Goal: Transaction & Acquisition: Purchase product/service

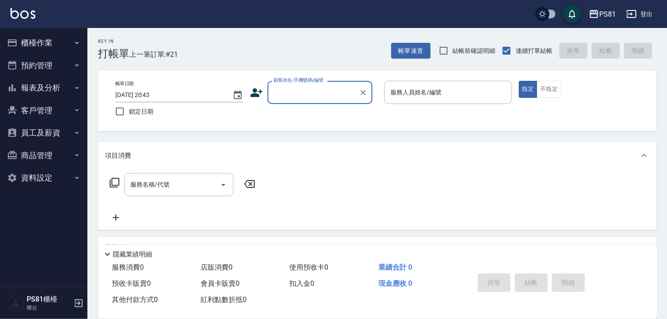
click at [49, 41] on button "櫃檯作業" at bounding box center [43, 42] width 80 height 23
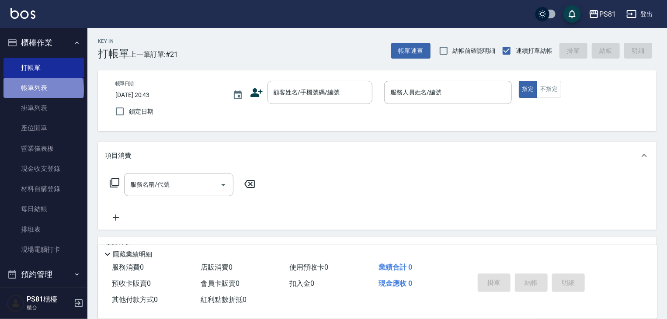
click at [42, 90] on link "帳單列表" at bounding box center [43, 88] width 80 height 20
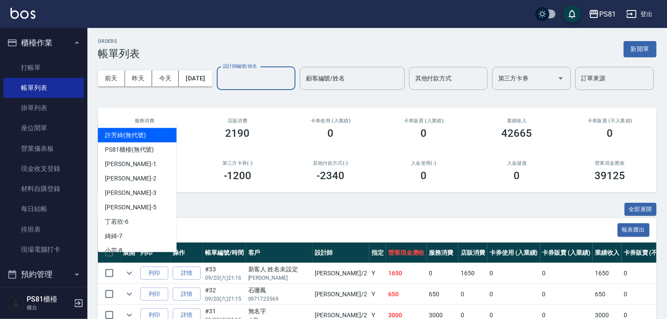
click at [221, 86] on input "設計師編號/姓名" at bounding box center [256, 78] width 71 height 15
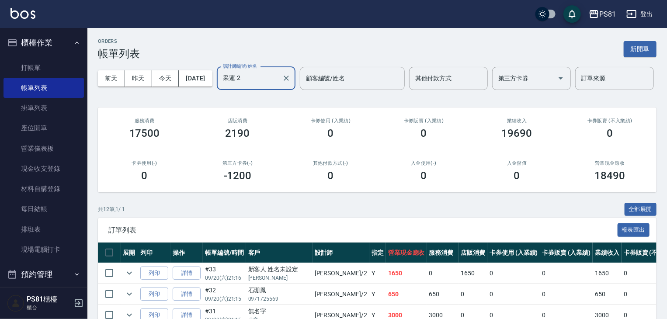
type input "采蓮-2"
click at [207, 182] on div "第三方卡券(-) -1200" at bounding box center [237, 171] width 93 height 42
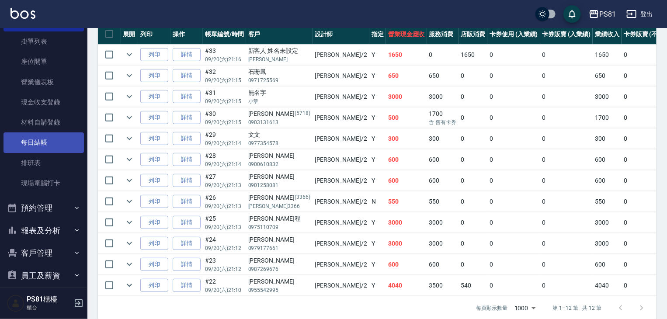
scroll to position [121, 0]
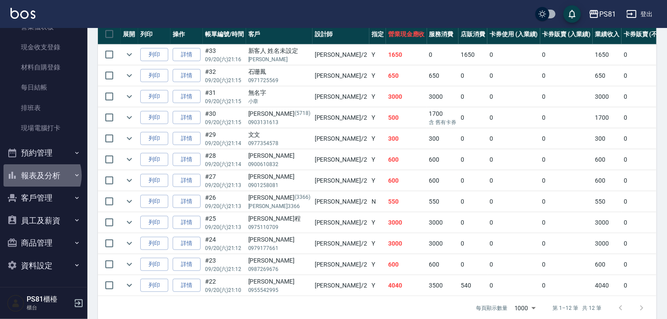
click at [41, 175] on button "報表及分析" at bounding box center [43, 175] width 80 height 23
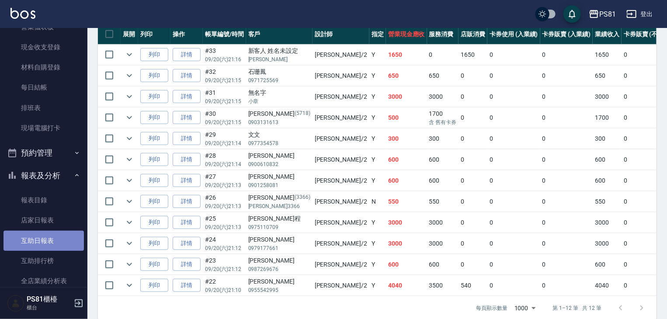
click at [52, 240] on link "互助日報表" at bounding box center [43, 241] width 80 height 20
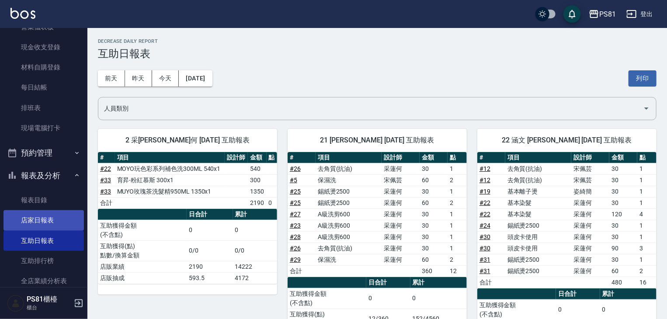
scroll to position [252, 0]
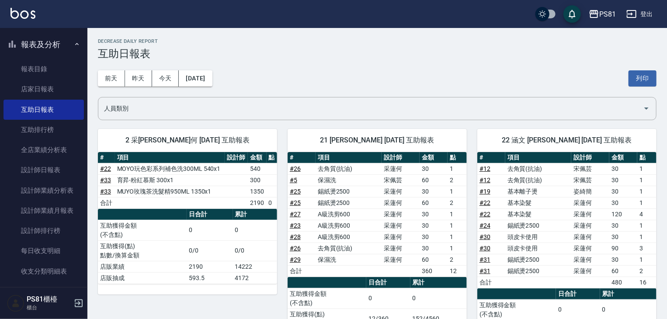
click at [198, 241] on td "0/0" at bounding box center [210, 250] width 46 height 21
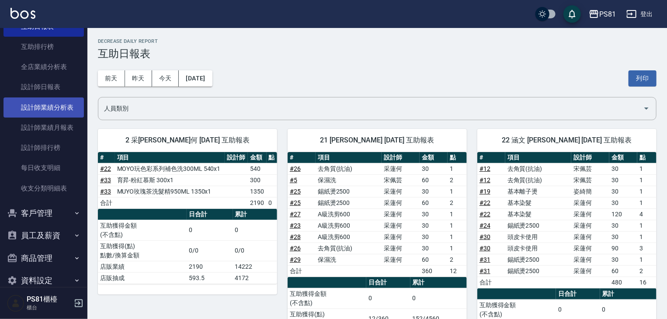
scroll to position [340, 0]
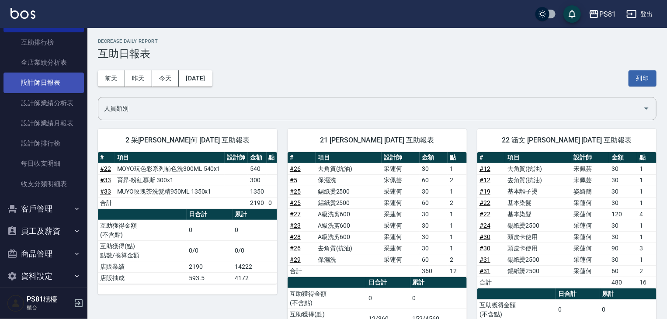
click at [44, 80] on link "設計師日報表" at bounding box center [43, 83] width 80 height 20
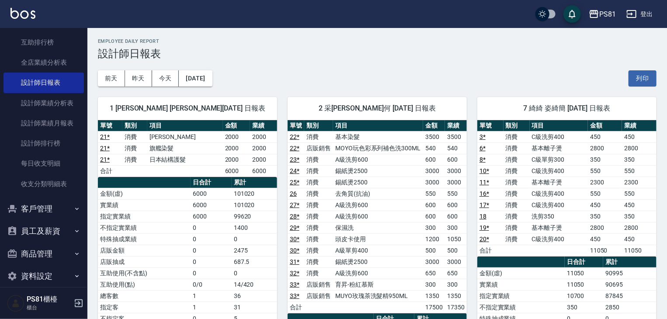
click at [290, 86] on div "前天 昨天 今天 2025/09/20 列印" at bounding box center [377, 78] width 558 height 37
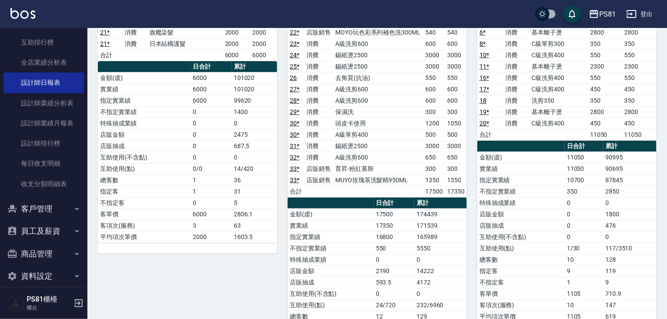
scroll to position [131, 0]
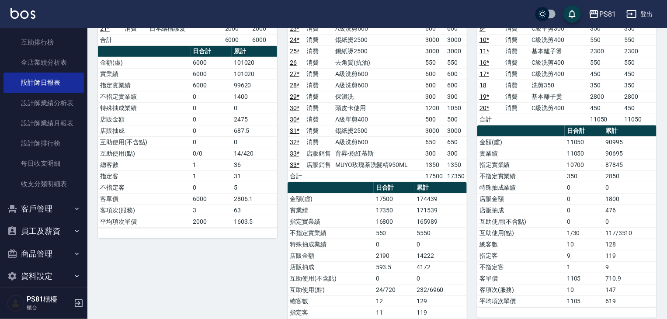
click at [498, 274] on td "客單價" at bounding box center [520, 278] width 87 height 11
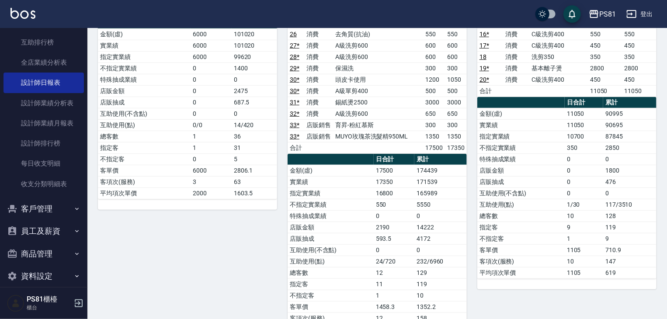
scroll to position [175, 0]
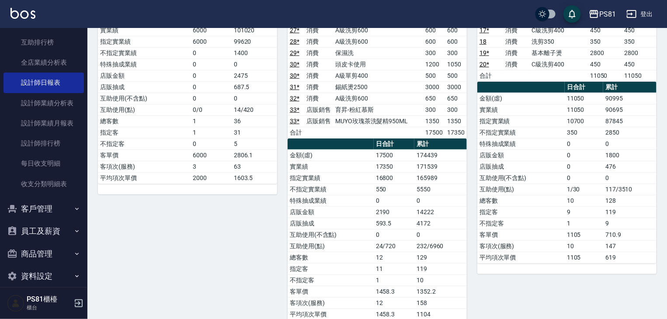
click at [499, 270] on div "單號 類別 項目 金額 業績 3 * 消費 C級洗剪400 450 450 6 * 消費 基本離子燙 2800 2800 8 * 消費 C級單剪300 350…" at bounding box center [566, 109] width 179 height 328
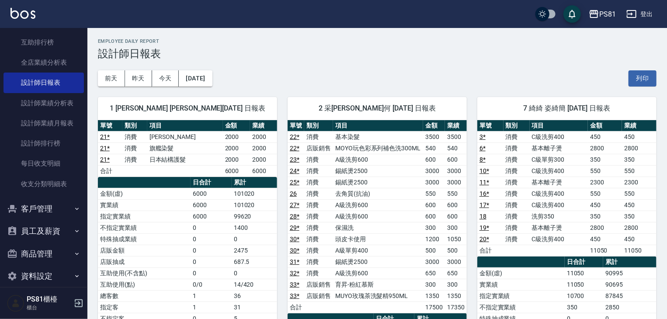
scroll to position [44, 0]
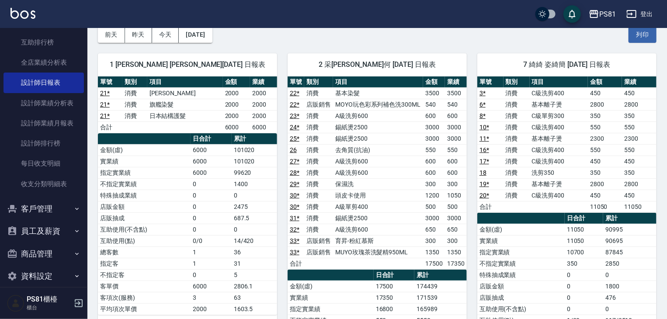
click at [502, 224] on td "金額(虛)" at bounding box center [520, 229] width 87 height 11
drag, startPoint x: 508, startPoint y: 234, endPoint x: 487, endPoint y: 212, distance: 30.3
click at [487, 213] on table "日合計 累計 金額(虛) 11050 90995 實業績 11050 90695 指定實業績 10700 87845 不指定實業績 350 2850 特殊抽成…" at bounding box center [566, 304] width 179 height 182
click at [487, 213] on th "a dense table" at bounding box center [520, 218] width 87 height 11
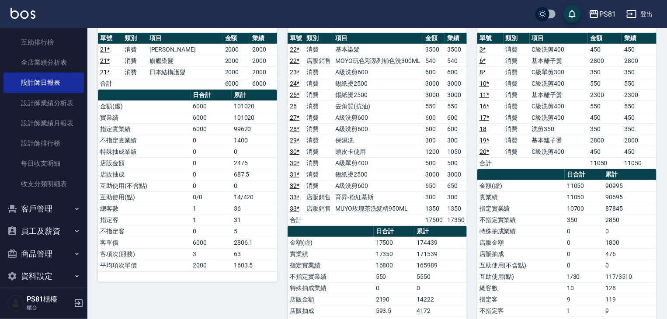
click at [503, 231] on td "特殊抽成業績" at bounding box center [520, 230] width 87 height 11
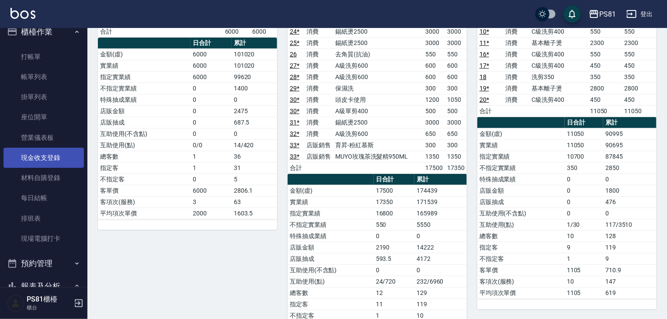
scroll to position [0, 0]
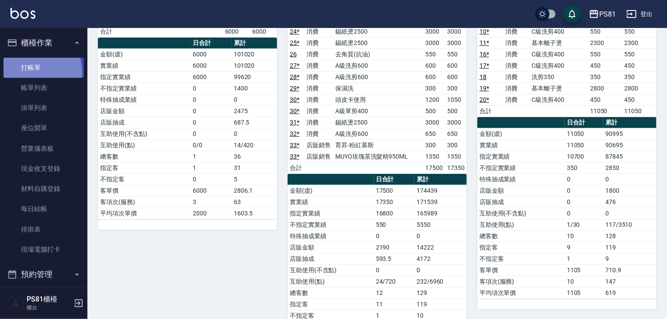
click at [21, 73] on link "打帳單" at bounding box center [43, 68] width 80 height 20
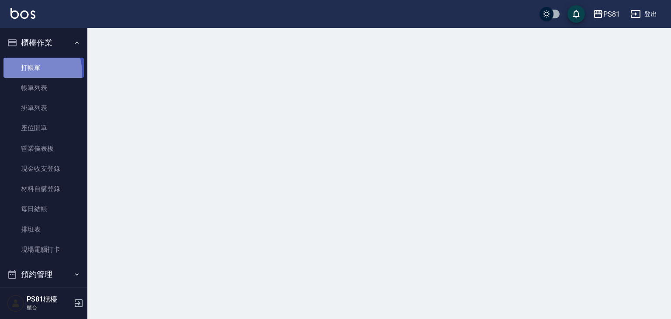
click at [21, 73] on link "打帳單" at bounding box center [43, 68] width 80 height 20
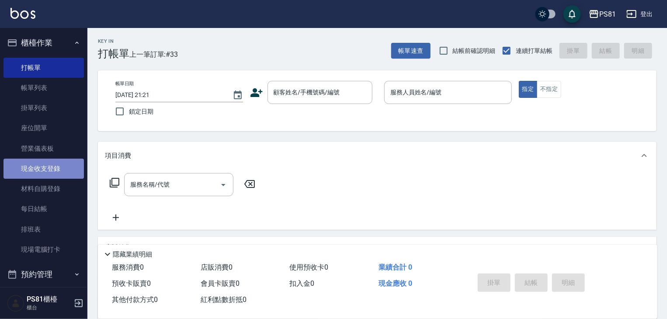
drag, startPoint x: 48, startPoint y: 173, endPoint x: 53, endPoint y: 175, distance: 5.4
click at [48, 173] on link "現金收支登錄" at bounding box center [43, 169] width 80 height 20
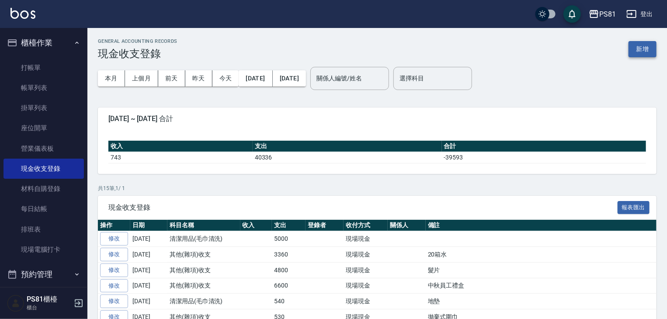
click at [643, 47] on button "新增" at bounding box center [642, 49] width 28 height 16
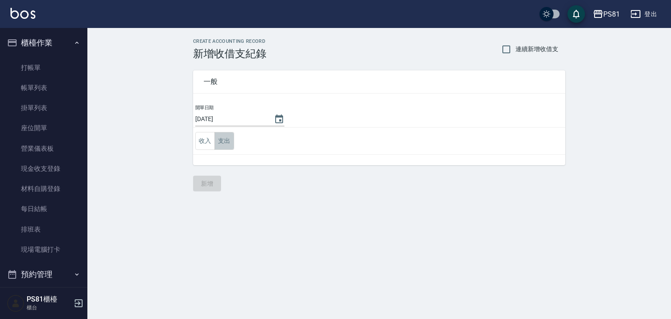
click at [232, 137] on button "支出" at bounding box center [224, 141] width 20 height 18
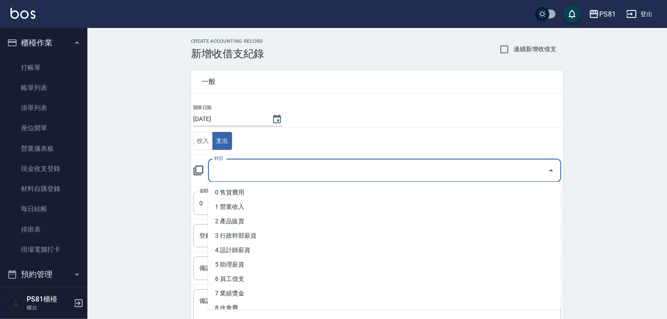
click at [247, 170] on input "科目" at bounding box center [378, 170] width 332 height 15
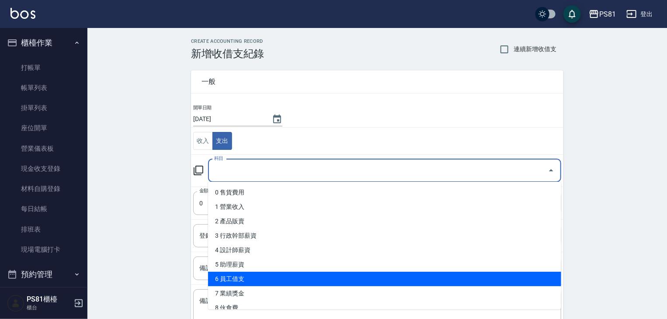
click at [243, 275] on li "6 員工借支" at bounding box center [384, 279] width 353 height 14
type input "6 員工借支"
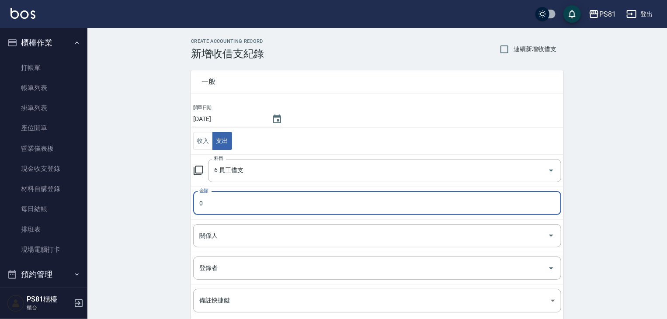
click at [228, 202] on input "0" at bounding box center [377, 203] width 368 height 24
type input "6000"
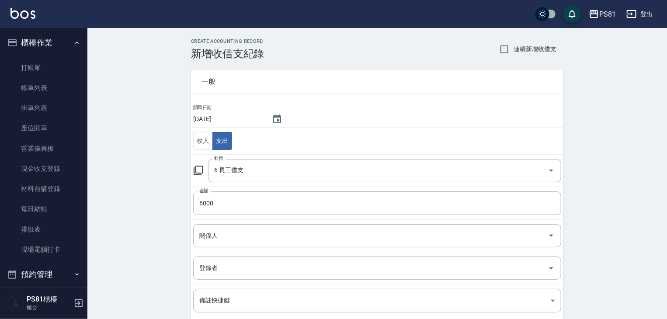
click at [173, 213] on div "CREATE ACCOUNTING RECORD 新增收借支紀錄 連續新增收借支 一般 開單日期 2025/09/20 收入 支出 科目 6 員工借支 科目 …" at bounding box center [376, 223] width 579 height 390
click at [207, 239] on input "關係人" at bounding box center [370, 235] width 347 height 15
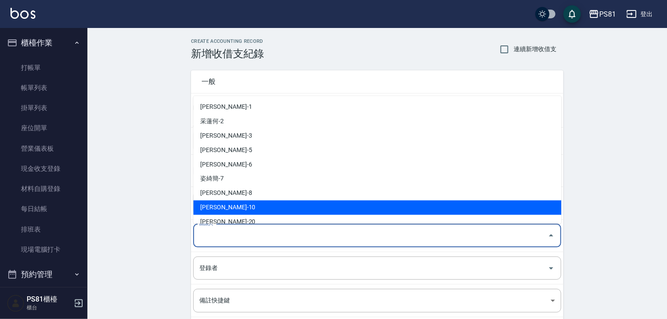
scroll to position [87, 0]
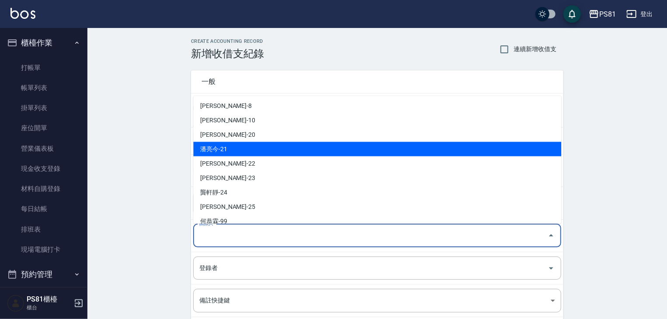
click at [218, 145] on li "潘亮今-21" at bounding box center [377, 149] width 368 height 14
type input "潘亮今-21"
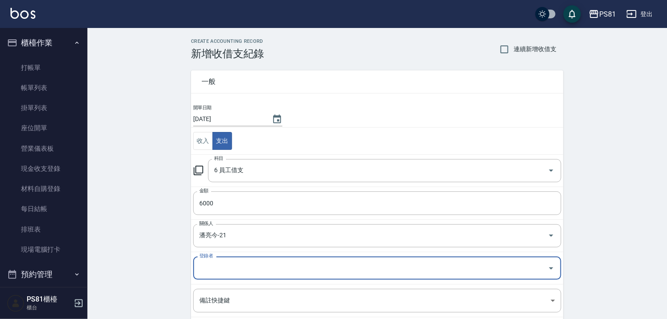
click at [154, 223] on div "CREATE ACCOUNTING RECORD 新增收借支紀錄 連續新增收借支 一般 開單日期 2025/09/20 收入 支出 科目 6 員工借支 科目 …" at bounding box center [376, 223] width 579 height 390
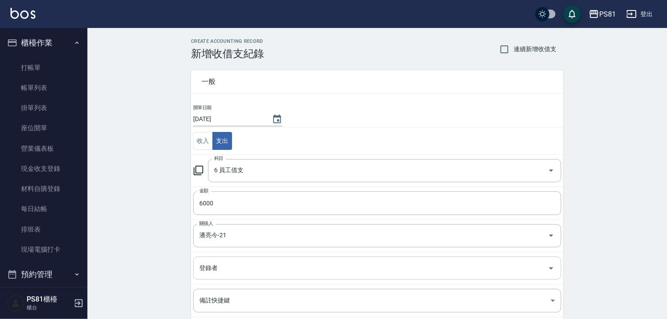
click at [199, 268] on input "登錄者" at bounding box center [370, 267] width 347 height 15
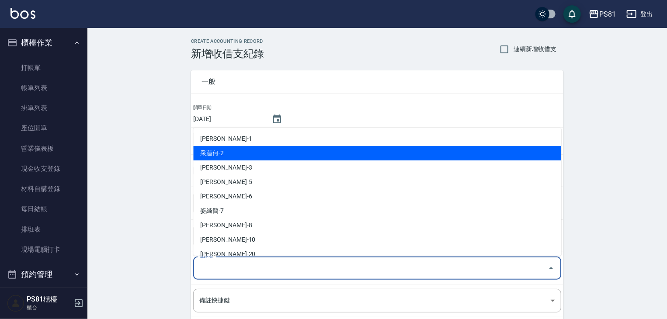
click at [210, 149] on li "采蓮何-2" at bounding box center [377, 153] width 368 height 14
type input "采蓮何-2"
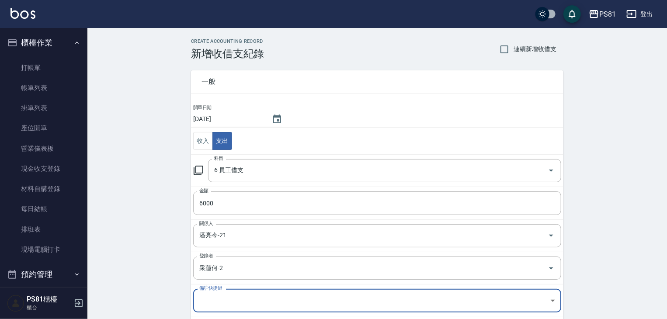
click at [157, 172] on div "CREATE ACCOUNTING RECORD 新增收借支紀錄 連續新增收借支 一般 開單日期 2025/09/20 收入 支出 科目 6 員工借支 科目 …" at bounding box center [376, 223] width 579 height 390
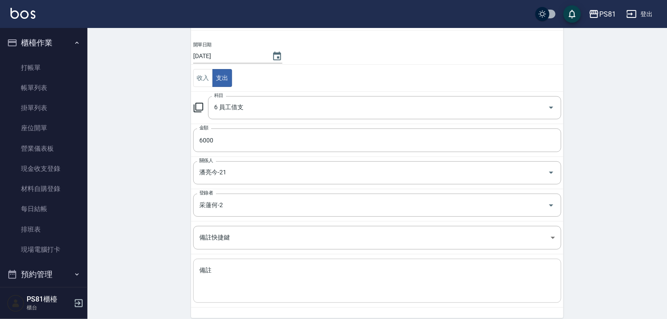
scroll to position [98, 0]
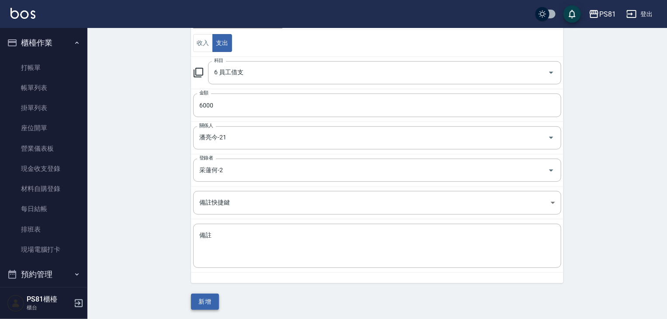
click at [208, 295] on button "新增" at bounding box center [205, 302] width 28 height 16
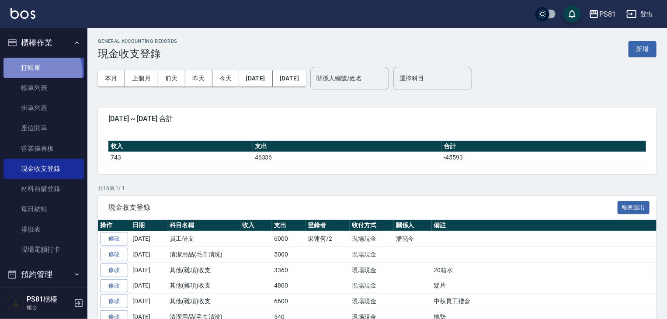
click at [31, 73] on link "打帳單" at bounding box center [43, 68] width 80 height 20
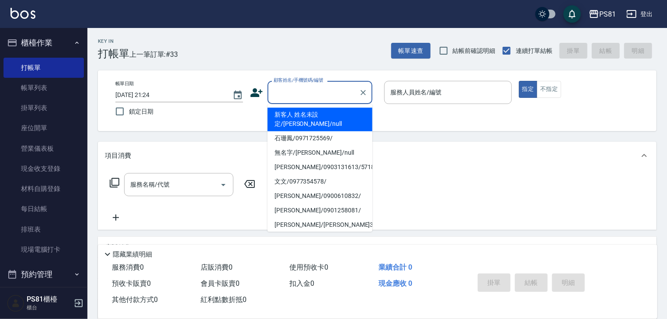
click at [318, 90] on input "顧客姓名/手機號碼/編號" at bounding box center [313, 92] width 84 height 15
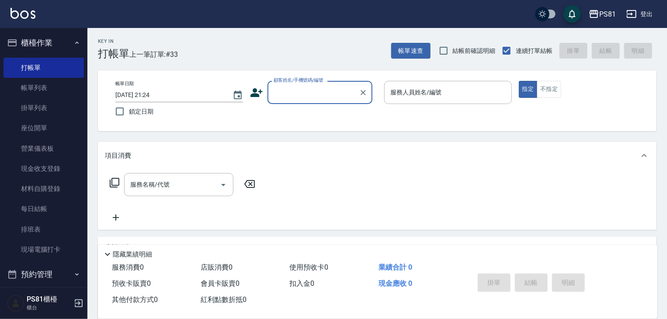
click at [318, 90] on input "顧客姓名/手機號碼/編號" at bounding box center [313, 92] width 84 height 15
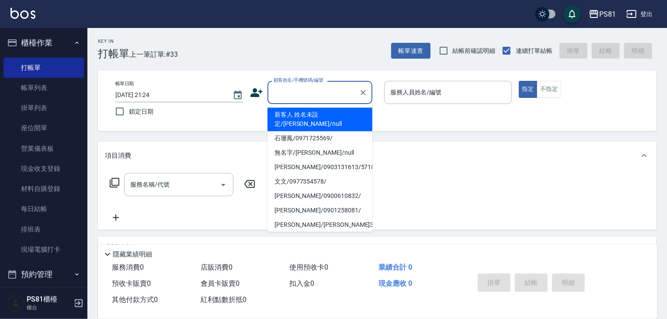
click at [318, 90] on input "顧客姓名/手機號碼/編號" at bounding box center [313, 92] width 84 height 15
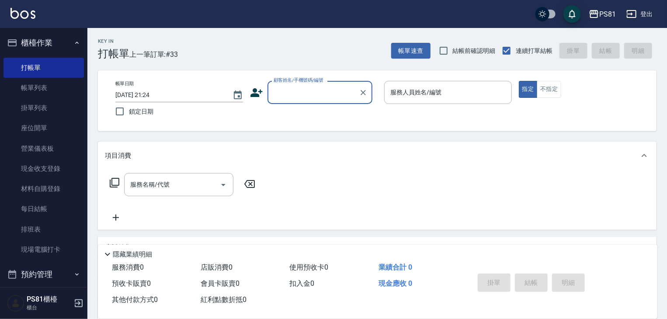
click at [318, 90] on input "顧客姓名/手機號碼/編號" at bounding box center [313, 92] width 84 height 15
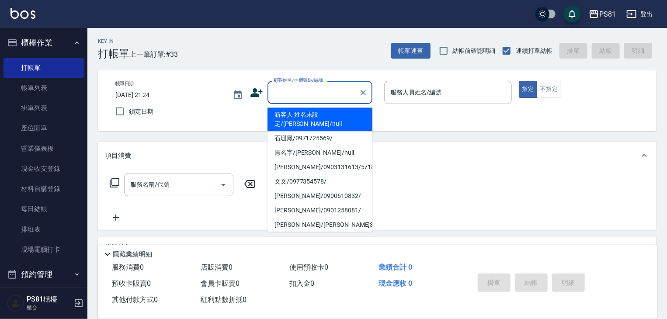
drag, startPoint x: 318, startPoint y: 90, endPoint x: 321, endPoint y: 98, distance: 8.4
click at [321, 98] on input "顧客姓名/手機號碼/編號" at bounding box center [313, 92] width 84 height 15
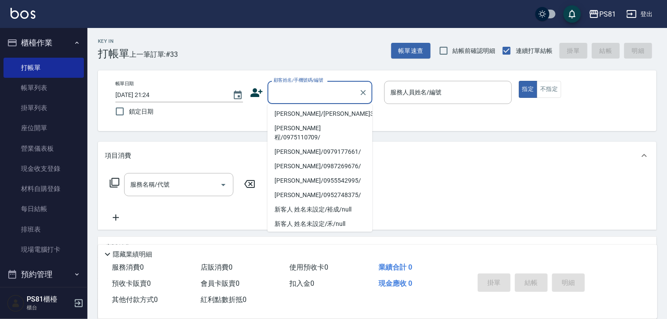
scroll to position [168, 0]
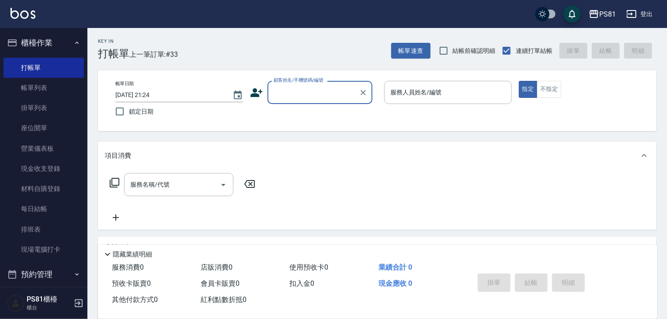
click at [331, 99] on input "顧客姓名/手機號碼/編號" at bounding box center [313, 92] width 84 height 15
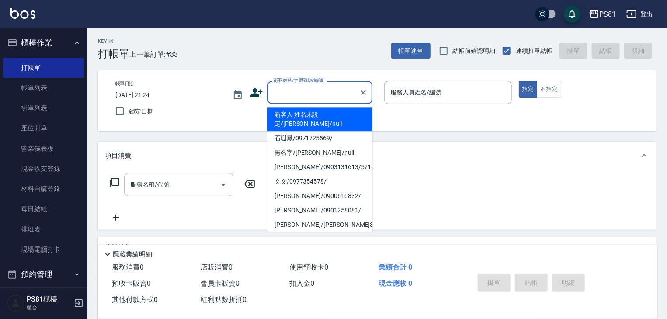
click at [331, 98] on input "顧客姓名/手機號碼/編號" at bounding box center [313, 92] width 84 height 15
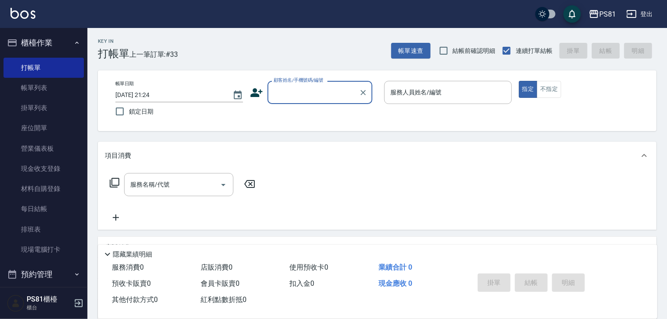
click at [330, 93] on input "顧客姓名/手機號碼/編號" at bounding box center [313, 92] width 84 height 15
click at [262, 90] on icon at bounding box center [256, 92] width 13 height 13
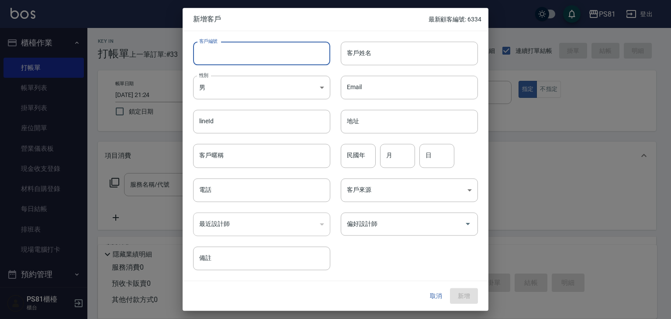
click at [288, 55] on input "客戶編號" at bounding box center [261, 53] width 137 height 24
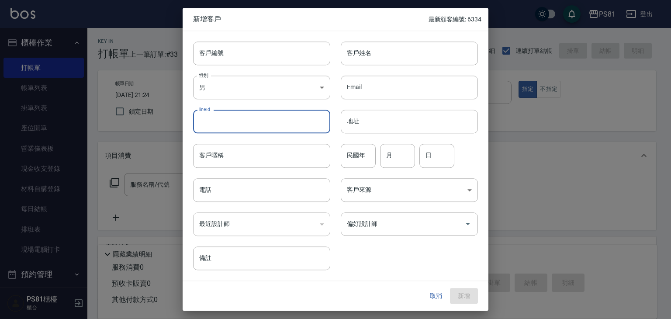
click at [205, 119] on input "lineId" at bounding box center [261, 122] width 137 height 24
click at [283, 45] on input "客戶編號" at bounding box center [261, 53] width 137 height 24
drag, startPoint x: 563, startPoint y: 180, endPoint x: 536, endPoint y: 176, distance: 26.6
click at [560, 180] on div at bounding box center [335, 159] width 671 height 319
click at [532, 266] on div at bounding box center [335, 159] width 671 height 319
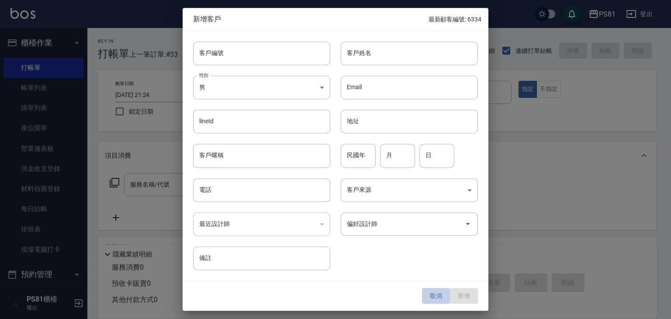
click at [439, 297] on button "取消" at bounding box center [436, 296] width 28 height 16
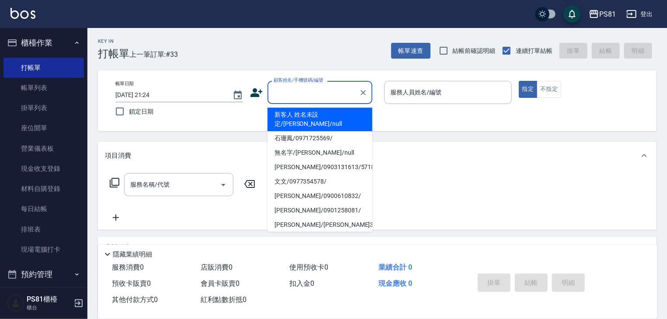
click at [316, 91] on input "顧客姓名/手機號碼/編號" at bounding box center [313, 92] width 84 height 15
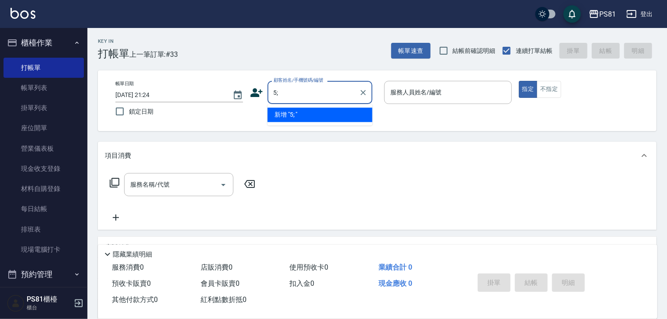
type input "5"
click at [328, 86] on input "顧客姓名/手機號碼/編號" at bounding box center [313, 92] width 84 height 15
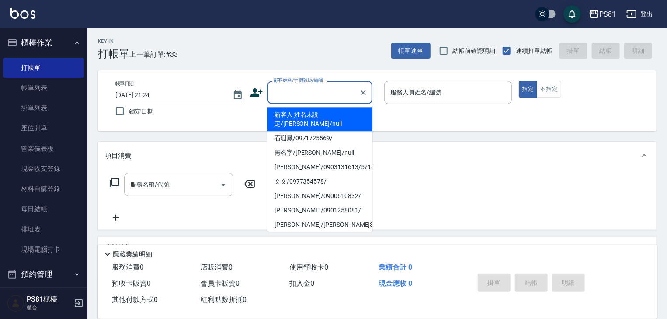
click at [328, 86] on input "顧客姓名/手機號碼/編號" at bounding box center [313, 92] width 84 height 15
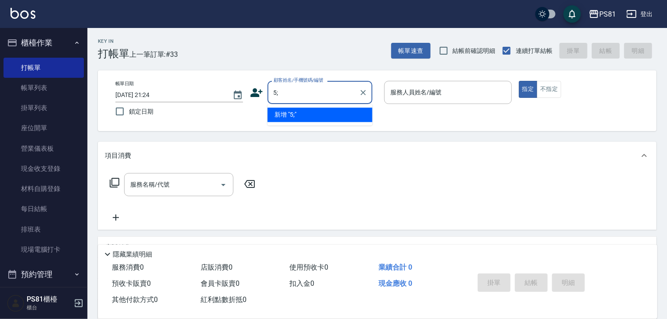
type input "5"
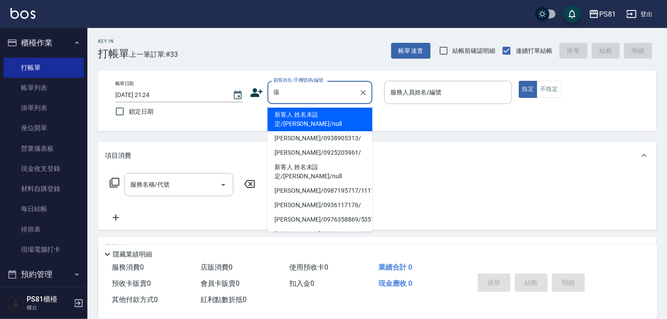
click at [327, 183] on li "張晏菱/0987195717/111111" at bounding box center [319, 190] width 105 height 14
type input "張晏菱/0987195717/111111"
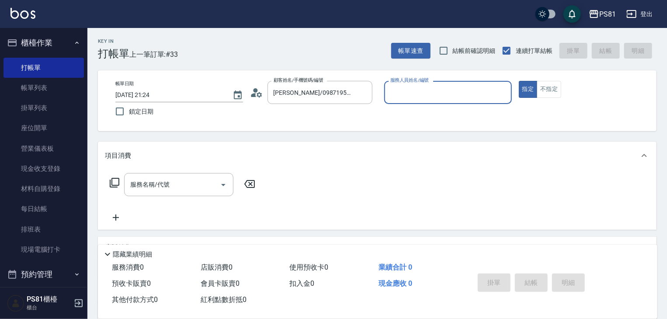
click at [415, 95] on input "服務人員姓名/編號" at bounding box center [448, 92] width 120 height 15
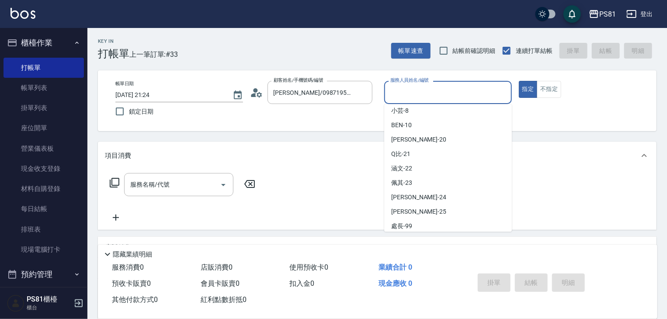
scroll to position [124, 0]
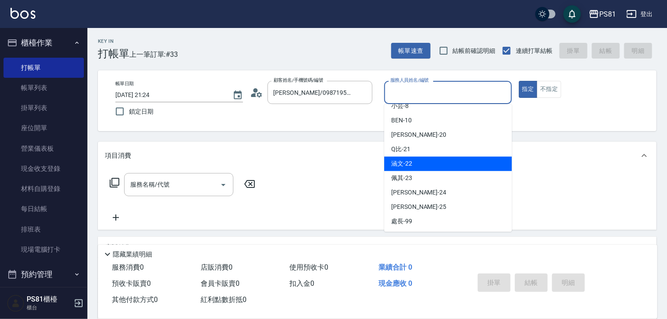
click at [456, 158] on div "涵文 -22" at bounding box center [448, 163] width 128 height 14
type input "涵文-22"
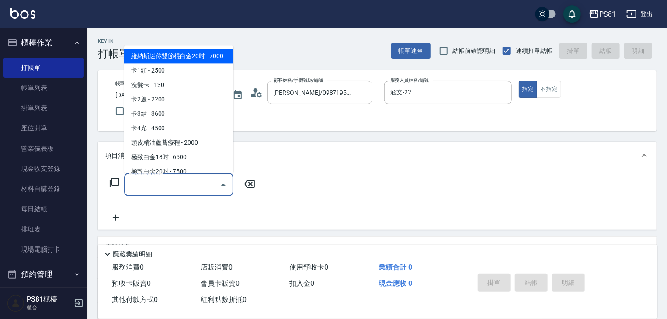
click at [161, 184] on input "服務名稱/代號" at bounding box center [172, 184] width 88 height 15
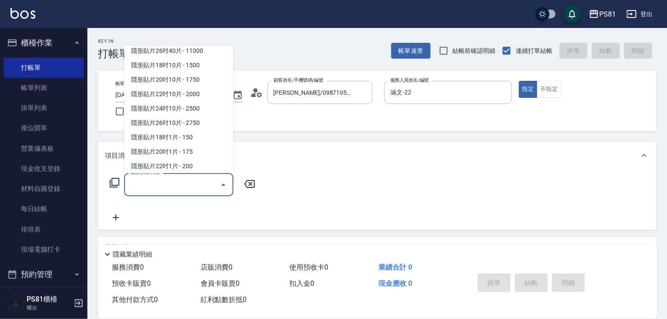
scroll to position [655, 0]
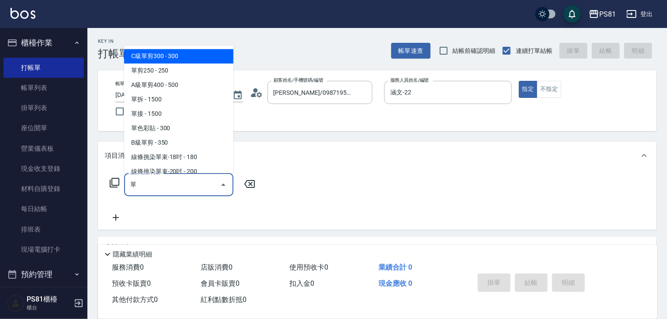
click at [149, 69] on span "單剪250 - 250" at bounding box center [178, 70] width 109 height 14
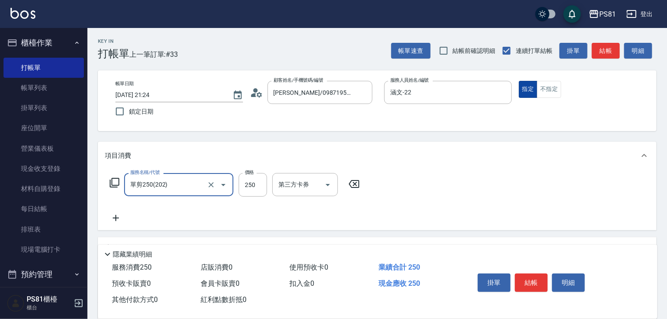
type input "單剪250(202)"
click at [527, 91] on button "指定" at bounding box center [527, 89] width 19 height 17
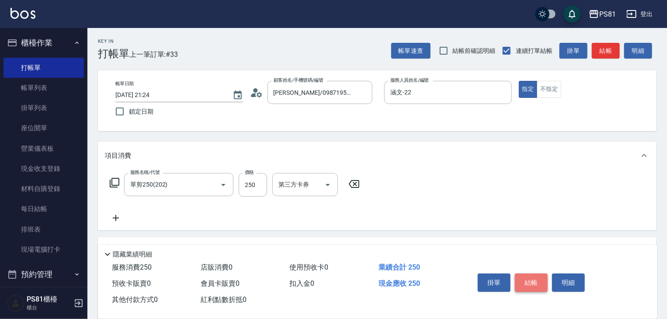
click at [527, 280] on button "結帳" at bounding box center [531, 282] width 33 height 18
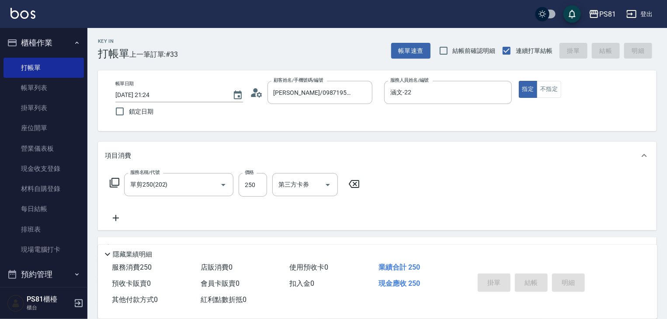
type input "2025/09/20 21:27"
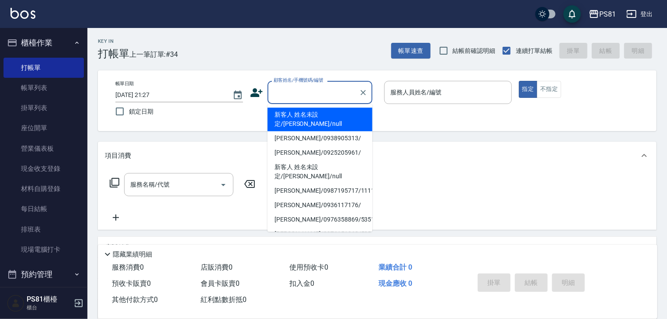
click at [285, 91] on input "顧客姓名/手機號碼/編號" at bounding box center [313, 92] width 84 height 15
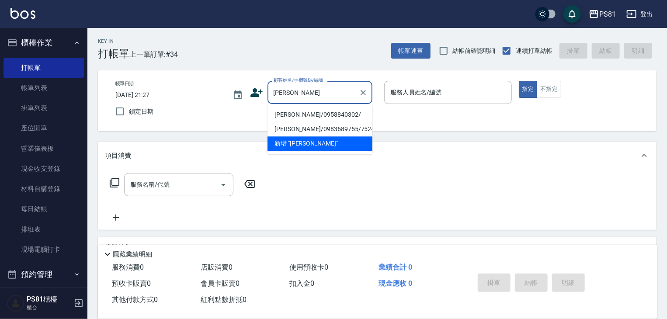
click at [301, 115] on li "李彥/0958840302/" at bounding box center [319, 114] width 105 height 14
type input "李彥/0958840302/"
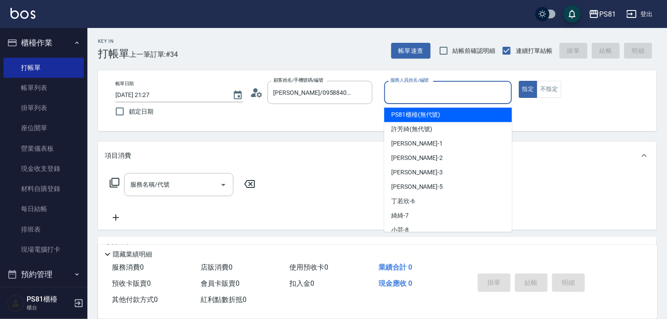
click at [481, 88] on input "服務人員姓名/編號" at bounding box center [448, 92] width 120 height 15
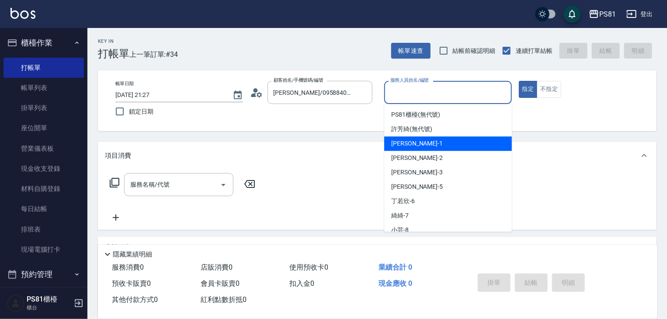
click at [409, 148] on div "[PERSON_NAME] -1" at bounding box center [448, 143] width 128 height 14
type input "[PERSON_NAME]-1"
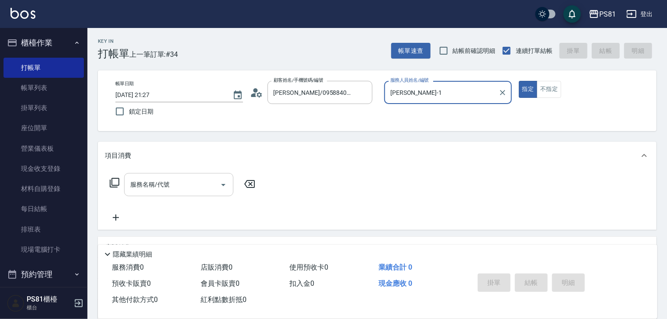
click at [197, 192] on input "服務名稱/代號" at bounding box center [172, 184] width 88 height 15
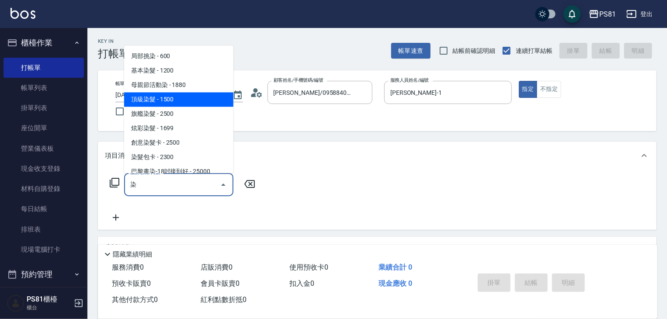
click at [184, 98] on span "頂級染髮 - 1500" at bounding box center [178, 99] width 109 height 14
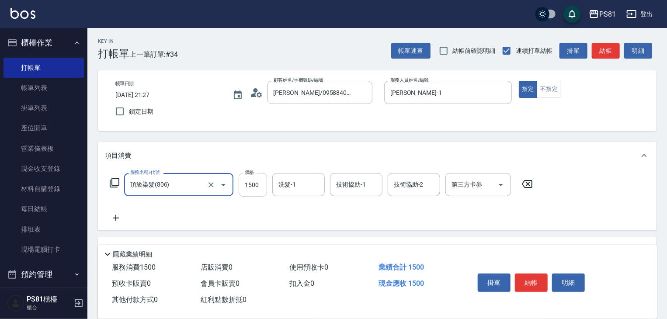
type input "頂級染髮(806)"
click at [266, 180] on input "1500" at bounding box center [253, 185] width 28 height 24
type input "1880"
click at [118, 221] on icon at bounding box center [116, 218] width 22 height 10
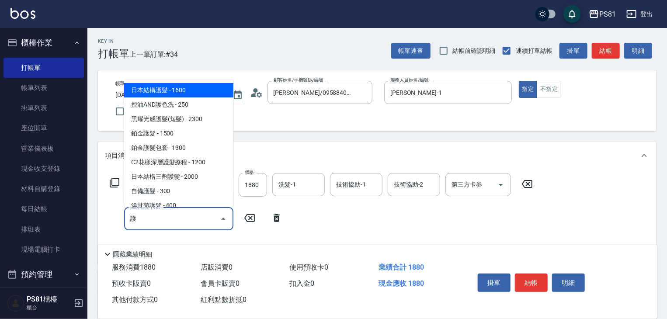
click at [162, 87] on span "日本結構護髮 - 1600" at bounding box center [178, 90] width 109 height 14
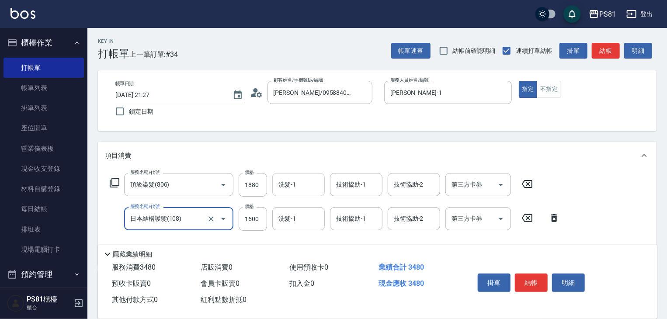
click at [303, 194] on div "洗髮-1" at bounding box center [298, 184] width 52 height 23
type input "日本結構護髮(108)"
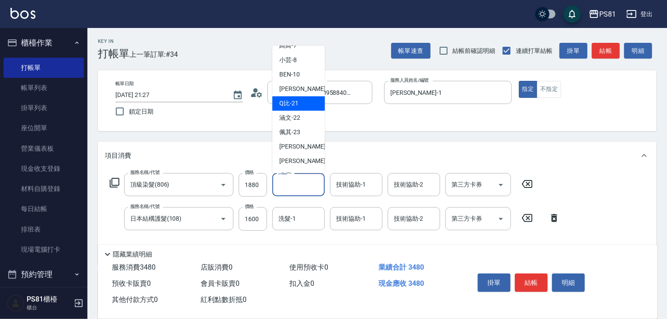
scroll to position [131, 0]
click at [301, 101] on div "Q比 -21" at bounding box center [298, 102] width 52 height 14
type input "Q比-21"
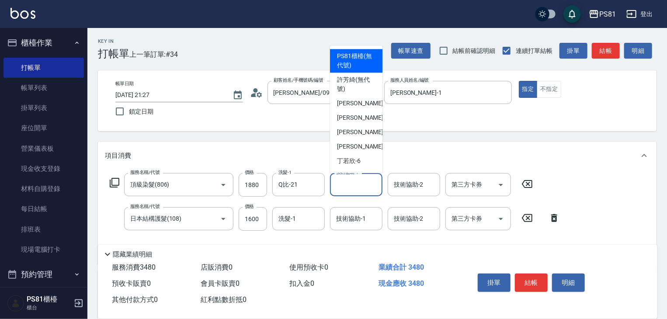
click at [351, 188] on input "技術協助-1" at bounding box center [356, 184] width 45 height 15
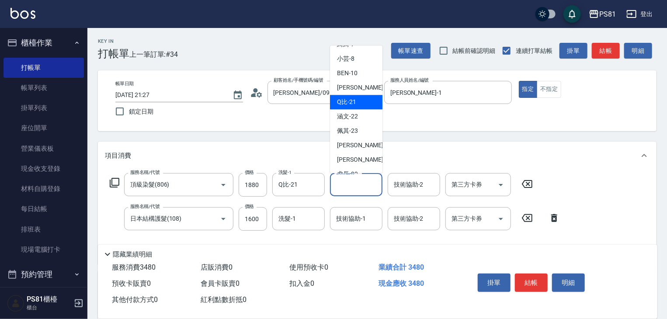
click at [350, 98] on span "Q比 -21" at bounding box center [346, 101] width 19 height 9
type input "Q比-21"
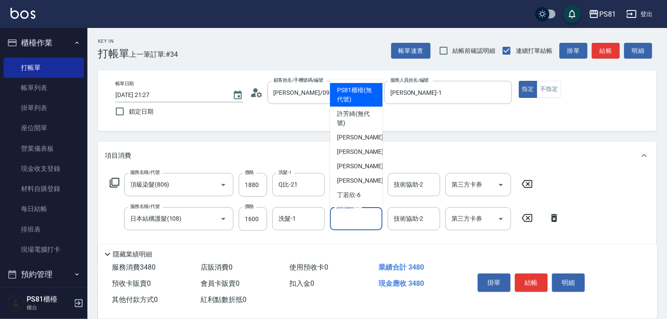
click at [346, 217] on input "技術協助-1" at bounding box center [356, 218] width 45 height 15
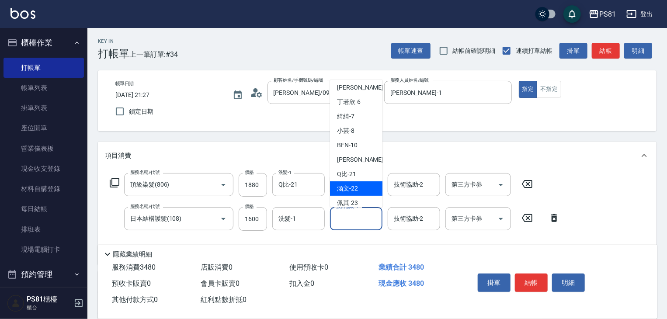
scroll to position [143, 0]
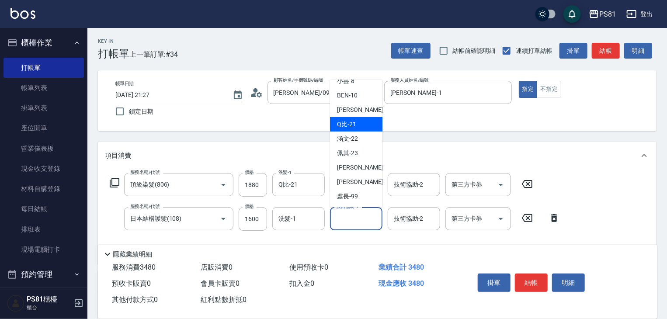
click at [352, 120] on span "Q比 -21" at bounding box center [346, 124] width 19 height 9
type input "Q比-21"
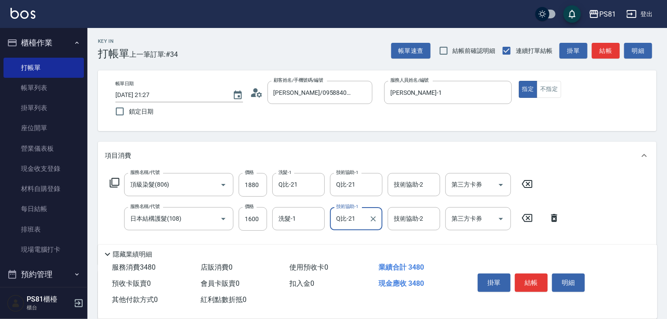
scroll to position [140, 0]
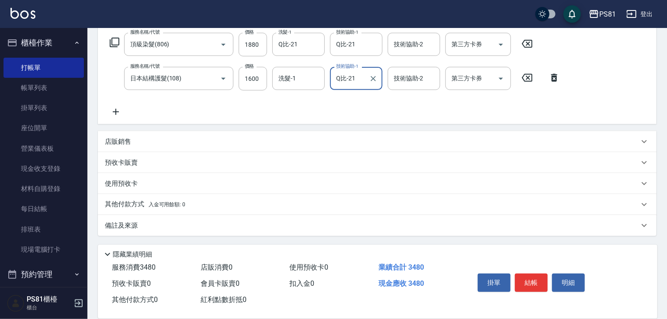
click at [122, 206] on p "其他付款方式 入金可用餘額: 0" at bounding box center [145, 205] width 80 height 10
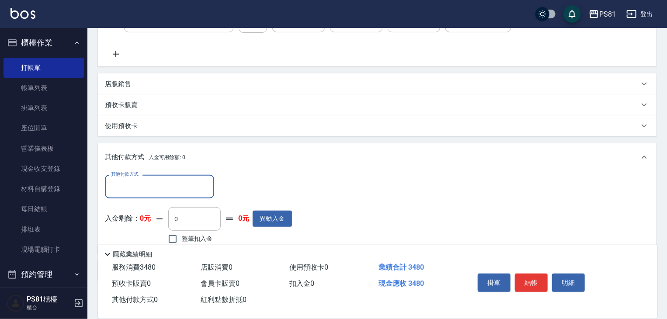
scroll to position [243, 0]
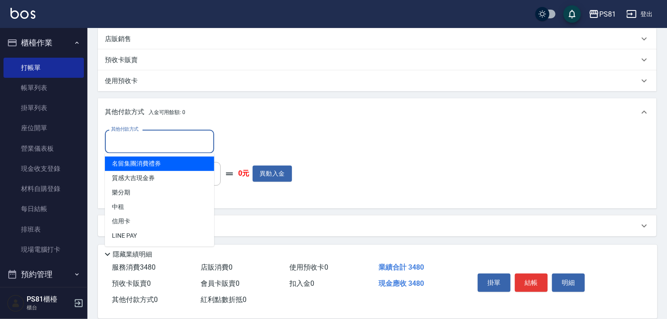
click at [174, 144] on input "其他付款方式" at bounding box center [159, 141] width 101 height 15
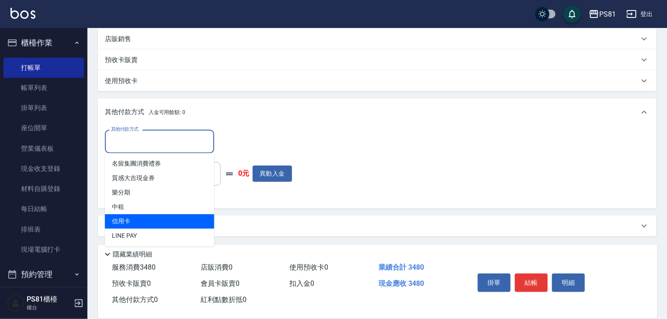
click at [142, 223] on span "信用卡" at bounding box center [159, 221] width 109 height 14
type input "信用卡"
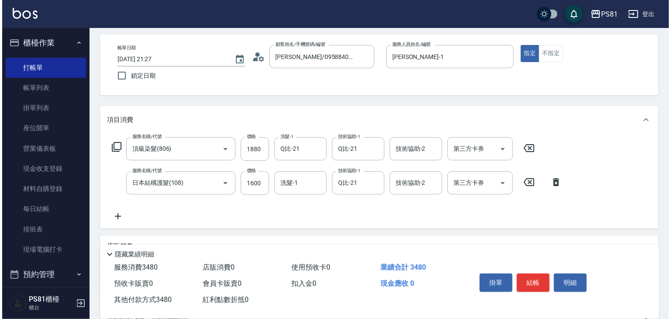
scroll to position [0, 0]
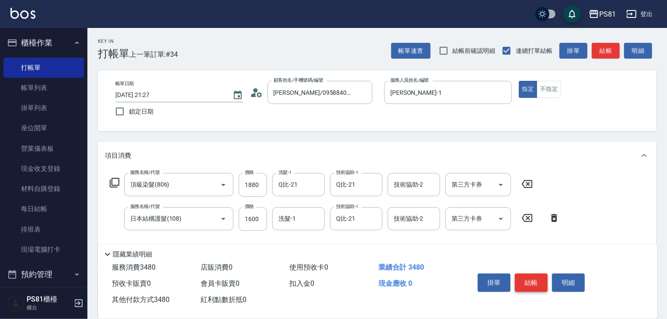
type input "3480"
click at [523, 280] on button "結帳" at bounding box center [531, 282] width 33 height 18
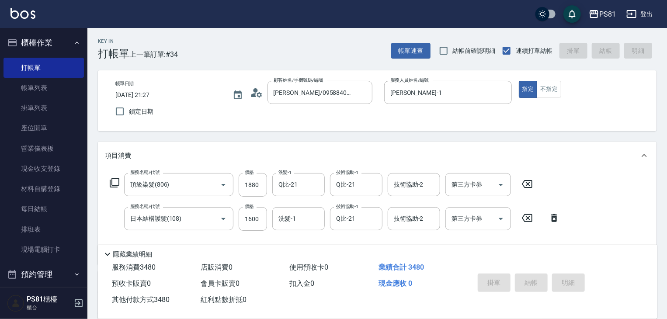
type input "2025/09/20 21:40"
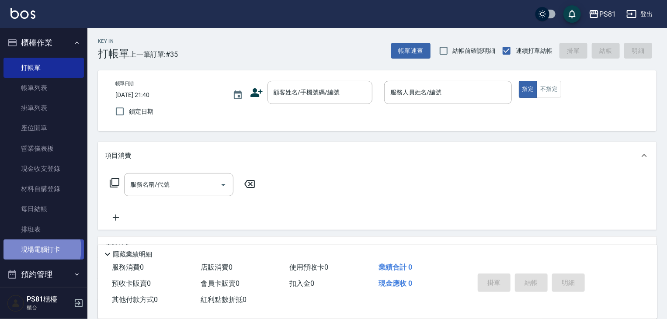
click at [31, 249] on link "現場電腦打卡" at bounding box center [43, 249] width 80 height 20
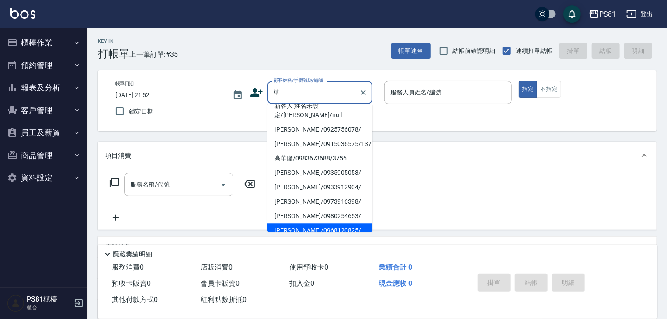
scroll to position [182, 0]
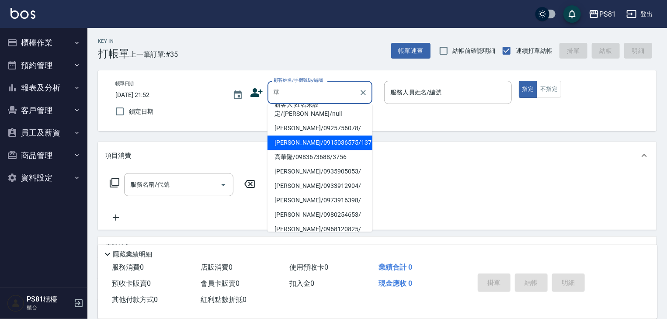
click at [328, 86] on input "華" at bounding box center [313, 92] width 84 height 15
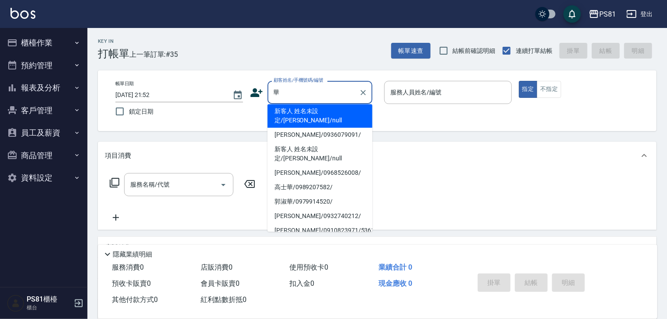
click at [328, 86] on input "華" at bounding box center [313, 92] width 84 height 15
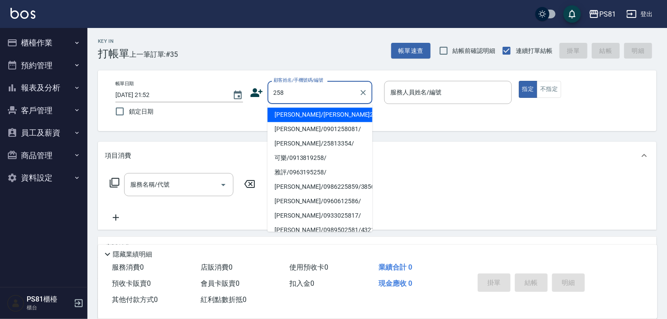
click at [300, 117] on li "林丁蔚/林丁蔚258/258" at bounding box center [319, 114] width 105 height 14
type input "林丁蔚/林丁蔚258/258"
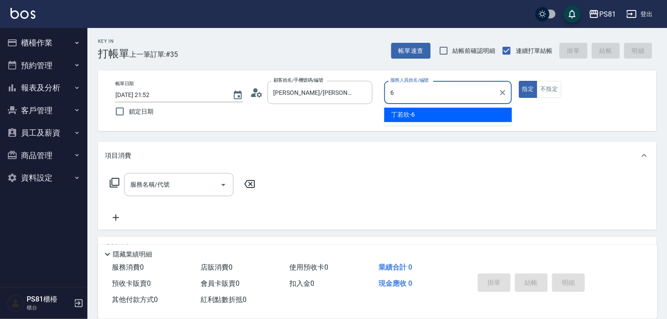
type input "丁若欣-6"
type button "true"
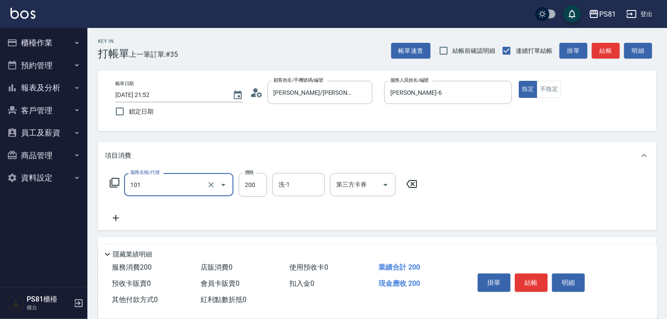
type input "一般洗髮(101)"
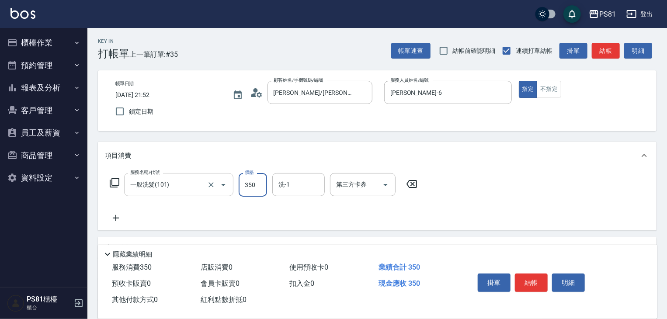
type input "350"
type input "妮可-25"
click at [533, 277] on button "結帳" at bounding box center [531, 282] width 33 height 18
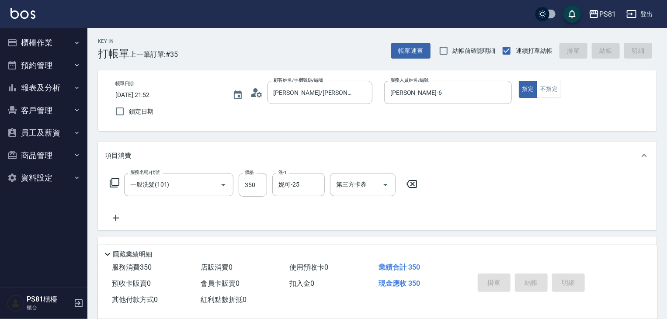
type input "2025/09/20 21:53"
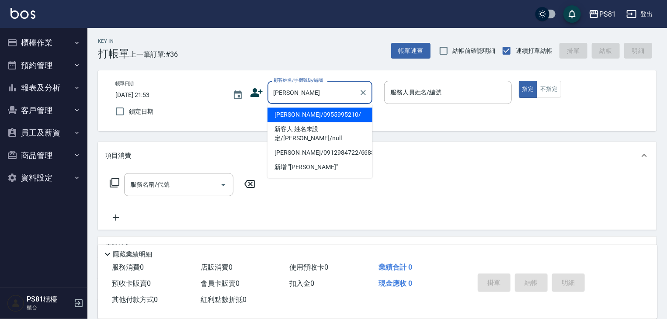
click at [327, 116] on li "蔡仁/0955995210/" at bounding box center [319, 114] width 105 height 14
type input "蔡仁/0955995210/"
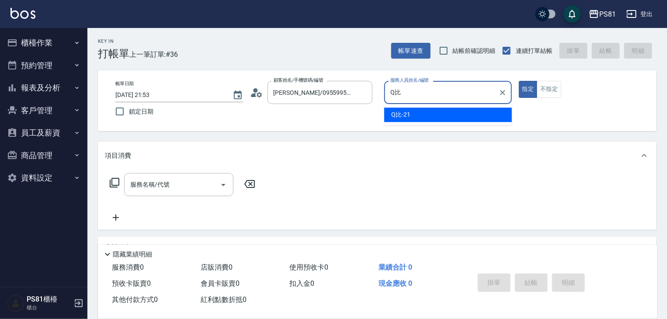
type input "Q"
type input "丁若欣-6"
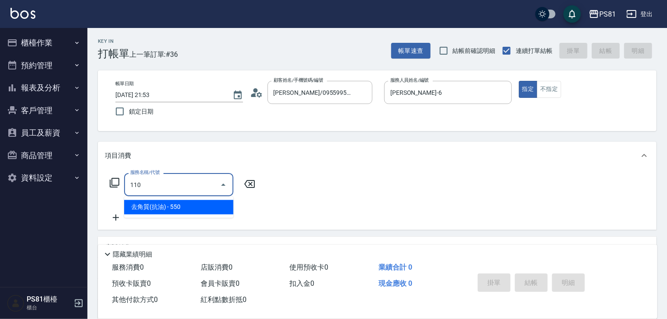
type input "去角質(抗油)(110)"
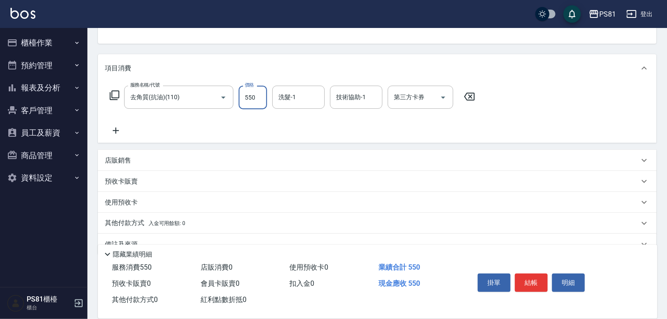
scroll to position [44, 0]
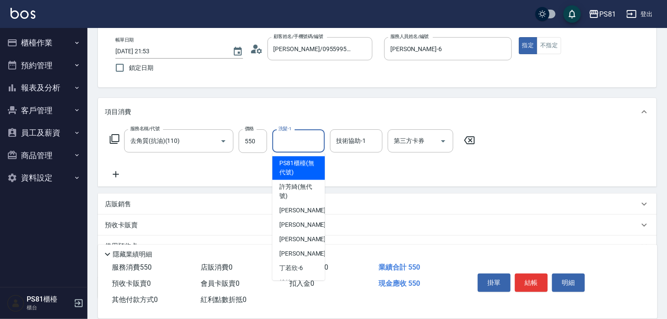
click at [307, 140] on input "洗髮-1" at bounding box center [298, 140] width 45 height 15
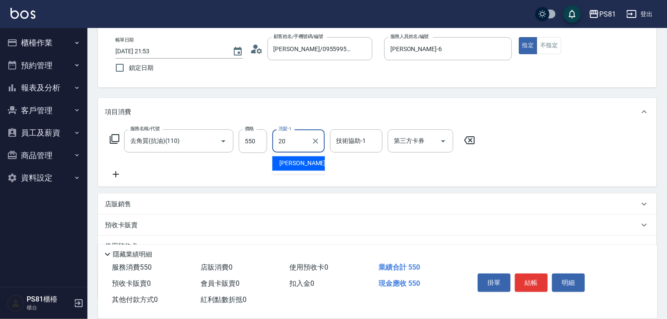
type input "妍妍-20"
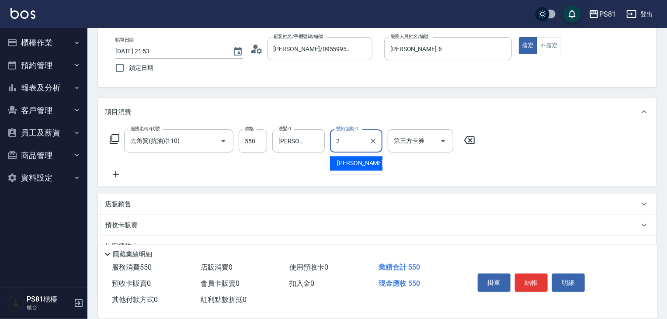
type input "20"
click at [366, 140] on div "20 技術協助-1" at bounding box center [356, 140] width 52 height 23
click at [370, 140] on button "Clear" at bounding box center [373, 141] width 12 height 12
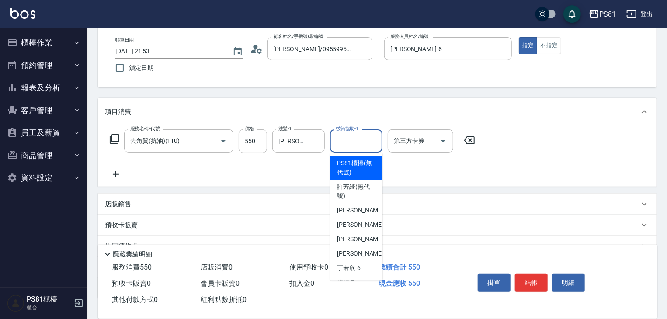
drag, startPoint x: 372, startPoint y: 140, endPoint x: 327, endPoint y: 141, distance: 44.6
click at [369, 140] on input "技術協助-1" at bounding box center [356, 140] width 45 height 15
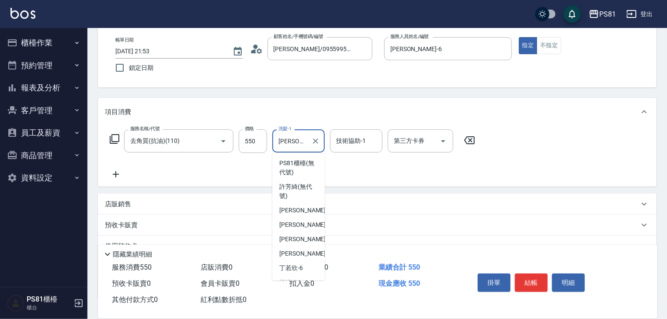
click at [298, 142] on input "妍妍-20" at bounding box center [291, 140] width 31 height 15
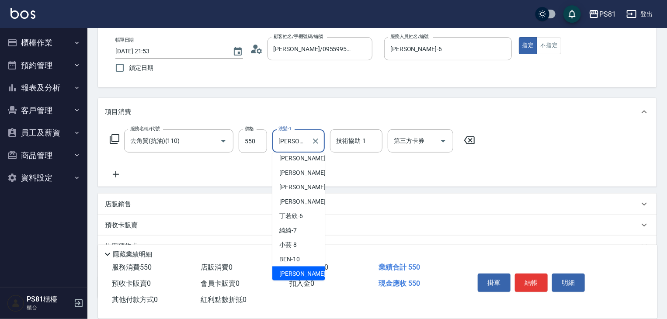
click at [298, 142] on input "妍妍-20" at bounding box center [291, 140] width 31 height 15
drag, startPoint x: 298, startPoint y: 142, endPoint x: 264, endPoint y: 129, distance: 36.2
click at [297, 142] on input "妍妍-20" at bounding box center [291, 140] width 31 height 15
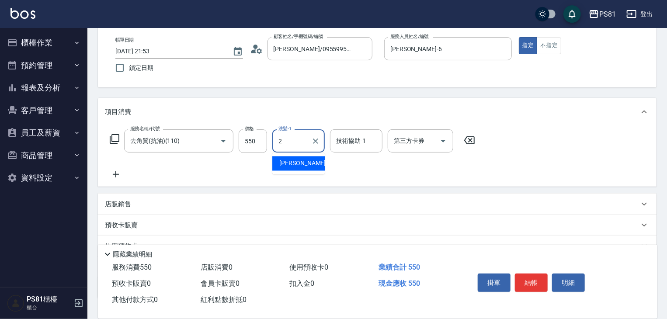
scroll to position [0, 0]
type input "妮可-25"
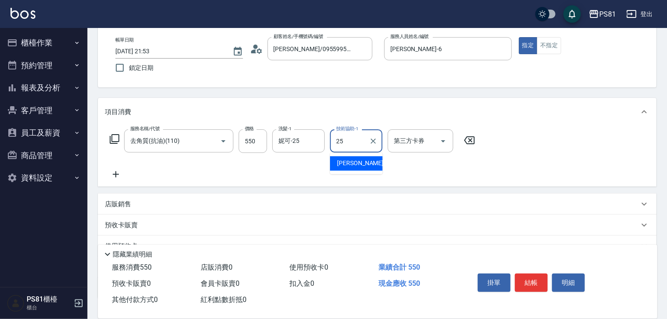
type input "妮可-25"
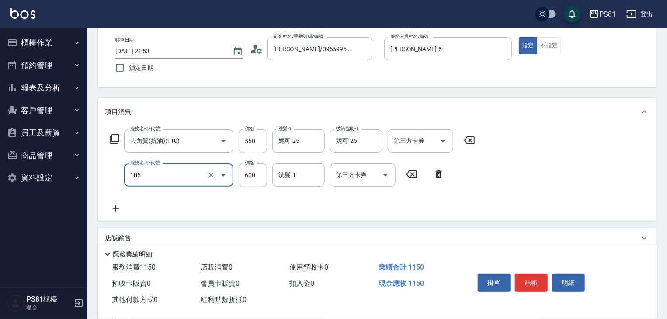
type input "A級洗剪600(105)"
type input "500"
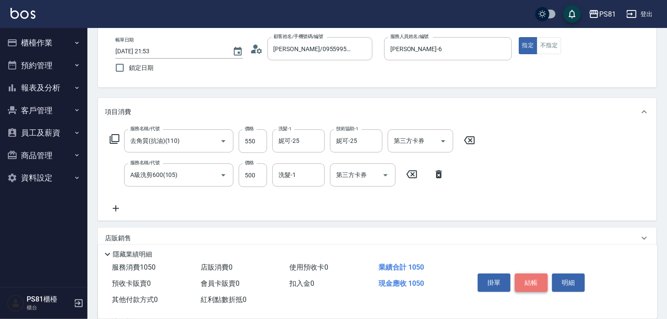
click at [529, 277] on button "結帳" at bounding box center [531, 282] width 33 height 18
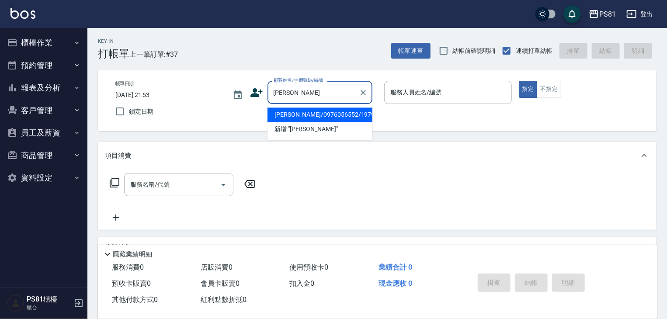
click at [308, 114] on li "莊凱琳/0976056552/1979" at bounding box center [319, 114] width 105 height 14
type input "莊凱琳/0976056552/1979"
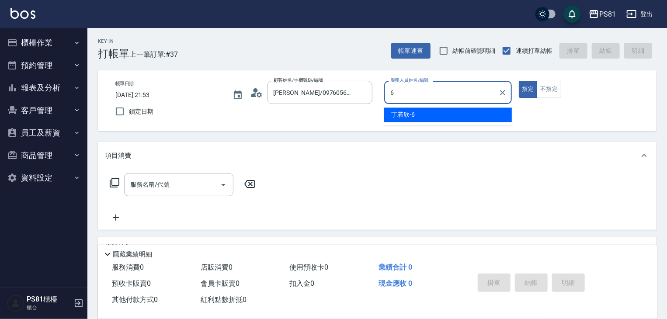
type input "丁若欣-6"
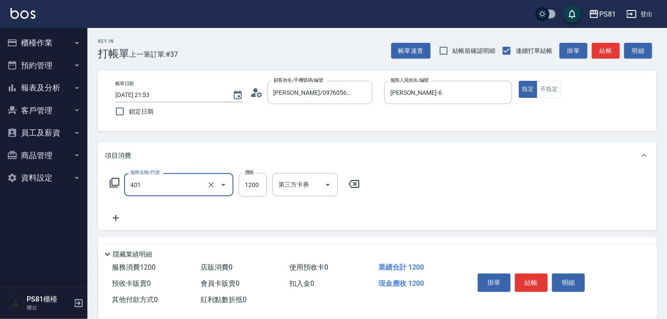
type input "基本染髮(401)"
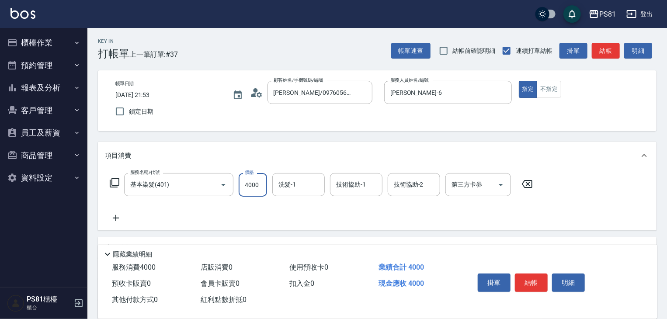
type input "4000"
type input "妮可-25"
type input "2"
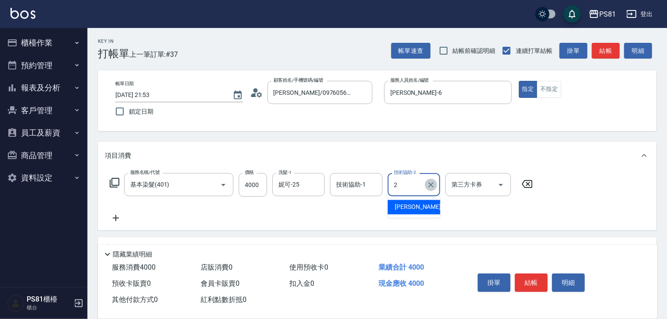
click at [428, 187] on icon "Clear" at bounding box center [430, 184] width 9 height 9
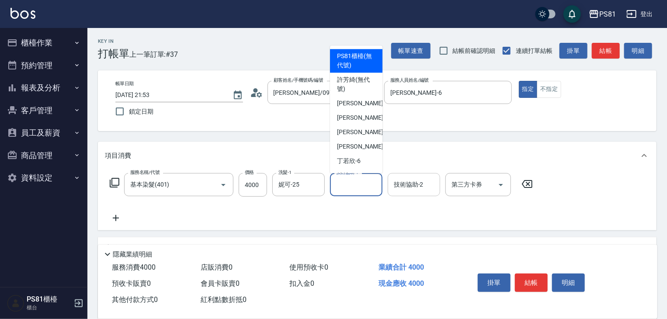
click at [353, 185] on input "技術協助-1" at bounding box center [356, 184] width 45 height 15
click at [348, 182] on input "涵文-22" at bounding box center [349, 184] width 31 height 15
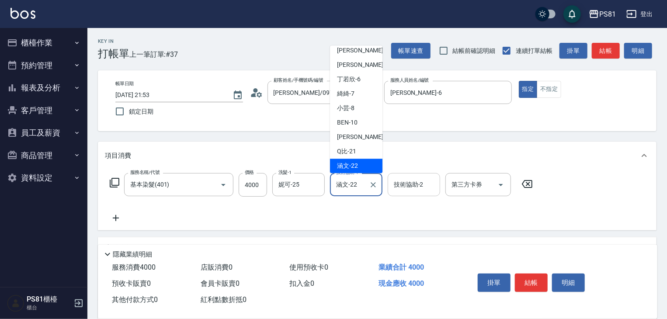
click at [348, 182] on input "涵文-22" at bounding box center [349, 184] width 31 height 15
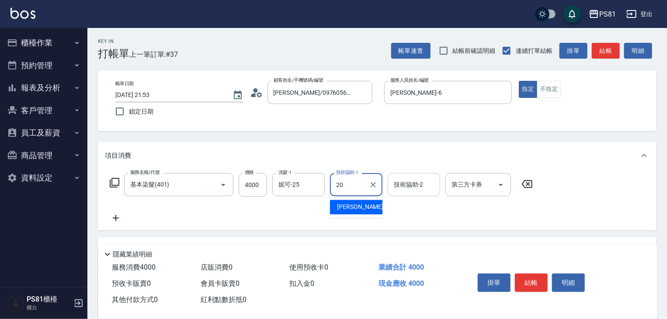
type input "妍妍-20"
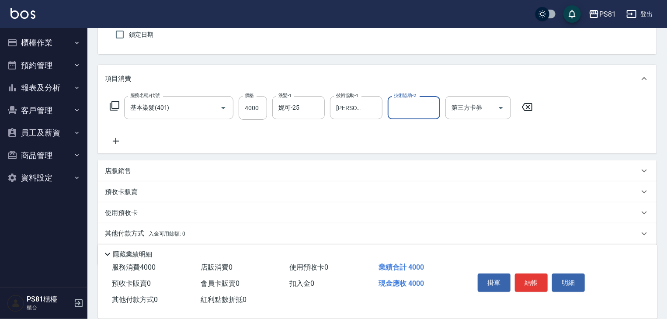
scroll to position [87, 0]
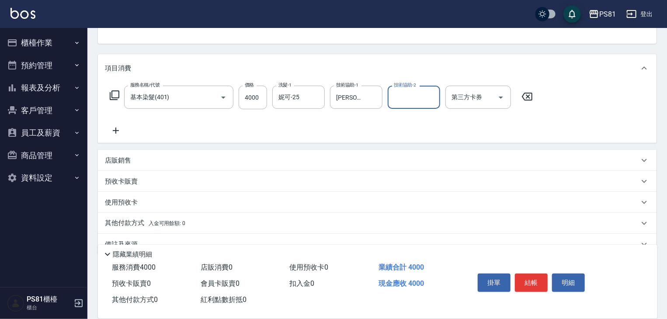
click at [122, 129] on icon at bounding box center [116, 130] width 22 height 10
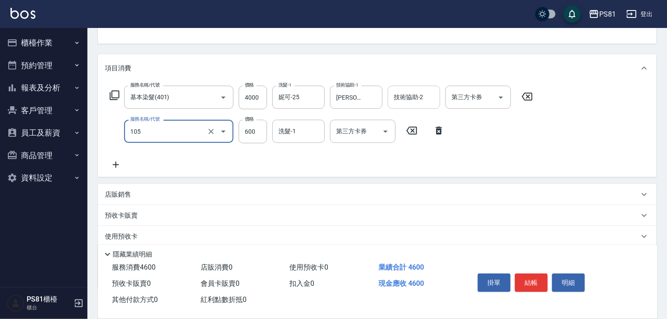
type input "A級洗剪600(105)"
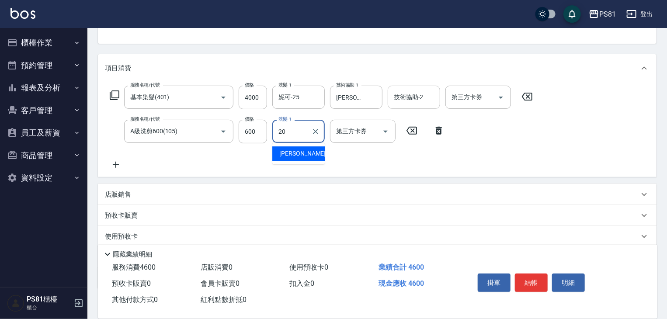
type input "妍妍-20"
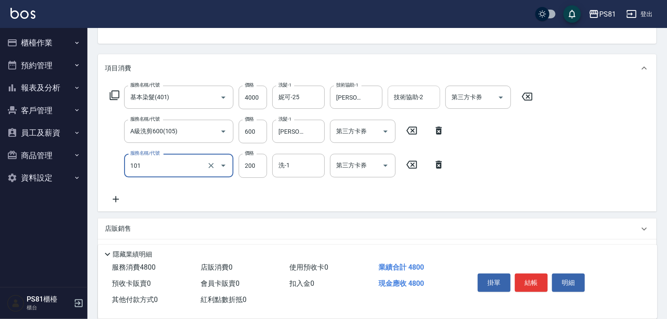
type input "一般洗髮(101)"
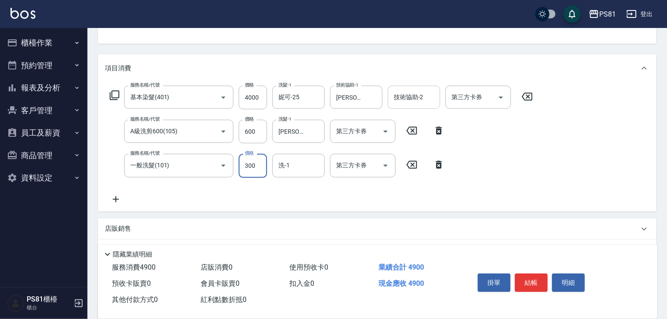
type input "300"
type input "妍妍-20"
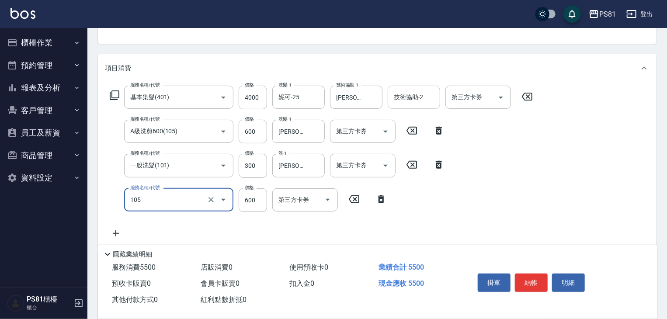
type input "A級洗剪600(105)"
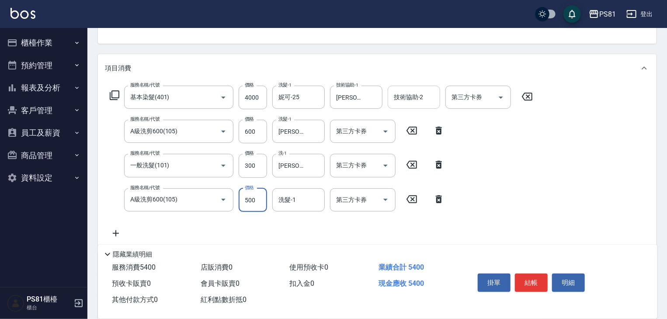
type input "500"
type input "妍妍-20"
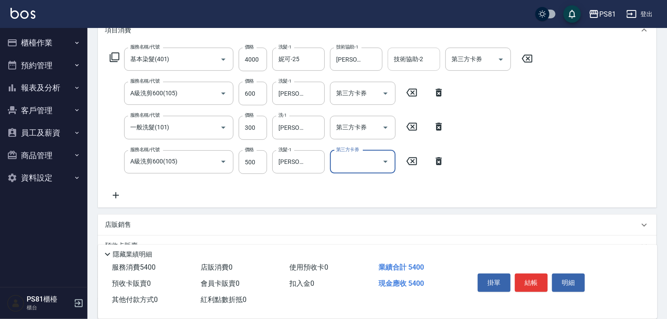
scroll to position [209, 0]
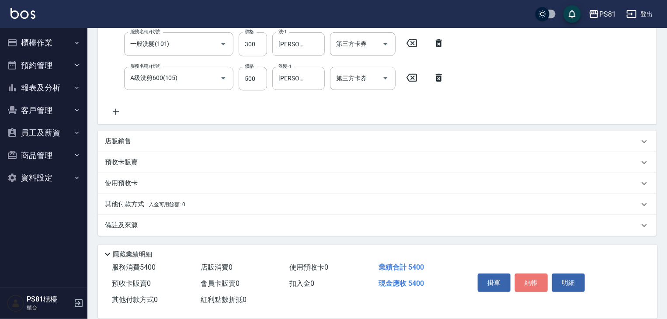
drag, startPoint x: 539, startPoint y: 282, endPoint x: 529, endPoint y: 298, distance: 19.5
click at [539, 280] on button "結帳" at bounding box center [531, 282] width 33 height 18
type input "2025/09/20 21:55"
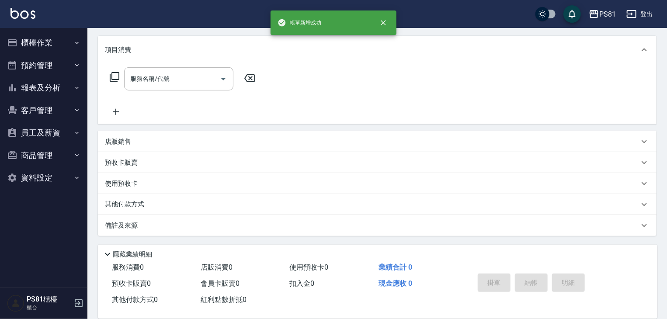
scroll to position [0, 0]
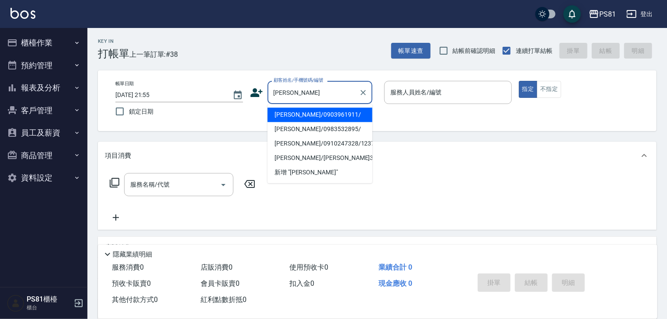
click at [339, 118] on li "蔡雨臻/0903961911/" at bounding box center [319, 114] width 105 height 14
type input "蔡雨臻/0903961911/"
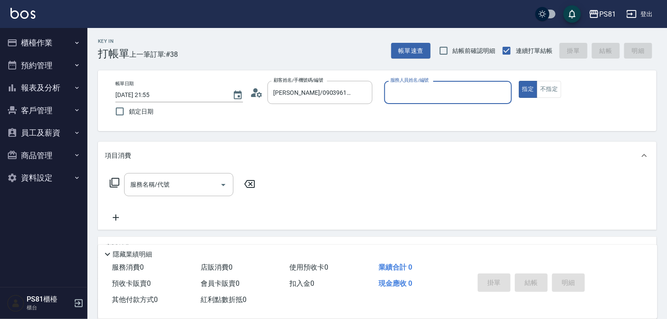
type input "丁若欣-6"
click at [518, 81] on button "指定" at bounding box center [527, 89] width 19 height 17
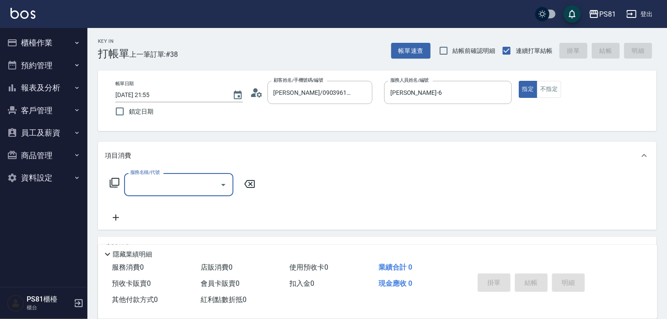
click at [185, 184] on input "服務名稱/代號" at bounding box center [172, 184] width 88 height 15
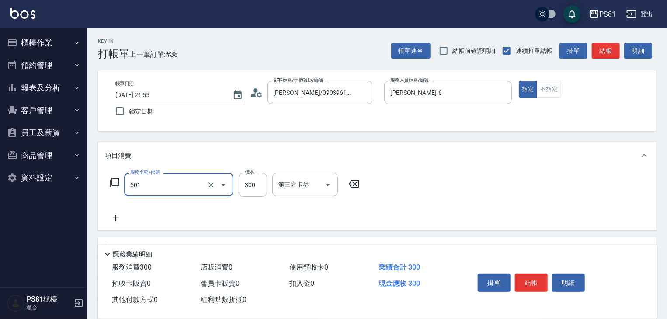
type input "自備護髮(501)"
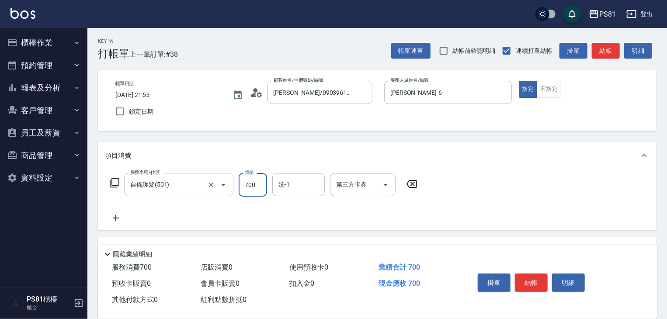
type input "700"
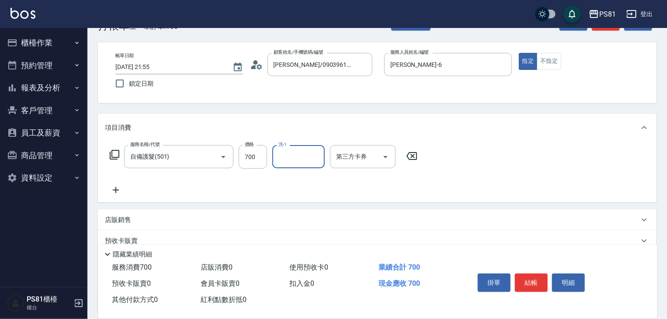
scroll to position [44, 0]
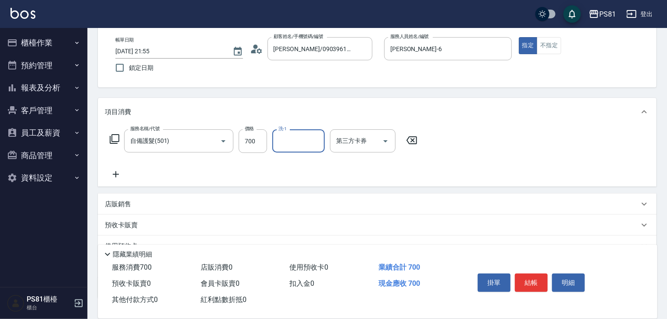
click at [124, 170] on icon at bounding box center [116, 174] width 22 height 10
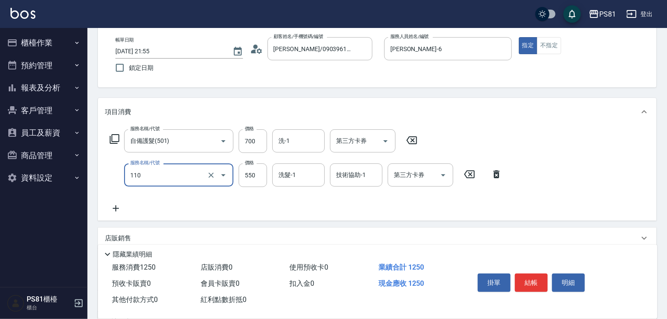
type input "去角質(抗油)(110)"
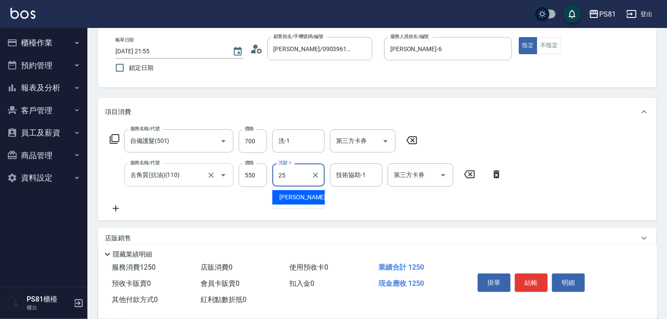
type input "妮可-25"
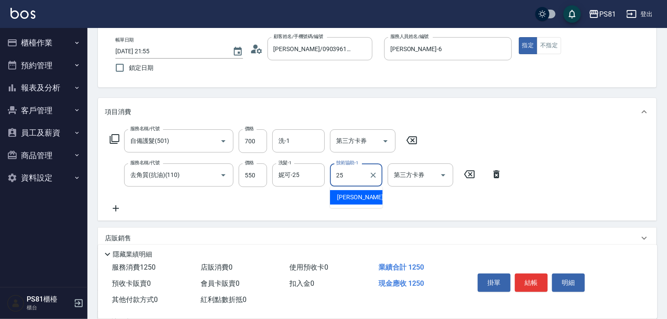
type input "妮可-25"
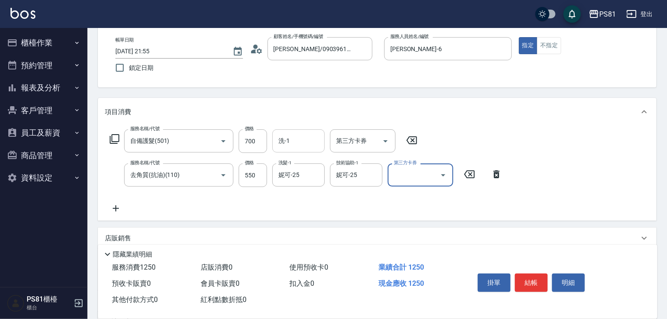
click at [283, 138] on input "洗-1" at bounding box center [298, 140] width 45 height 15
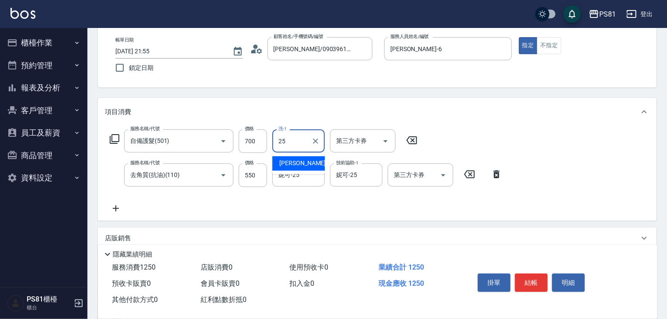
type input "妮可-25"
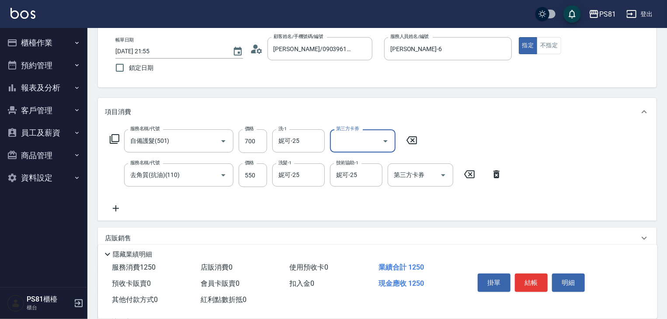
click at [117, 207] on icon at bounding box center [116, 208] width 22 height 10
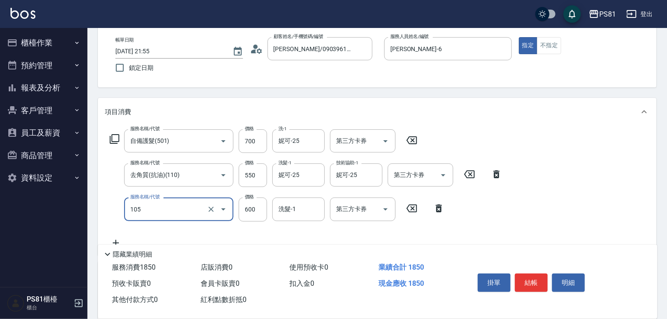
type input "A級洗剪600(105)"
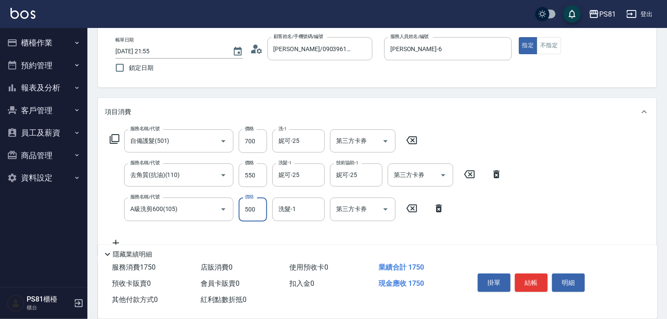
type input "500"
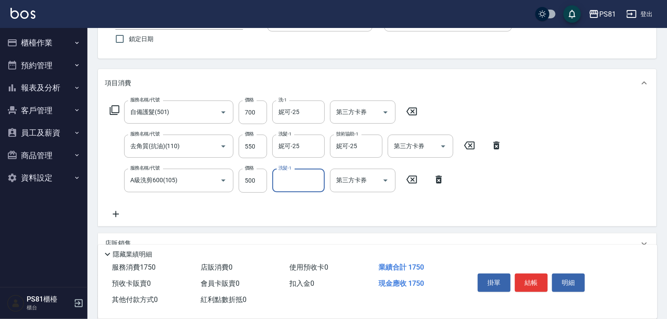
scroll to position [87, 0]
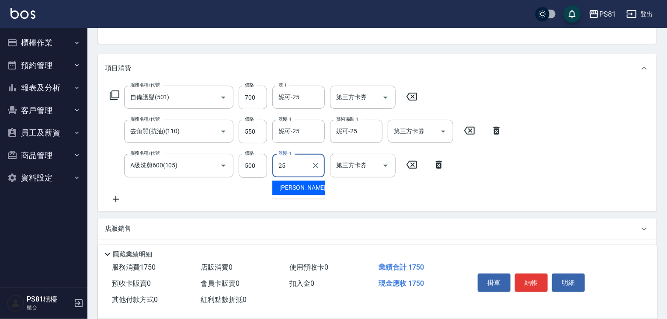
type input "妮可-25"
click at [117, 202] on icon at bounding box center [116, 199] width 22 height 10
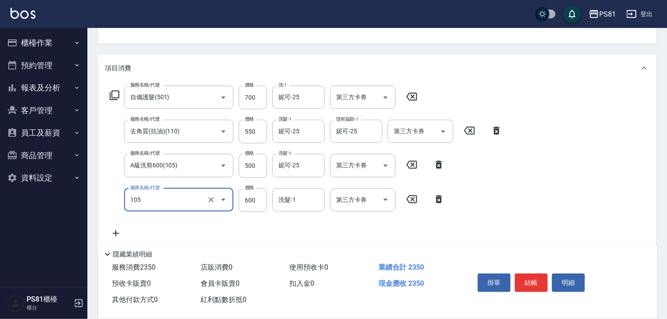
type input "A級洗剪600(105)"
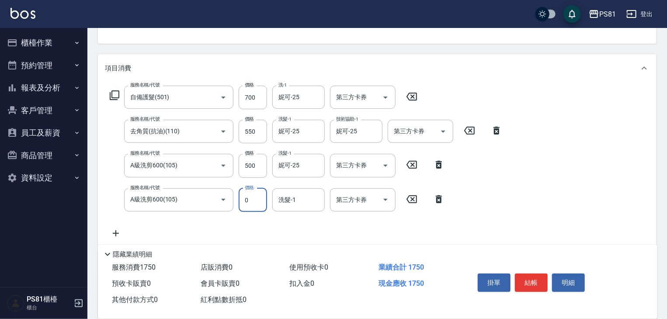
click at [260, 203] on input "0" at bounding box center [253, 200] width 28 height 24
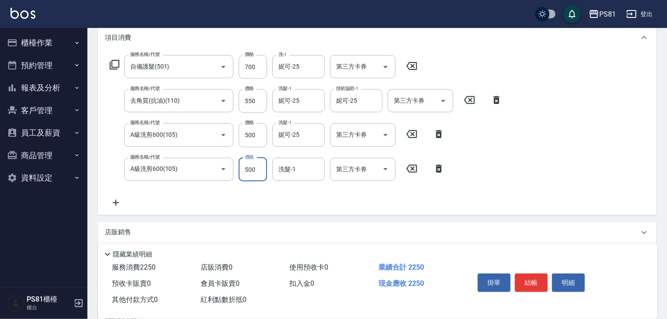
scroll to position [131, 0]
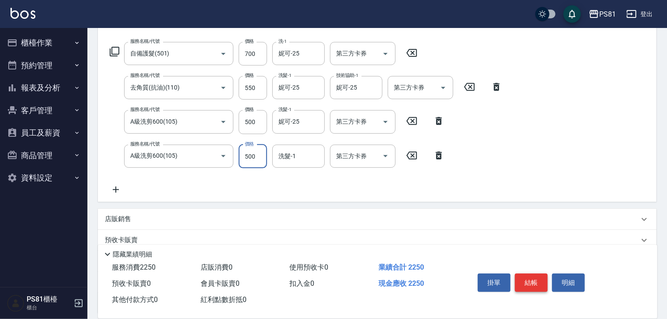
type input "500"
click at [537, 277] on button "結帳" at bounding box center [531, 282] width 33 height 18
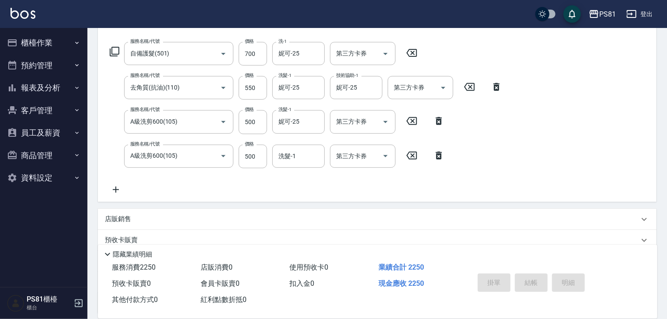
type input "2025/09/20 21:58"
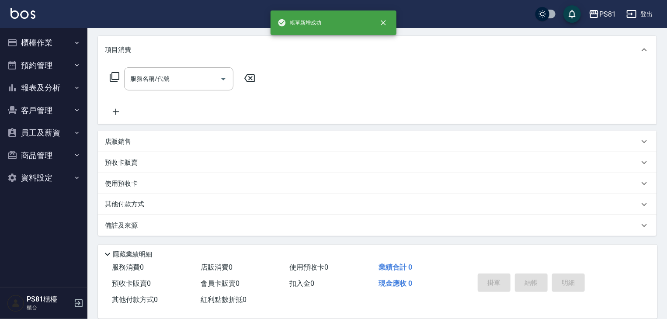
scroll to position [0, 0]
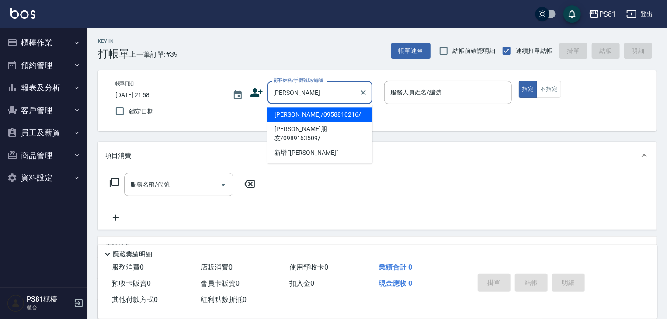
click at [297, 115] on li "于宸/0958810216/" at bounding box center [319, 114] width 105 height 14
type input "于宸/0958810216/"
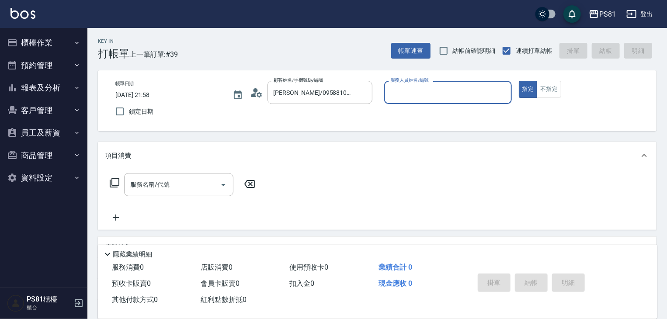
type input "丁若欣-6"
click at [518, 81] on button "指定" at bounding box center [527, 89] width 19 height 17
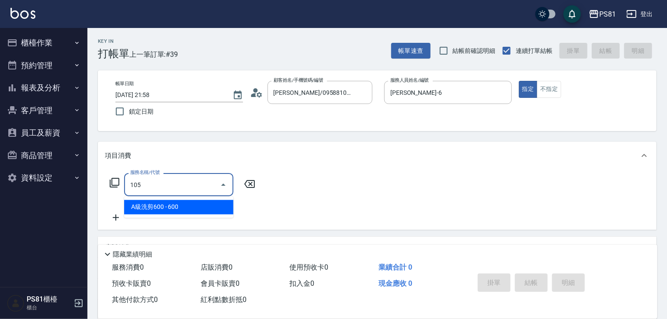
type input "A級洗剪600(105)"
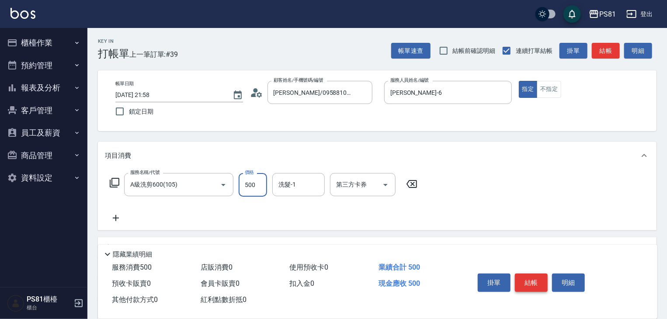
type input "500"
click at [543, 280] on button "結帳" at bounding box center [531, 282] width 33 height 18
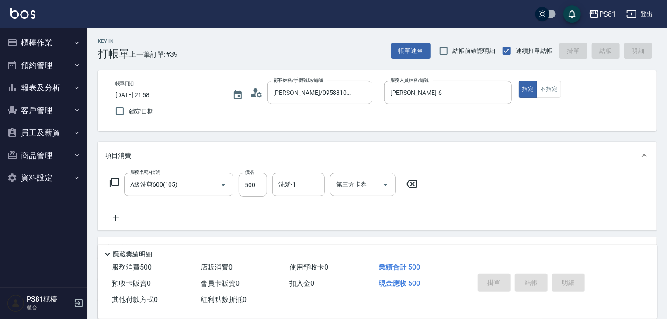
type input "2025/09/20 21:59"
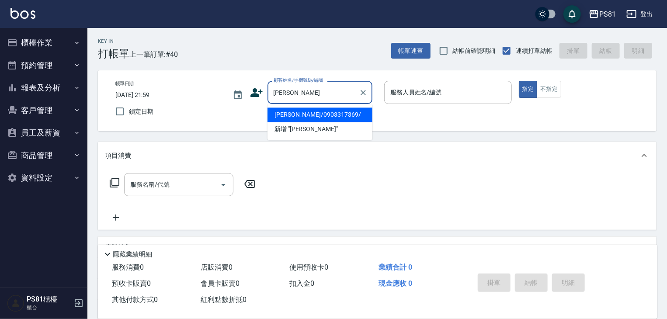
click at [347, 116] on li "潘惠伶/0903317369/" at bounding box center [319, 114] width 105 height 14
type input "潘惠伶/0903317369/"
type input "丁若欣-6"
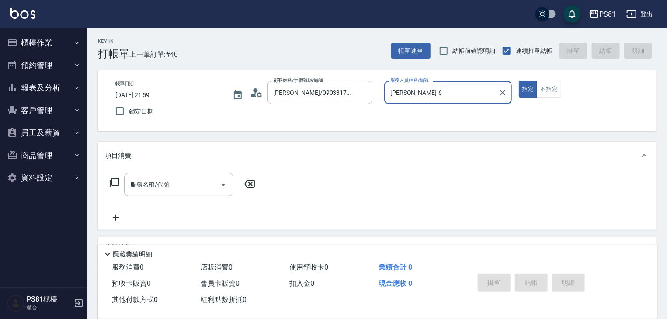
click at [518, 81] on button "指定" at bounding box center [527, 89] width 19 height 17
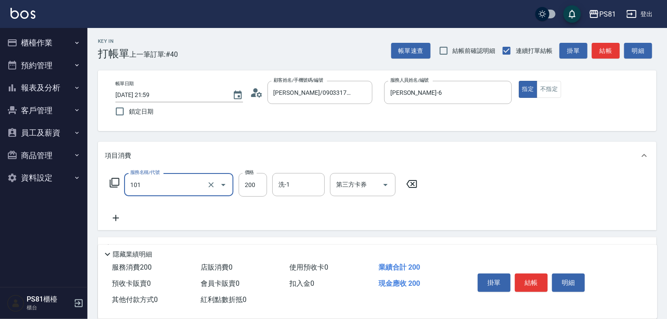
type input "一般洗髮(101)"
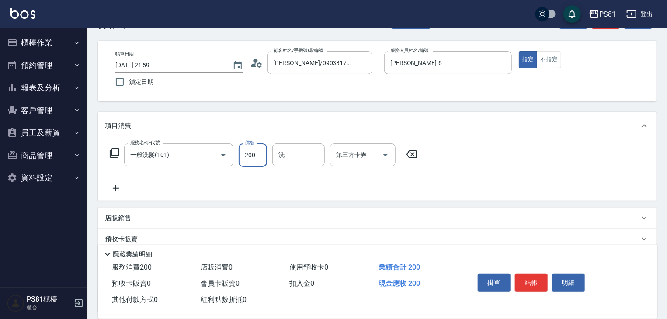
scroll to position [44, 0]
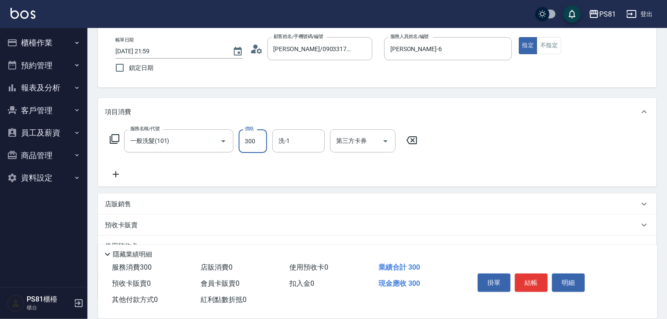
type input "300"
type input "妍妍-20"
click at [535, 280] on button "結帳" at bounding box center [531, 282] width 33 height 18
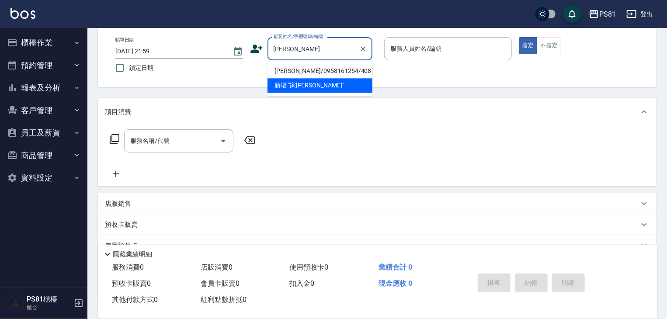
click at [297, 73] on li "陳家萱/0958161254/4081" at bounding box center [319, 71] width 105 height 14
type input "陳家萱/0958161254/4081"
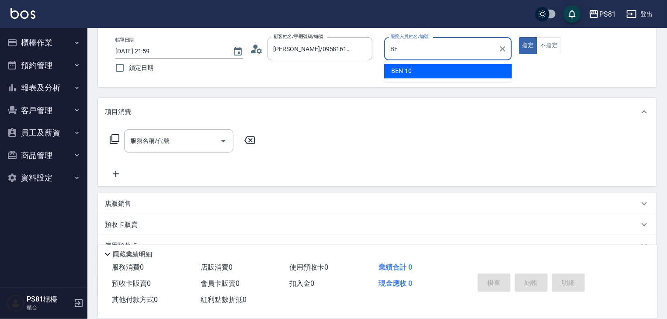
type input "B"
type input "丁若欣-6"
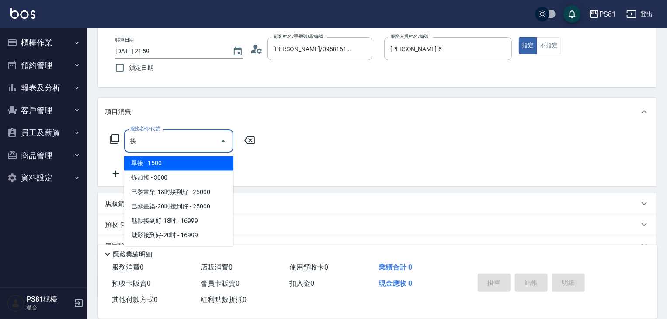
click at [180, 179] on span "拆加接 - 3000" at bounding box center [178, 178] width 109 height 14
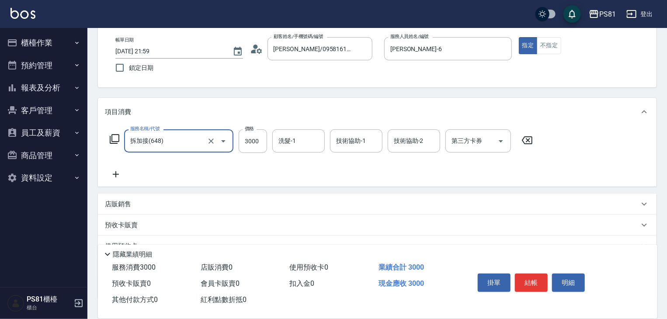
type input "拆加接(648)"
type input "5000"
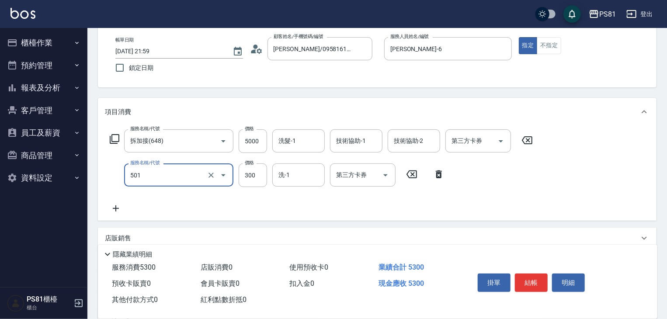
type input "自備護髮(501)"
type input "1500"
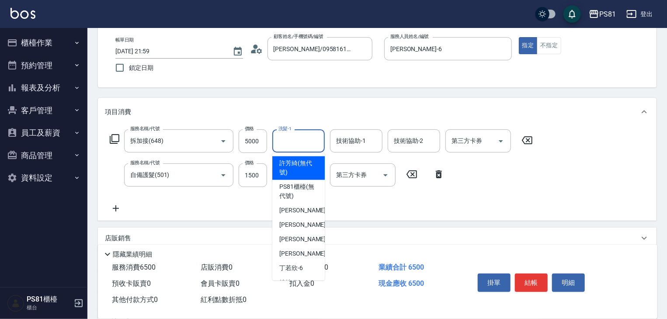
click at [294, 140] on input "洗髮-1" at bounding box center [298, 140] width 45 height 15
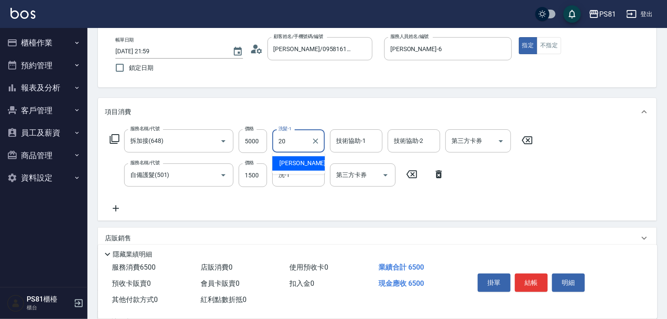
type input "妍妍-20"
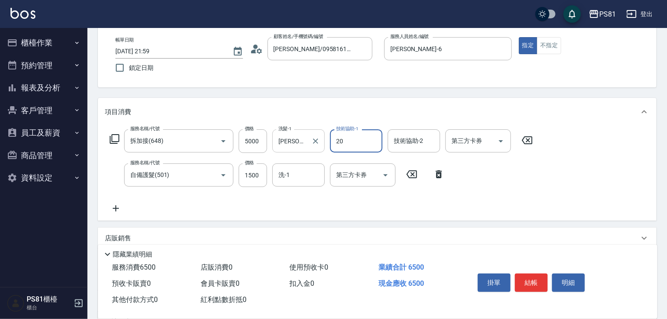
type input "妍妍-20"
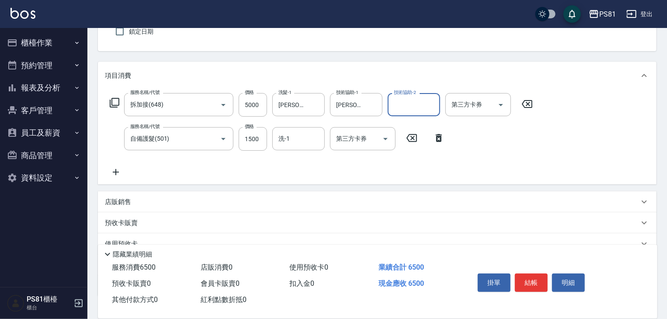
scroll to position [131, 0]
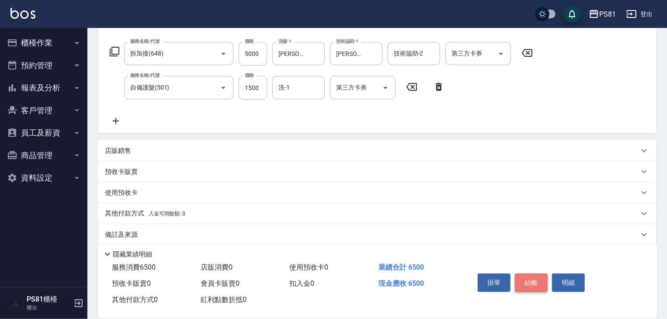
click at [538, 278] on button "結帳" at bounding box center [531, 282] width 33 height 18
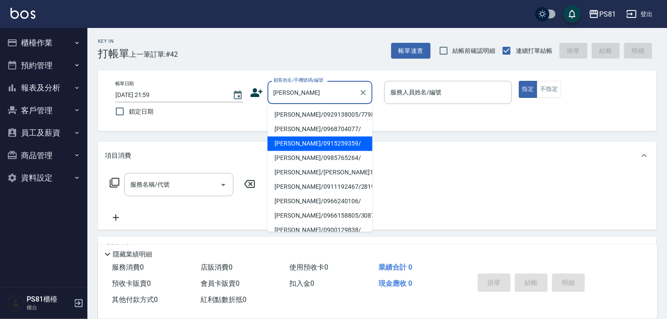
type input "陳品品"
drag, startPoint x: 242, startPoint y: 138, endPoint x: 243, endPoint y: 142, distance: 4.5
click at [241, 138] on div "Key In 打帳單 上一筆訂單:#42 帳單速查 結帳前確認明細 連續打單結帳 掛單 結帳 明細 帳單日期 2025/09/20 21:59 鎖定日期 顧客…" at bounding box center [376, 226] width 579 height 397
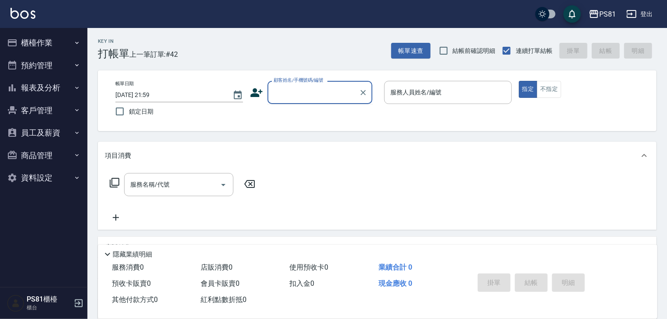
click at [325, 92] on input "顧客姓名/手機號碼/編號" at bounding box center [313, 92] width 84 height 15
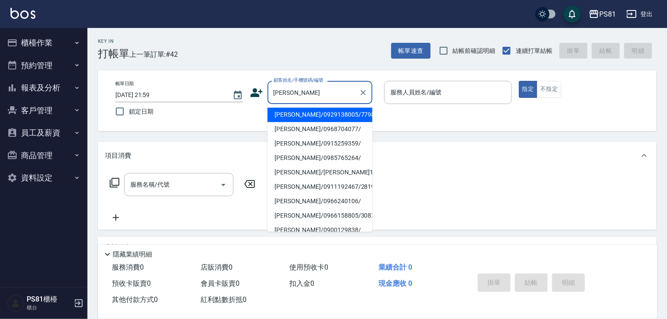
click at [312, 157] on li "陳品蓉/0985765264/" at bounding box center [319, 158] width 105 height 14
type input "陳品蓉/0985765264/"
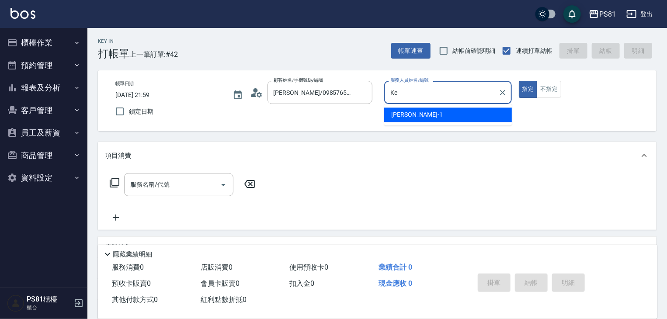
type input "K"
type input "丁若欣-6"
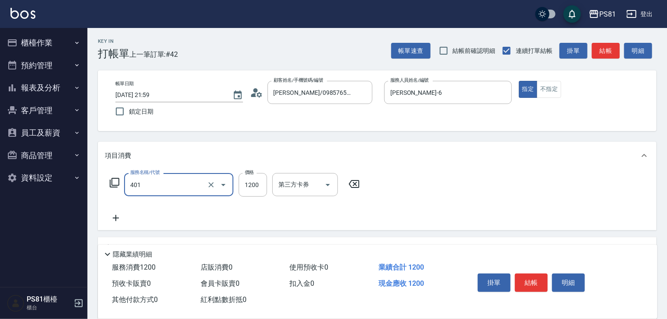
type input "基本染髮(401)"
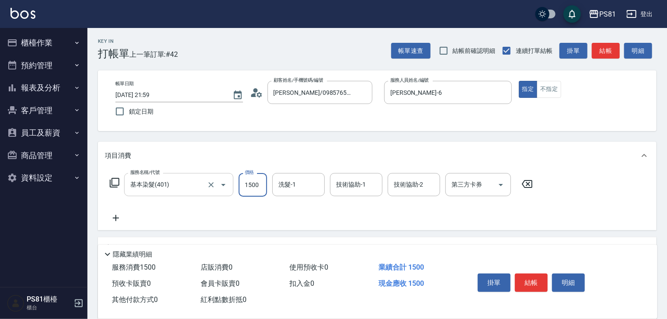
type input "1500"
type input "妍妍-20"
click at [354, 182] on input "采蓮-2" at bounding box center [349, 184] width 31 height 15
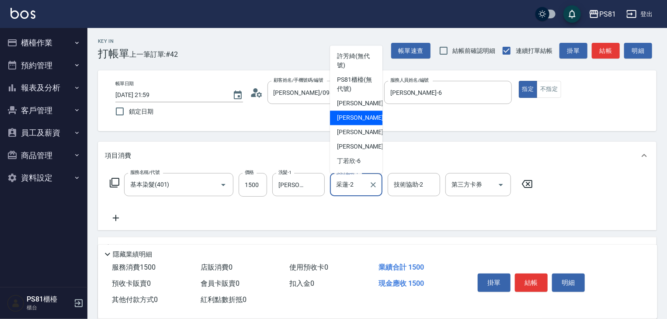
click at [354, 182] on input "采蓮-2" at bounding box center [349, 184] width 31 height 15
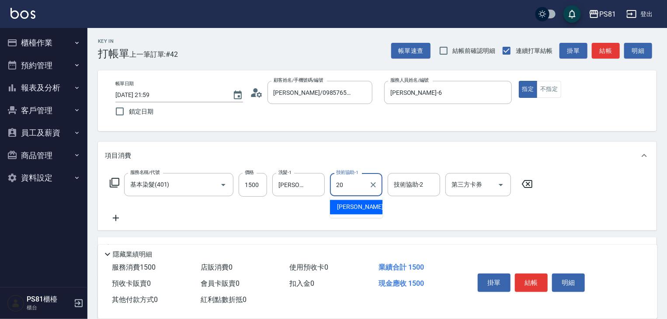
type input "妍妍-20"
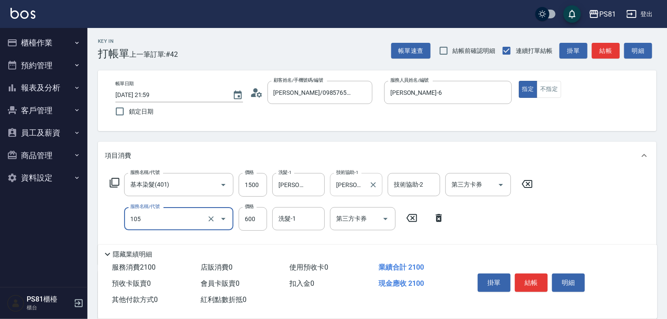
type input "A級洗剪600(105)"
type input "500"
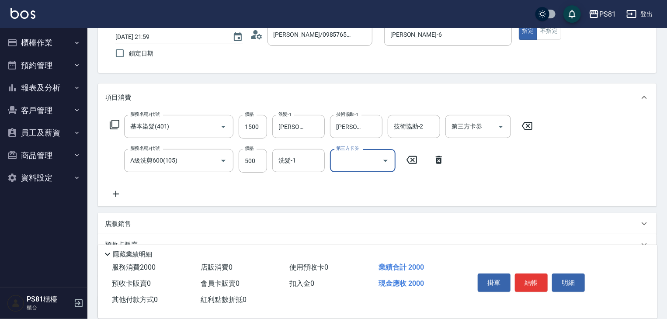
scroll to position [131, 0]
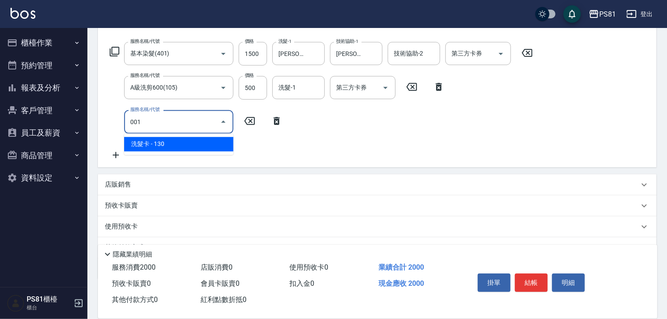
type input "洗髮卡(001)"
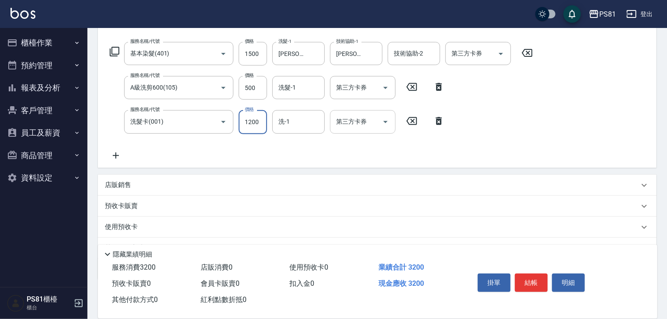
click at [393, 120] on div "第三方卡券" at bounding box center [363, 121] width 66 height 23
type input "1200"
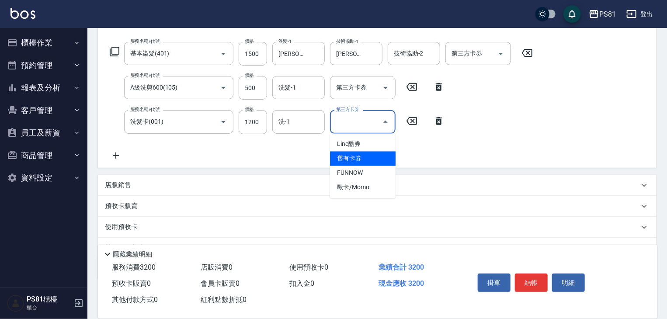
drag, startPoint x: 376, startPoint y: 161, endPoint x: 286, endPoint y: 157, distance: 90.1
click at [376, 161] on span "舊有卡券" at bounding box center [363, 159] width 66 height 14
type input "舊有卡券"
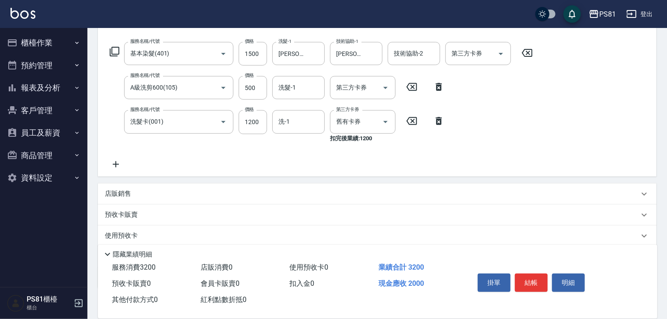
click at [119, 163] on icon at bounding box center [116, 164] width 22 height 10
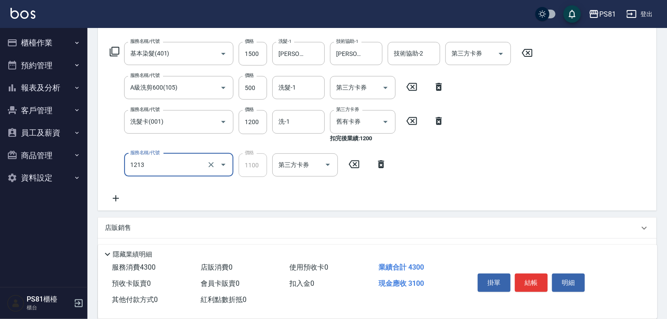
type input "蘆薈卡使用(2024)(1213)"
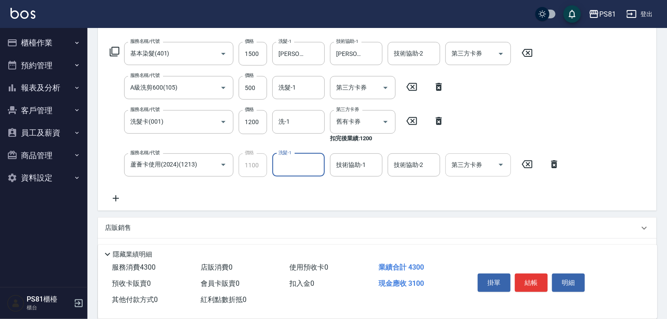
click at [494, 165] on div at bounding box center [500, 164] width 13 height 23
click at [491, 163] on input "第三方卡券" at bounding box center [471, 164] width 45 height 15
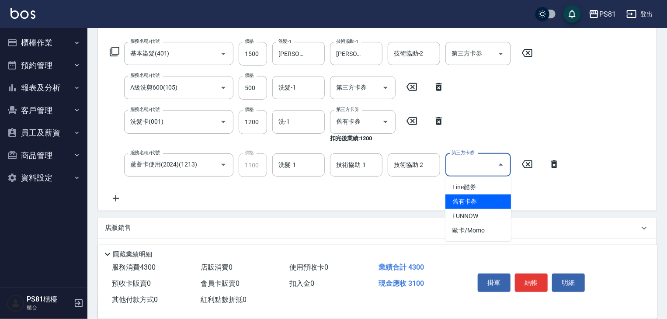
click at [479, 199] on span "舊有卡券" at bounding box center [478, 201] width 66 height 14
type input "舊有卡券"
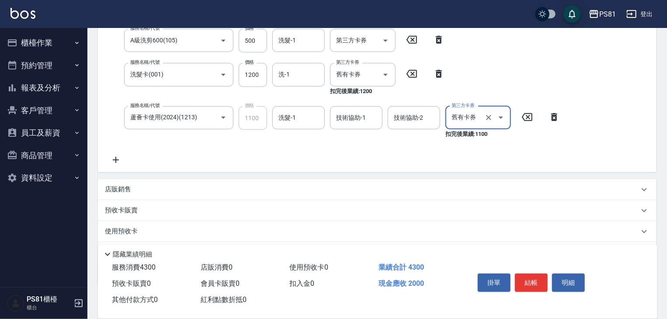
scroll to position [226, 0]
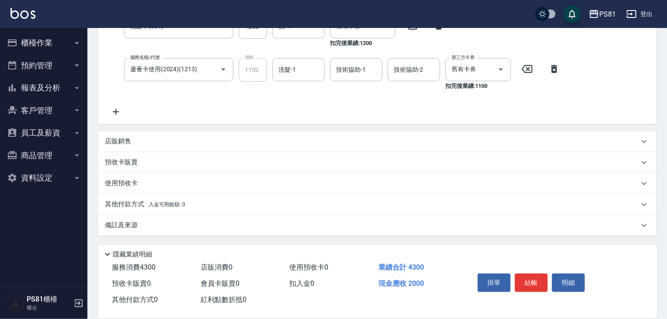
click at [158, 208] on p "其他付款方式 入金可用餘額: 0" at bounding box center [145, 205] width 80 height 10
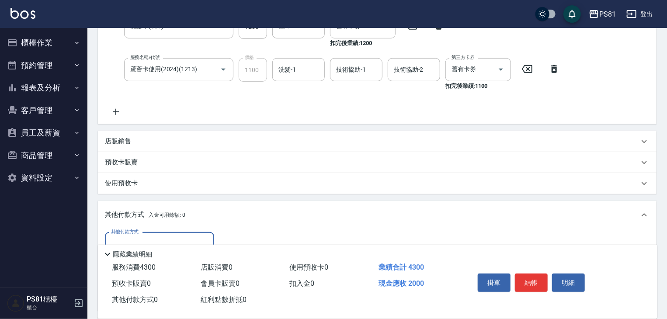
scroll to position [0, 0]
click at [134, 234] on label "其他付款方式" at bounding box center [125, 231] width 28 height 7
click at [134, 236] on input "其他付款方式" at bounding box center [159, 243] width 101 height 15
click at [133, 235] on div "其他付款方式" at bounding box center [159, 243] width 109 height 23
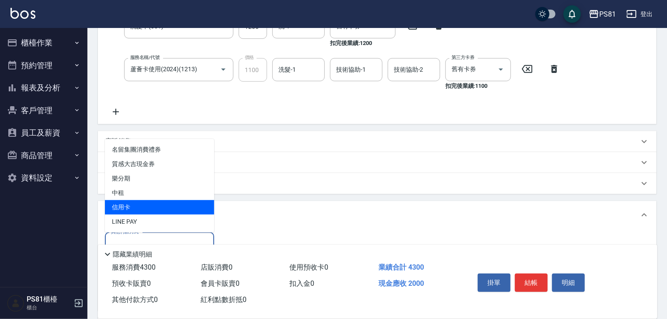
click at [137, 200] on span "信用卡" at bounding box center [159, 207] width 109 height 14
type input "信用卡"
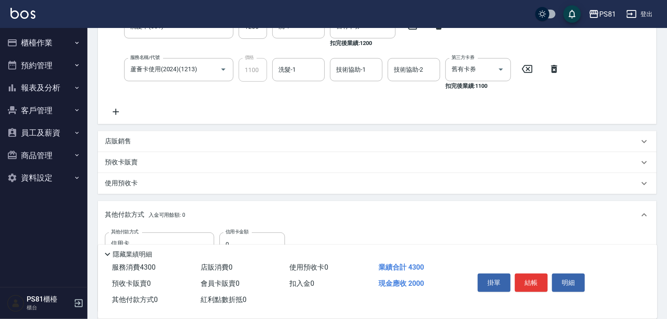
click at [259, 245] on div "隱藏業績明細" at bounding box center [377, 252] width 559 height 15
click at [259, 240] on input "0" at bounding box center [252, 244] width 66 height 24
click at [259, 239] on input "0" at bounding box center [252, 244] width 66 height 24
type input "2000"
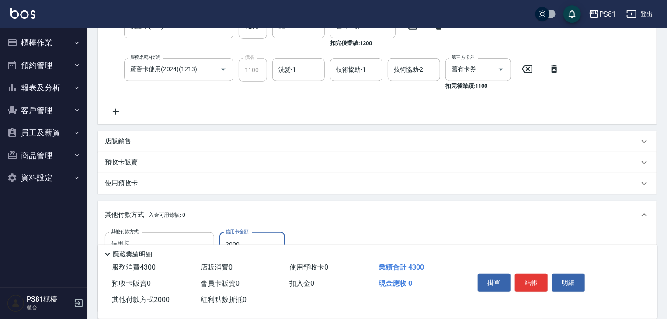
drag, startPoint x: 541, startPoint y: 283, endPoint x: 536, endPoint y: 283, distance: 5.3
click at [541, 283] on button "結帳" at bounding box center [531, 282] width 33 height 18
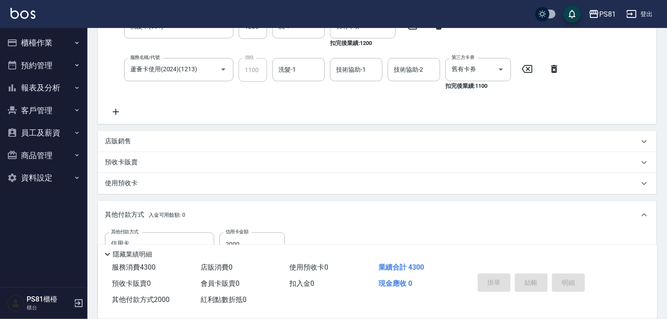
type input "2025/09/20 22:01"
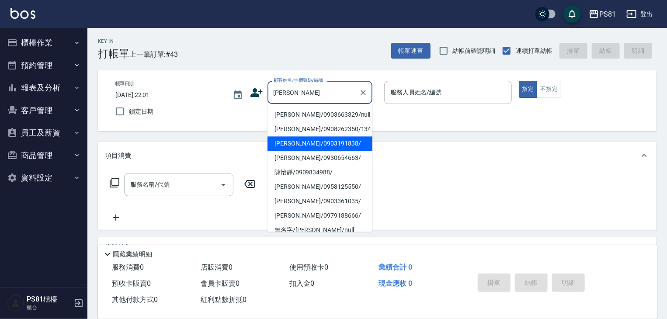
click at [315, 142] on li "陳怡潔/0903191838/" at bounding box center [319, 143] width 105 height 14
type input "陳怡潔/0903191838/"
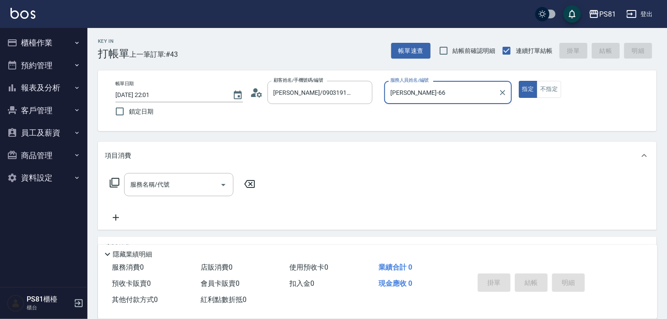
type input "丁若欣-6"
click at [518, 81] on button "指定" at bounding box center [527, 89] width 19 height 17
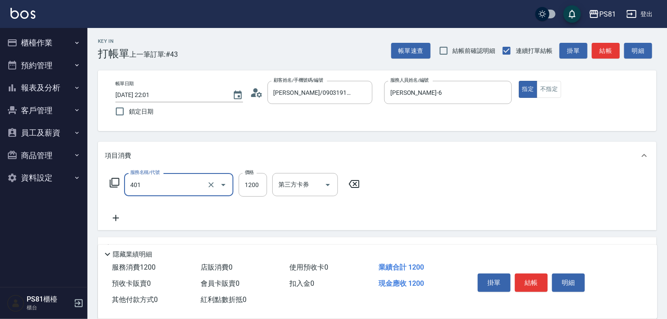
type input "基本染髮(401)"
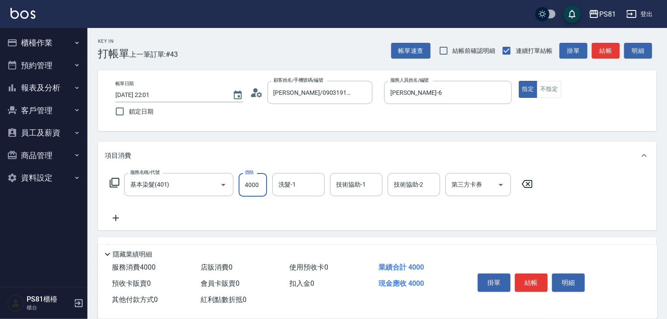
type input "4000"
type input "妍妍-20"
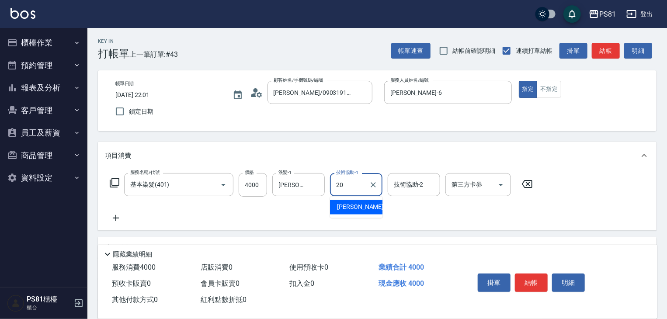
type input "妍妍-20"
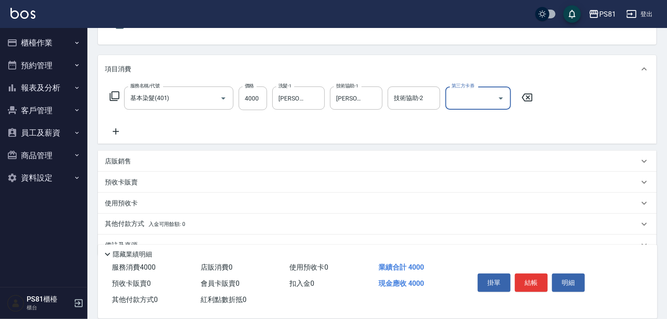
scroll to position [87, 0]
click at [122, 131] on icon at bounding box center [116, 130] width 22 height 10
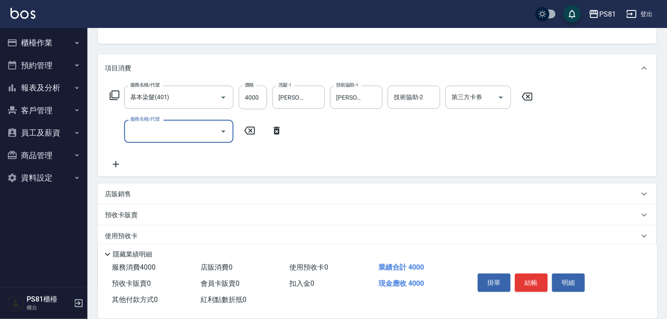
click at [253, 131] on icon at bounding box center [250, 130] width 22 height 10
click at [131, 193] on p "店販銷售" at bounding box center [118, 194] width 26 height 9
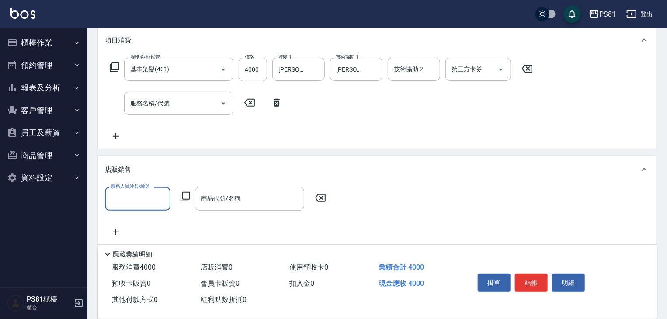
scroll to position [131, 0]
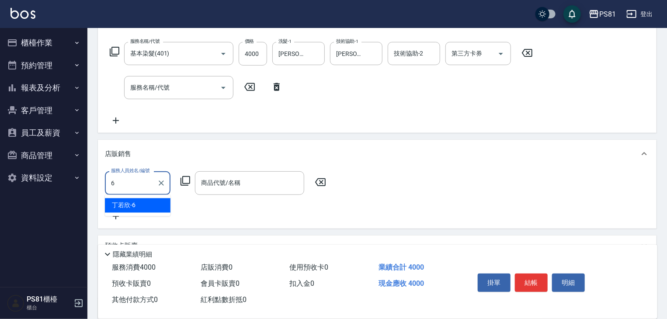
type input "丁若欣-6"
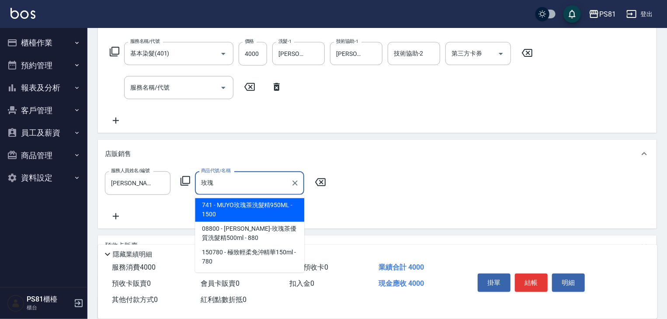
click at [254, 211] on span "741 - MUYO玫瑰茶洗髮精950ML - 1500" at bounding box center [249, 210] width 109 height 24
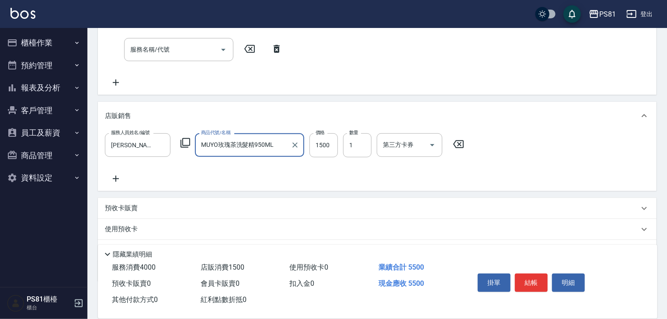
scroll to position [215, 0]
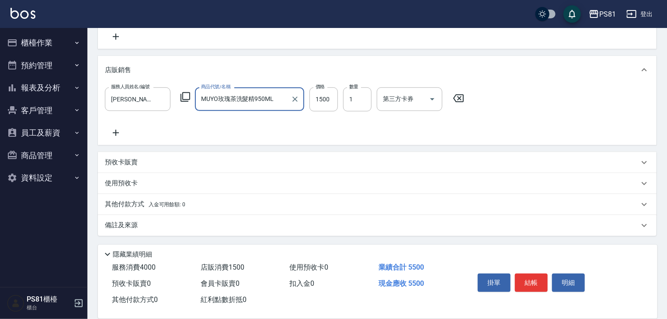
type input "MUYO玫瑰茶洗髮精950ML"
click at [173, 208] on p "其他付款方式 入金可用餘額: 0" at bounding box center [145, 205] width 80 height 10
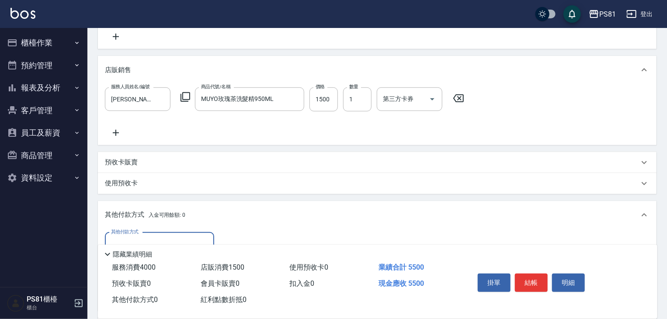
scroll to position [0, 0]
click at [151, 239] on input "其他付款方式" at bounding box center [159, 243] width 101 height 15
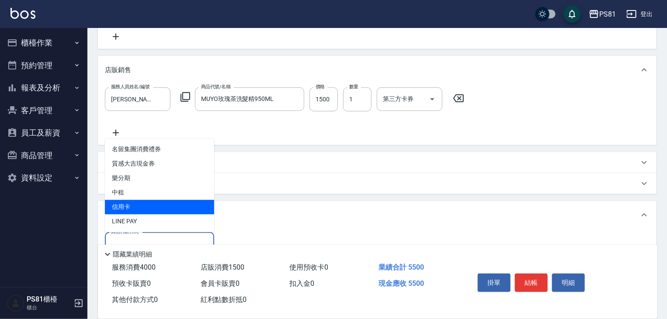
click at [153, 204] on span "信用卡" at bounding box center [159, 207] width 109 height 14
type input "信用卡"
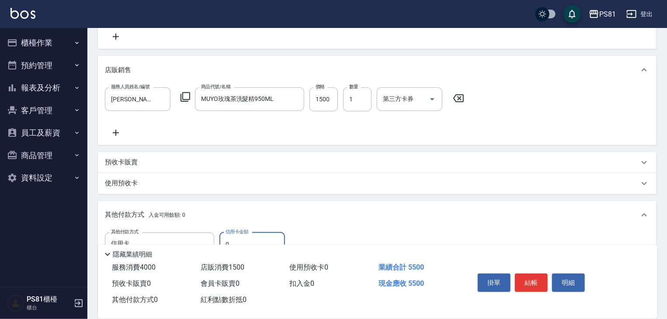
click at [252, 236] on input "0" at bounding box center [252, 244] width 66 height 24
click at [251, 236] on input "0" at bounding box center [252, 244] width 66 height 24
type input "5500"
click at [536, 282] on button "結帳" at bounding box center [531, 282] width 33 height 18
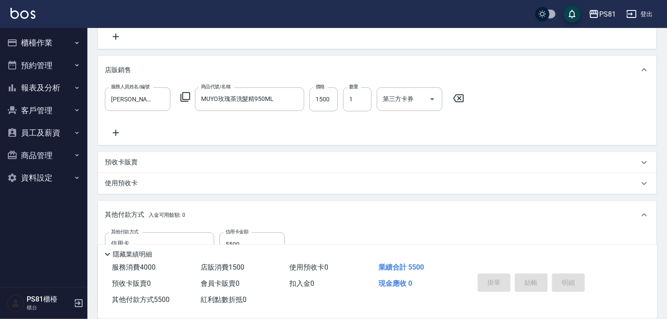
type input "2025/09/20 22:02"
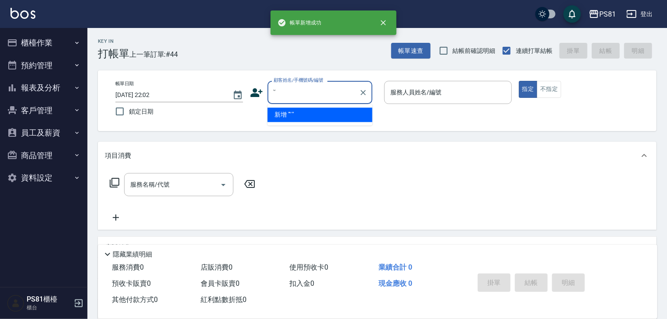
type input "'"
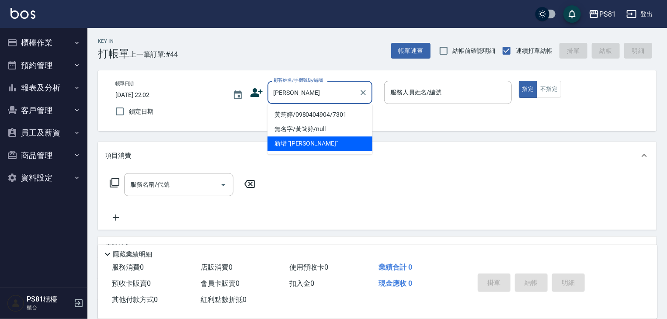
click at [302, 113] on li "黃筠婷/0980404904/7301" at bounding box center [319, 114] width 105 height 14
type input "黃筠婷/0980404904/7301"
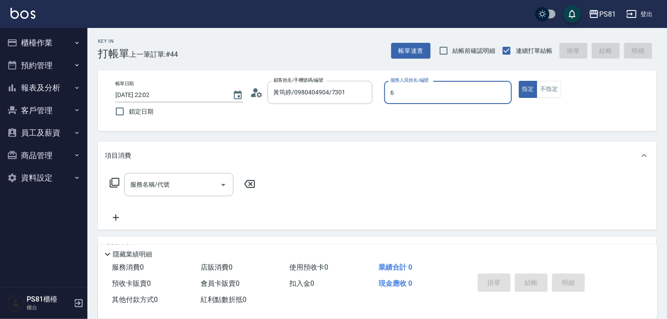
type input "丁若欣-6"
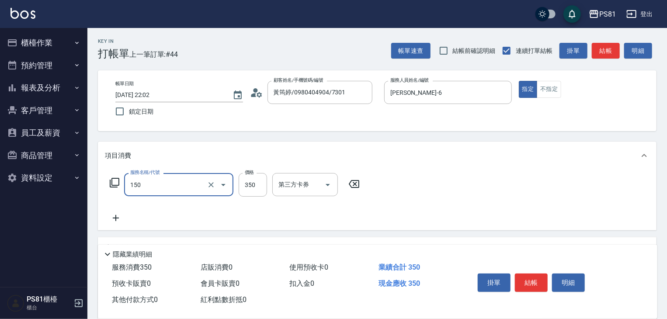
type input "精油按摩(150)"
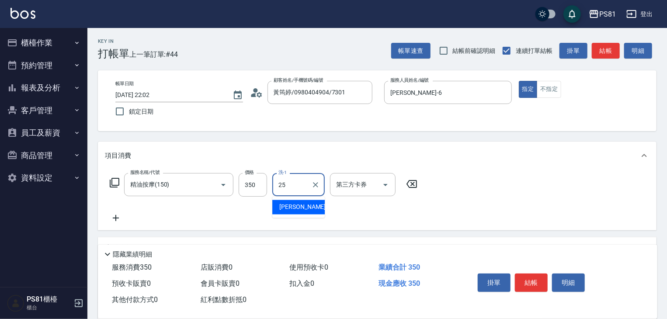
type input "妮可-25"
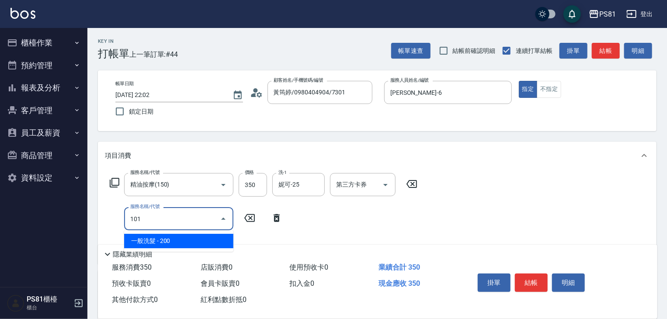
type input "一般洗髮(101)"
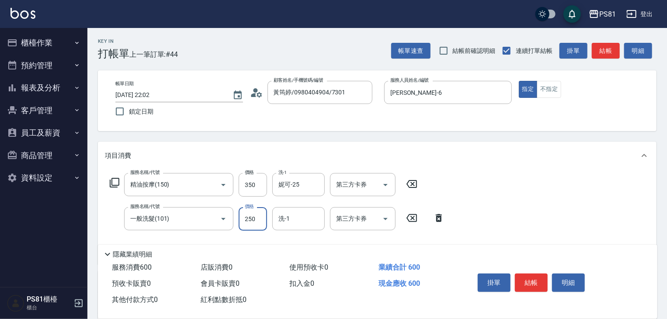
type input "250"
type input "妮可-25"
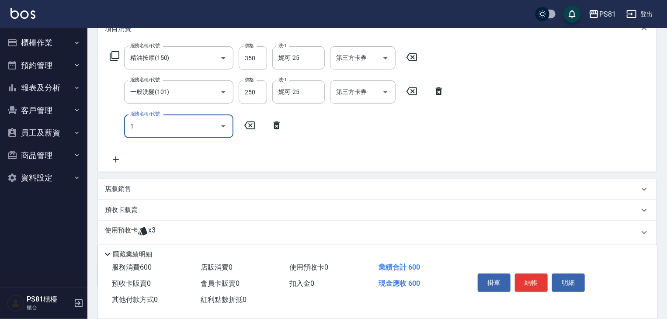
scroll to position [131, 0]
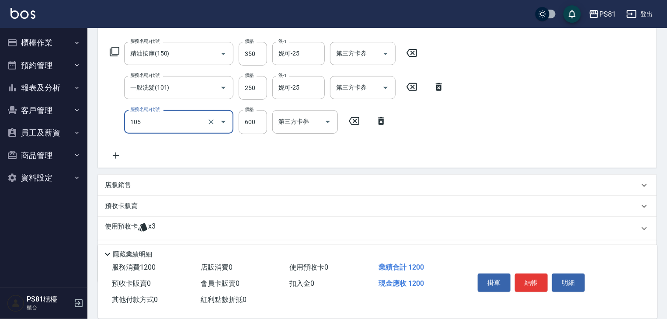
type input "A級洗剪600(105)"
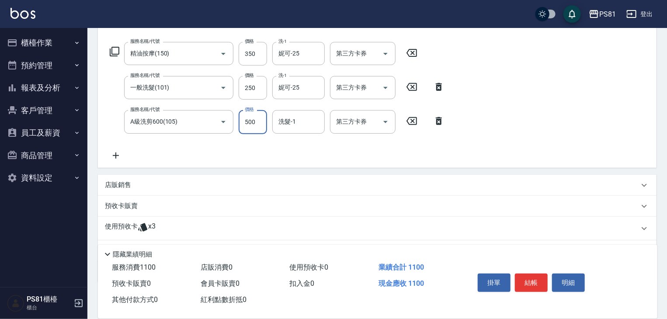
type input "500"
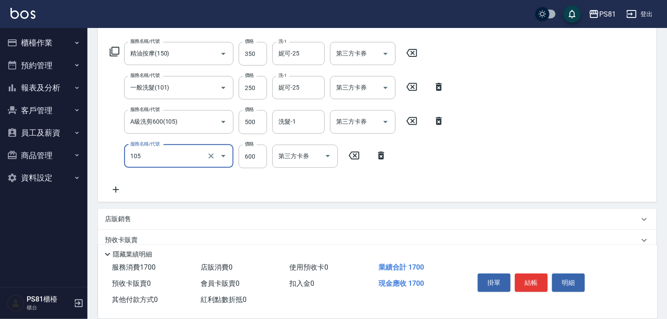
type input "A級洗剪600(105)"
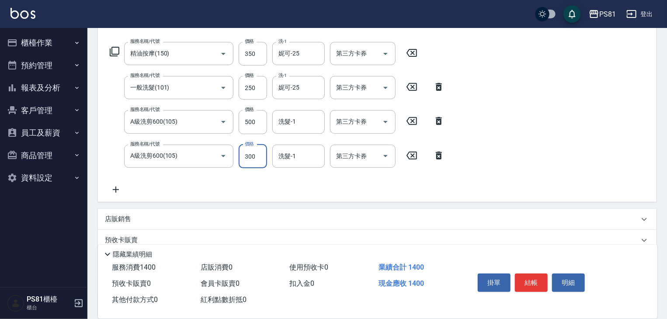
type input "300"
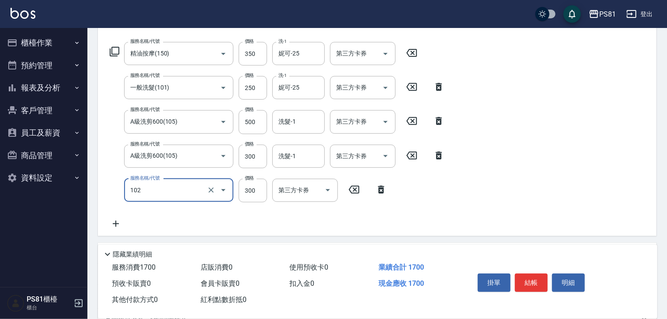
type input "保濕洗(102)"
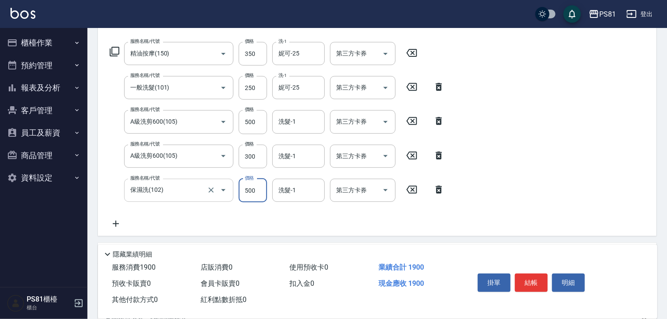
click at [173, 199] on div "保濕洗(102) 服務名稱/代號" at bounding box center [178, 190] width 109 height 23
type input "500"
click at [173, 199] on div "保濕洗(102) 服務名稱/代號" at bounding box center [178, 190] width 109 height 23
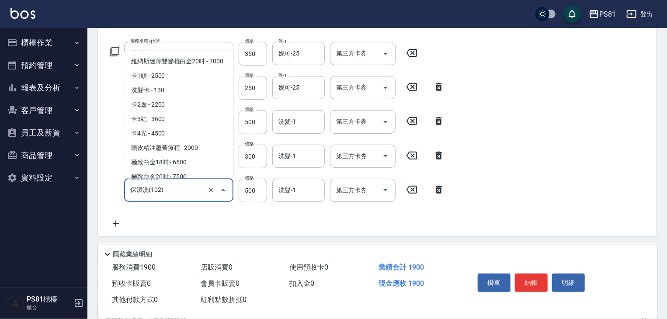
click at [173, 199] on div "保濕洗(102) 服務名稱/代號" at bounding box center [178, 190] width 109 height 23
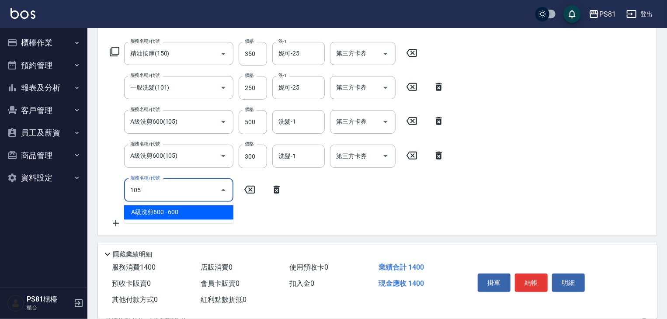
scroll to position [0, 0]
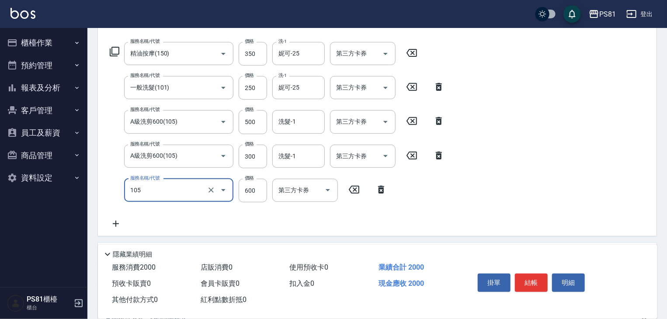
type input "A級洗剪600(105)"
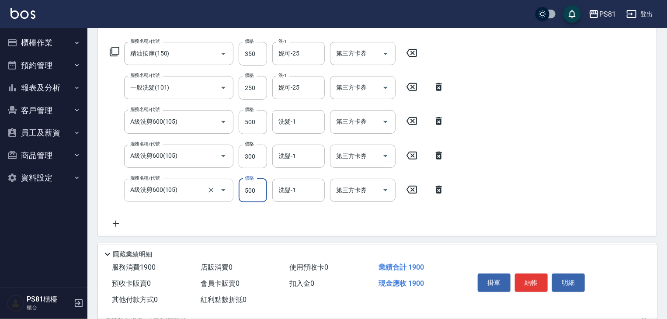
type input "500"
type input "妮可-25"
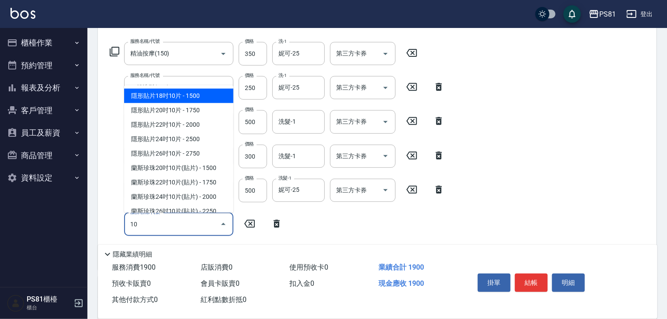
type input "1"
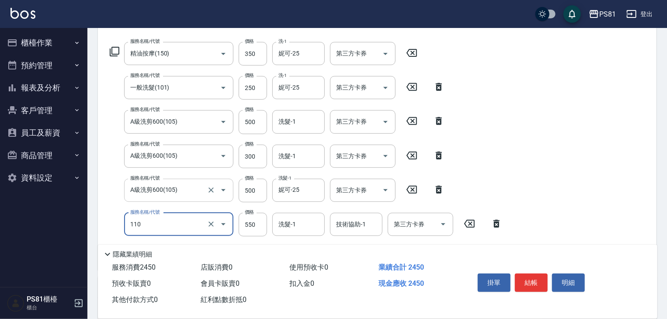
type input "去角質(抗油)(110)"
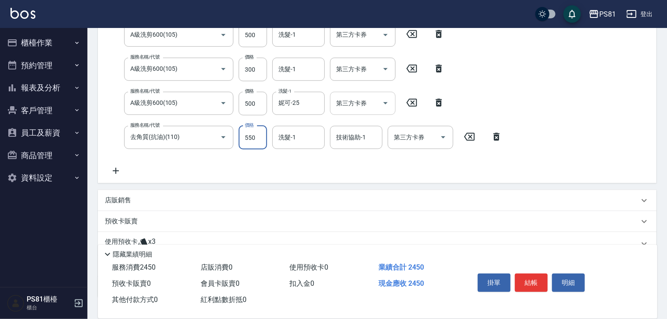
scroll to position [218, 0]
type input "20"
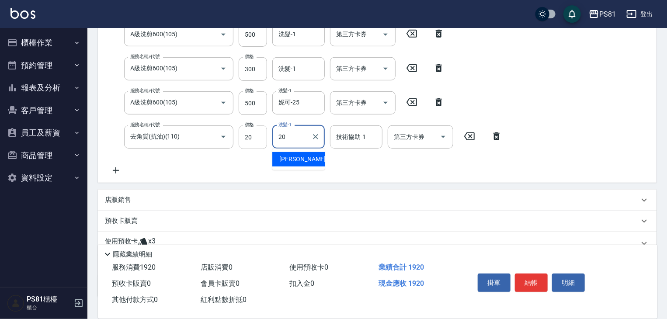
type input "20"
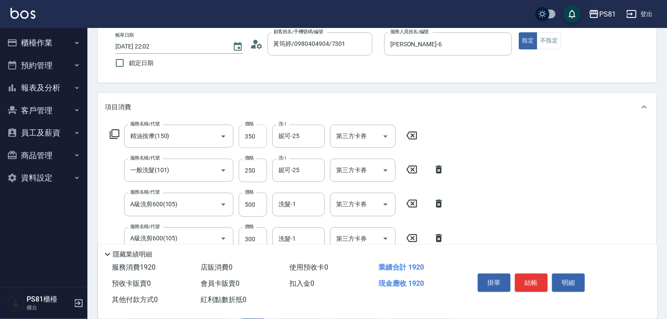
click at [250, 133] on div "服務名稱/代號 精油按摩(150) 服務名稱/代號 價格 350 價格 洗-1 妮可-25 洗-1 第三方卡券 第三方卡券 服務名稱/代號 一般洗髮(101)…" at bounding box center [306, 234] width 402 height 221
click at [249, 132] on input "350" at bounding box center [253, 136] width 28 height 24
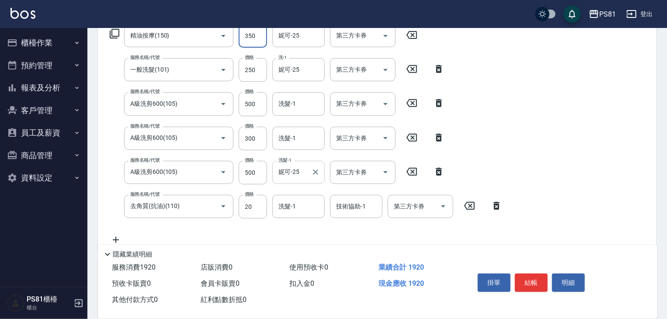
scroll to position [223, 0]
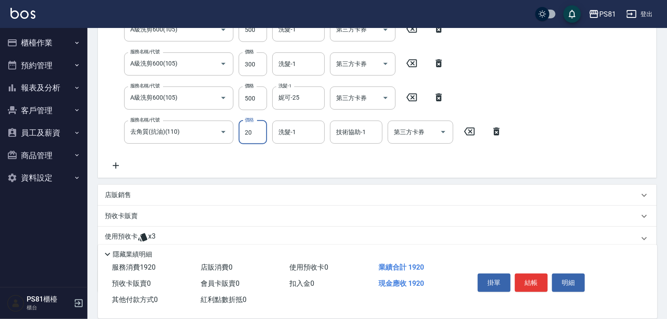
click at [243, 131] on input "20" at bounding box center [253, 133] width 28 height 24
click at [245, 135] on input "20" at bounding box center [253, 133] width 28 height 24
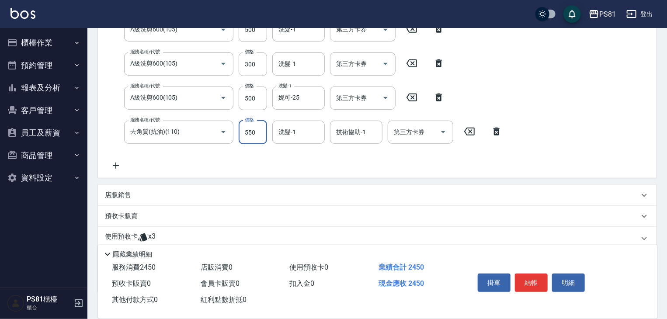
type input "550"
type input "妍妍-20"
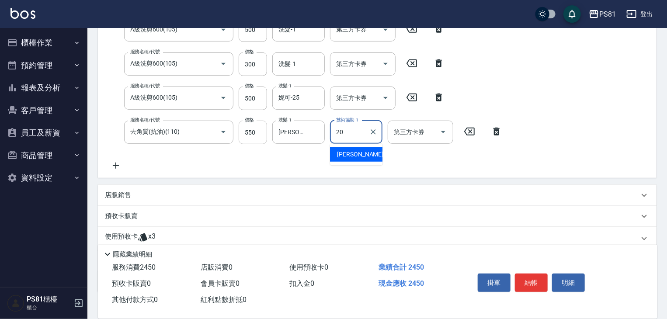
type input "妍妍-20"
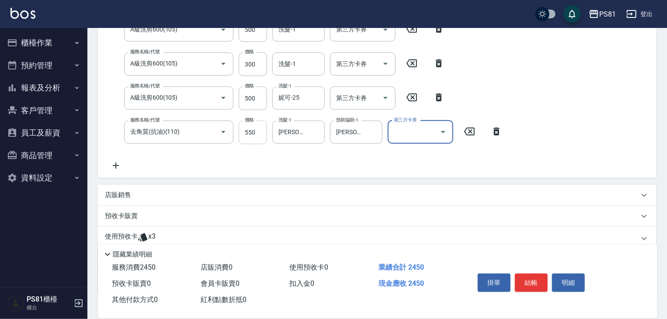
scroll to position [196, 0]
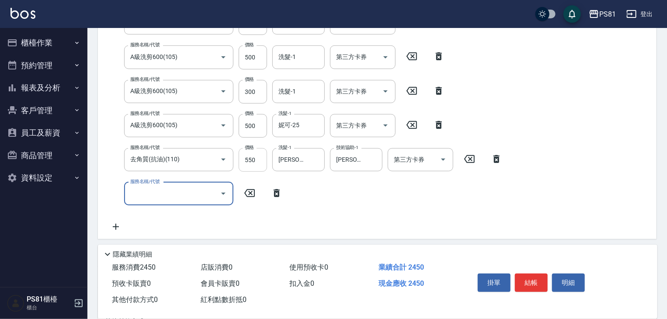
type input "1"
type input "自備護髮(501)"
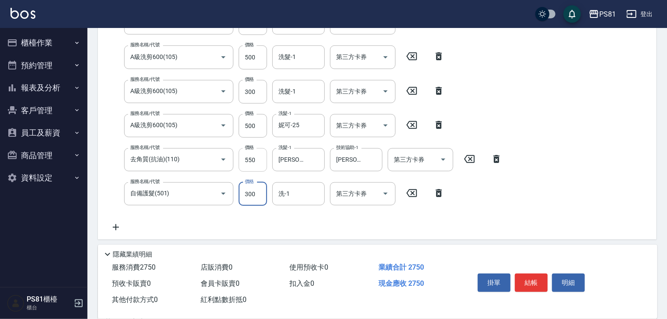
scroll to position [173, 0]
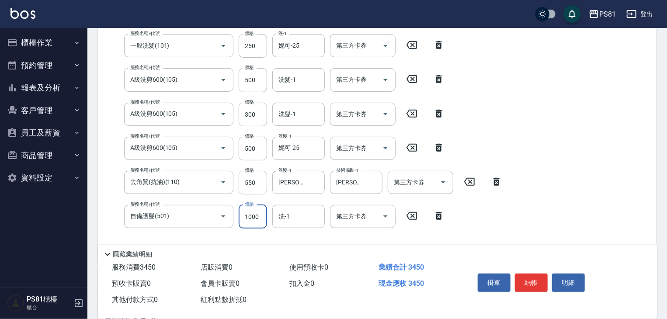
type input "1000"
type input "采蓮-2"
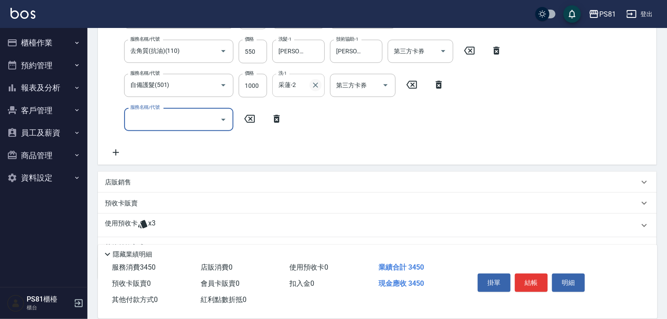
click at [309, 87] on button "Clear" at bounding box center [315, 85] width 12 height 12
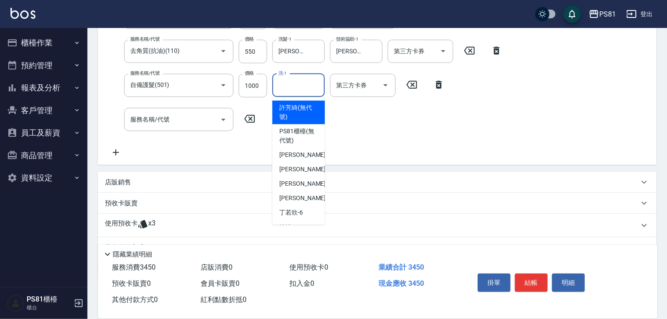
click at [309, 87] on input "洗-1" at bounding box center [298, 85] width 45 height 15
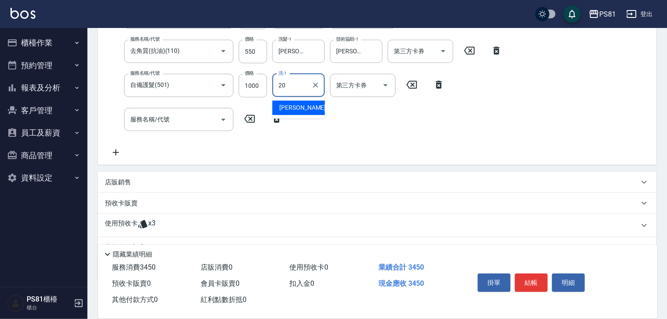
type input "妍妍-20"
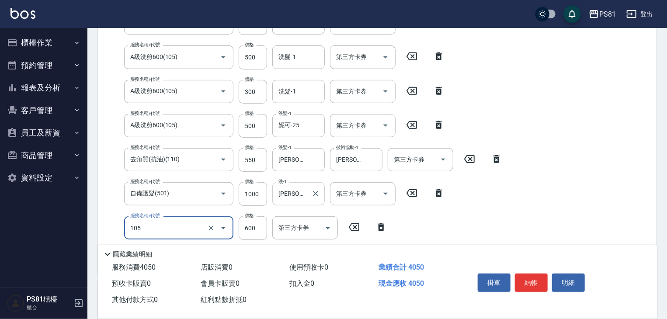
type input "A級洗剪600(105)"
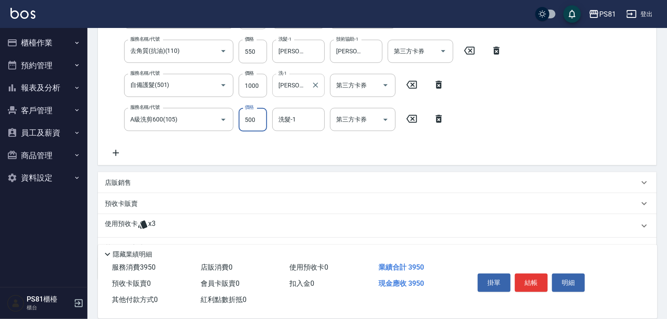
scroll to position [348, 0]
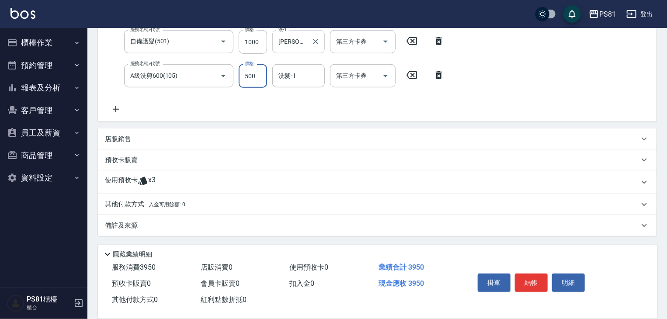
type input "500"
click at [163, 197] on div "其他付款方式 入金可用餘額: 0" at bounding box center [377, 204] width 558 height 21
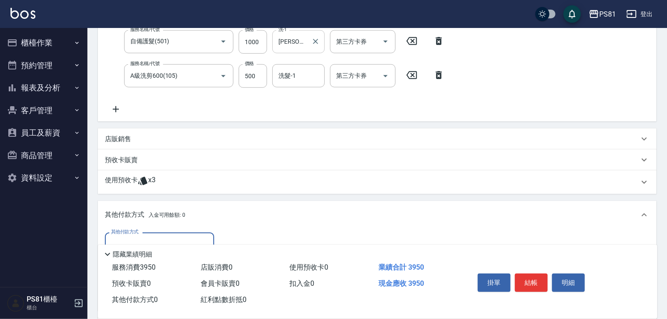
scroll to position [0, 0]
click at [149, 236] on input "其他付款方式" at bounding box center [159, 243] width 101 height 15
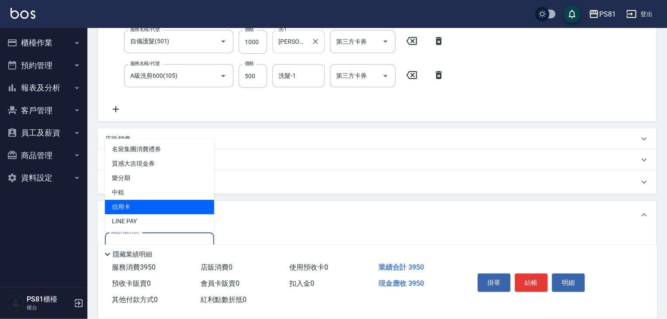
click at [155, 211] on span "信用卡" at bounding box center [159, 207] width 109 height 14
type input "信用卡"
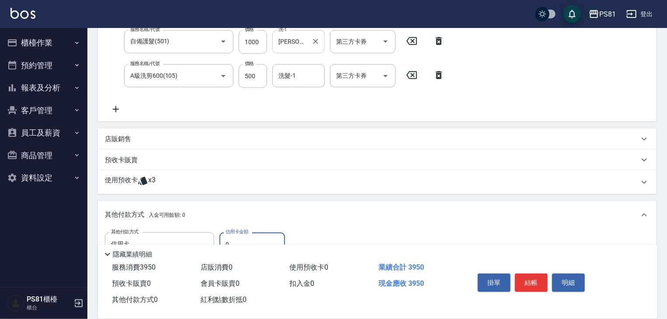
click at [233, 236] on input "0" at bounding box center [252, 244] width 66 height 24
type input "3950"
click at [534, 284] on button "結帳" at bounding box center [531, 282] width 33 height 18
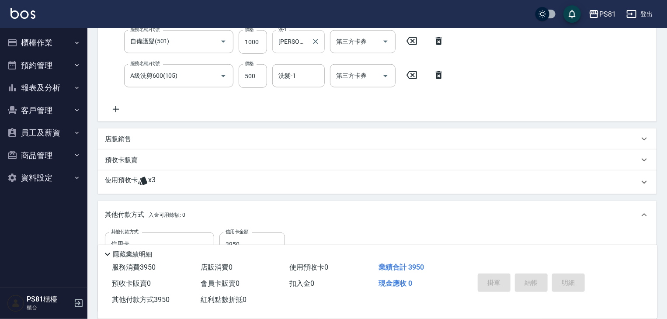
type input "2025/09/20 22:03"
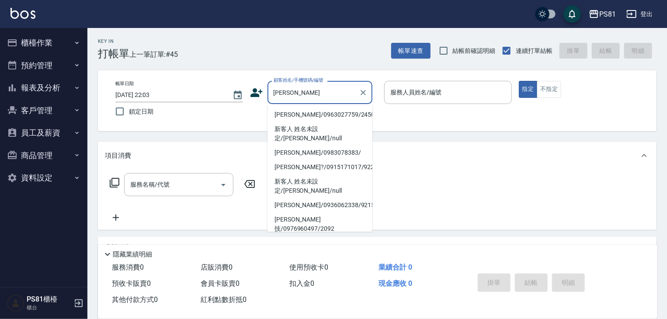
click at [297, 116] on li "陳秋蘭/0963027759/2450" at bounding box center [319, 114] width 105 height 14
type input "陳秋蘭/0963027759/2450"
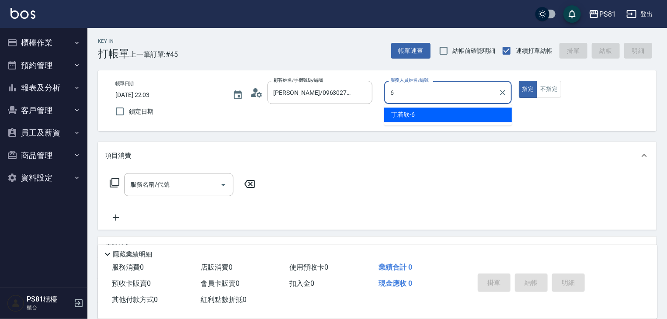
type input "丁若欣-6"
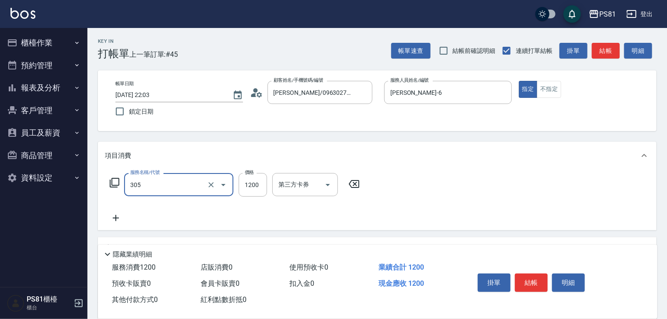
type input "基本離子燙(305)"
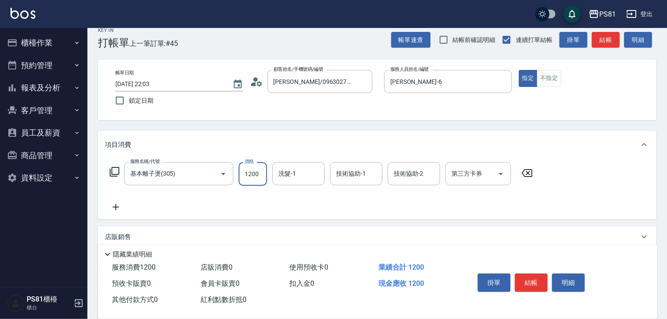
scroll to position [44, 0]
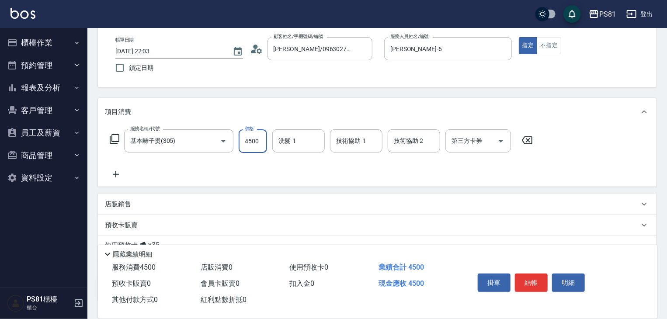
type input "4500"
type input "妮可-25"
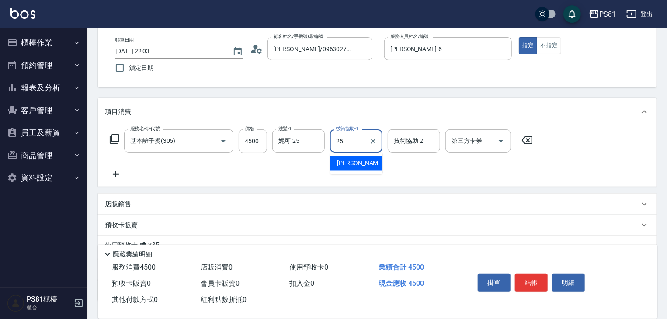
type input "妮可-25"
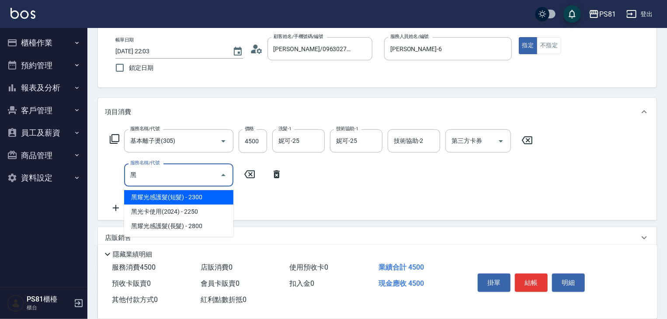
click at [180, 200] on span "黑耀光感護髮(短髮) - 2300" at bounding box center [178, 197] width 109 height 14
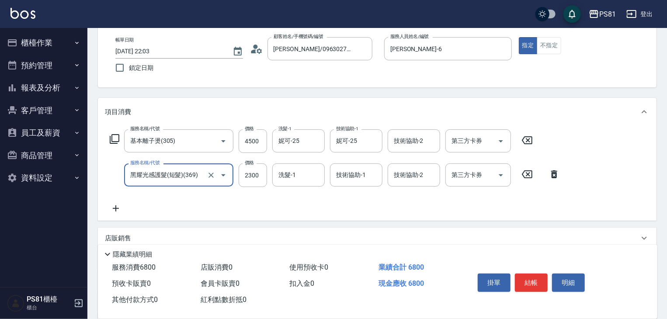
type input "黑耀光感護髮(短髮)(369)"
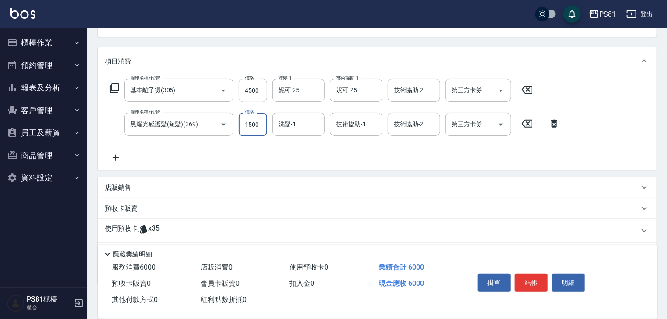
scroll to position [143, 0]
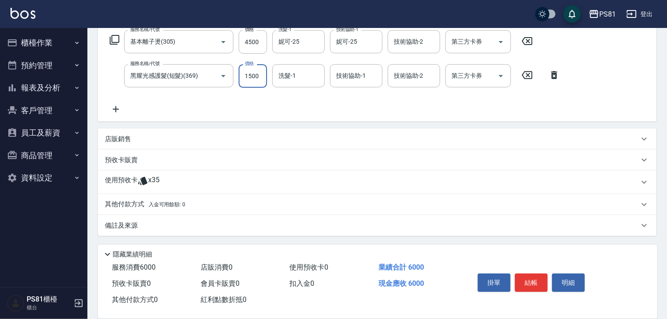
type input "1500"
click at [167, 135] on div "店販銷售" at bounding box center [372, 139] width 534 height 9
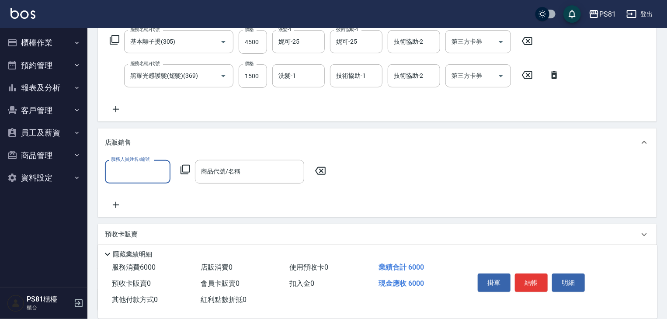
scroll to position [0, 0]
type input "丁若欣-6"
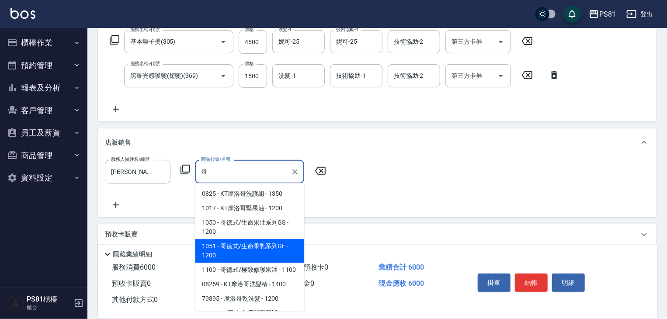
click at [270, 246] on span "1051 - 哥德式/生命果乳系列GE - 1200" at bounding box center [249, 251] width 109 height 24
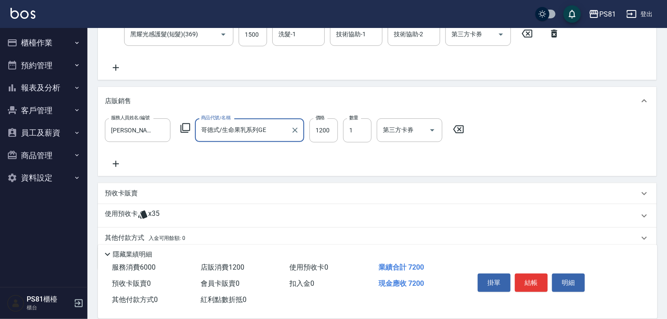
scroll to position [218, 0]
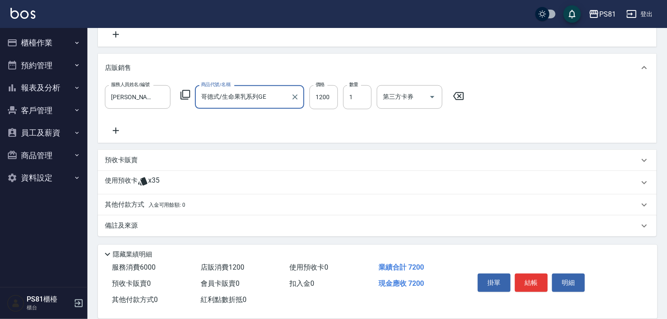
type input "哥德式/生命果乳系列GE"
click at [173, 208] on p "其他付款方式 入金可用餘額: 0" at bounding box center [145, 205] width 80 height 10
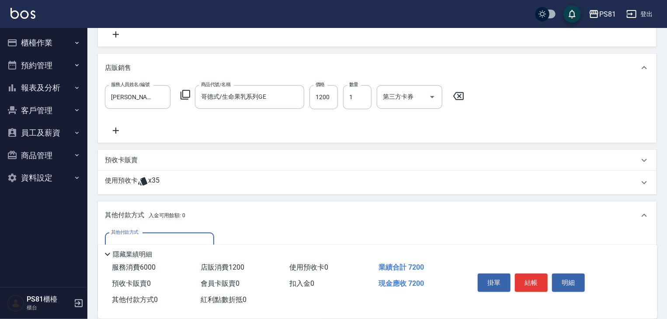
scroll to position [0, 0]
click at [153, 237] on input "其他付款方式" at bounding box center [159, 244] width 101 height 15
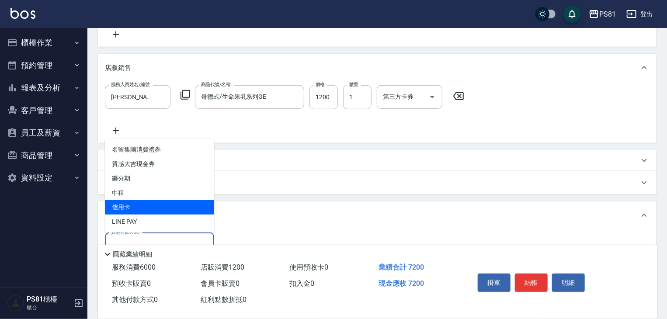
click at [145, 210] on span "信用卡" at bounding box center [159, 207] width 109 height 14
type input "信用卡"
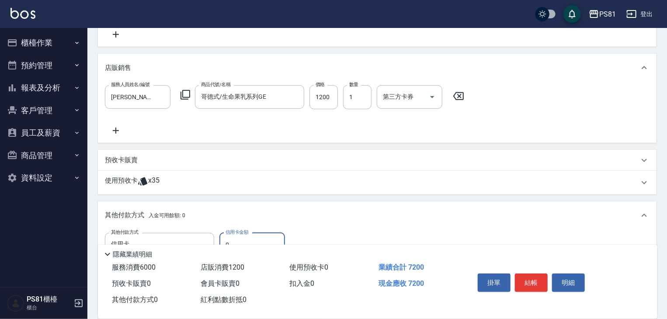
click at [243, 239] on input "0" at bounding box center [252, 245] width 66 height 24
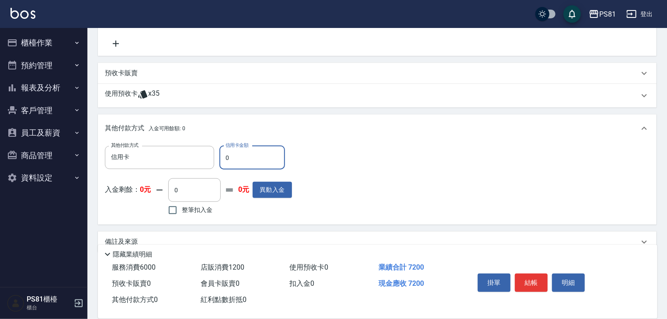
scroll to position [321, 0]
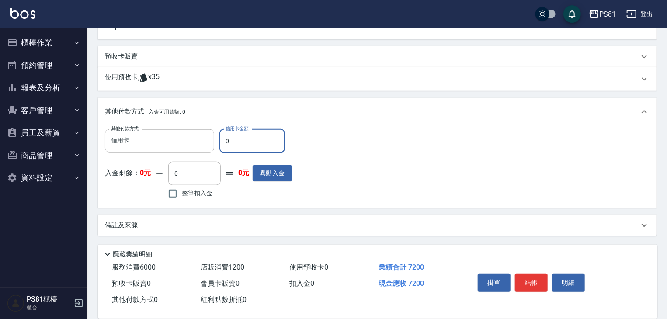
click at [249, 130] on input "0" at bounding box center [252, 141] width 66 height 24
click at [249, 132] on input "0" at bounding box center [252, 141] width 66 height 24
type input "7200"
click at [533, 280] on button "結帳" at bounding box center [531, 282] width 33 height 18
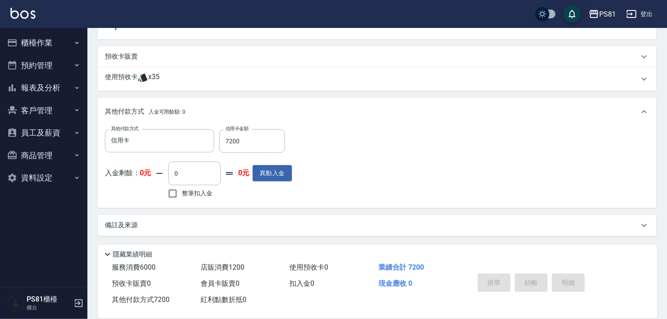
type input "2025/09/20 22:05"
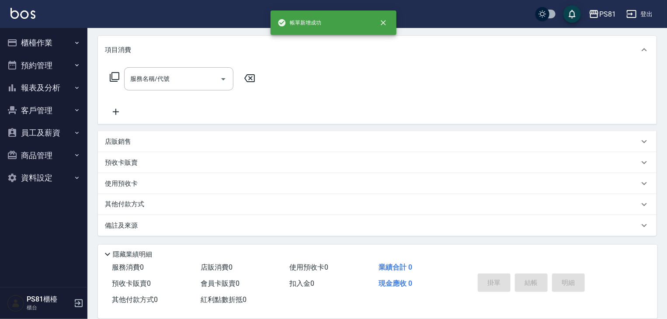
scroll to position [0, 0]
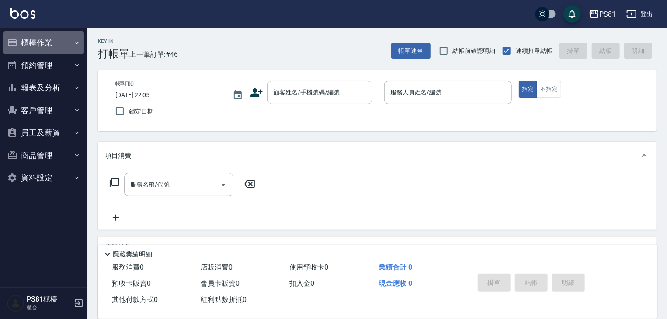
click at [73, 48] on button "櫃檯作業" at bounding box center [43, 42] width 80 height 23
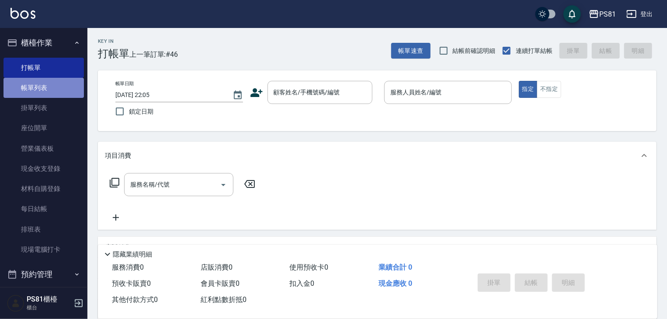
click at [48, 89] on link "帳單列表" at bounding box center [43, 88] width 80 height 20
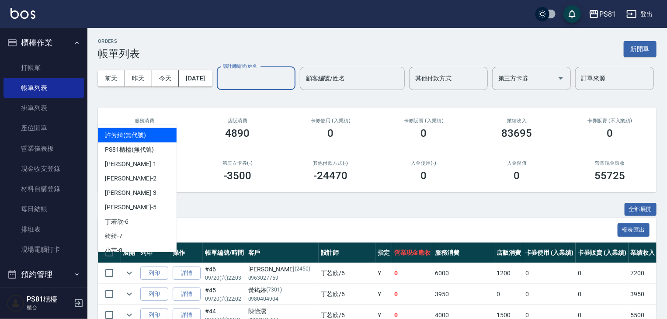
click at [221, 86] on input "設計師編號/姓名" at bounding box center [256, 78] width 71 height 15
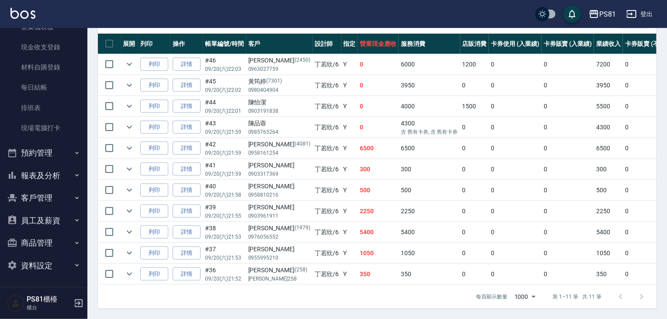
scroll to position [241, 0]
type input "丁若欣-6"
click at [67, 176] on button "報表及分析" at bounding box center [43, 175] width 80 height 23
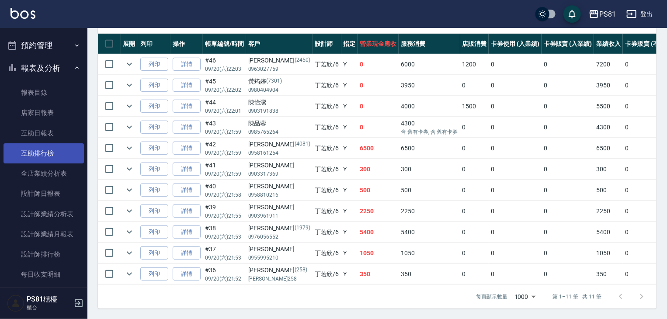
scroll to position [252, 0]
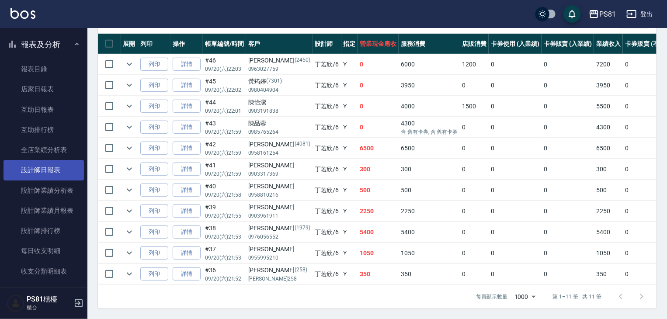
click at [59, 166] on link "設計師日報表" at bounding box center [43, 170] width 80 height 20
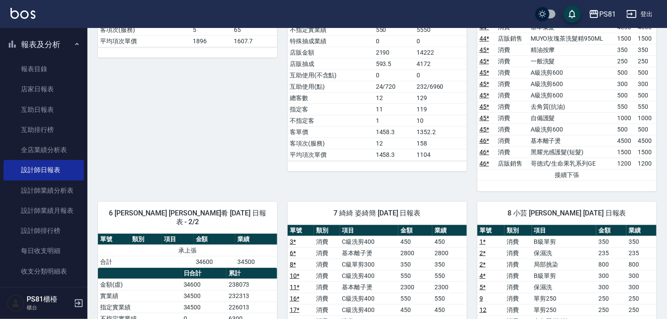
scroll to position [349, 0]
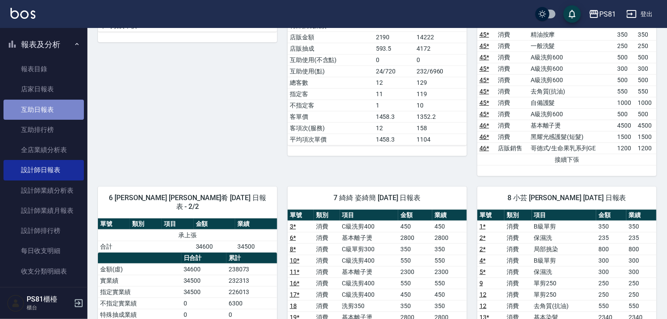
click at [64, 105] on link "互助日報表" at bounding box center [43, 110] width 80 height 20
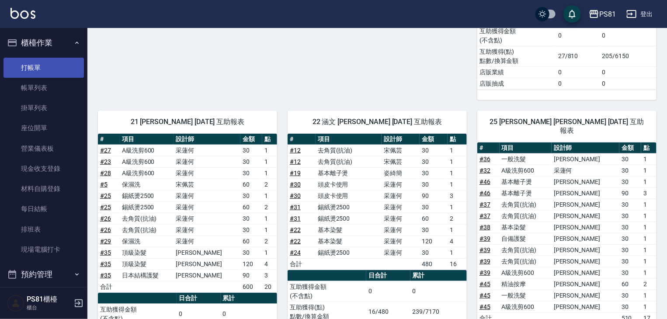
scroll to position [277, 0]
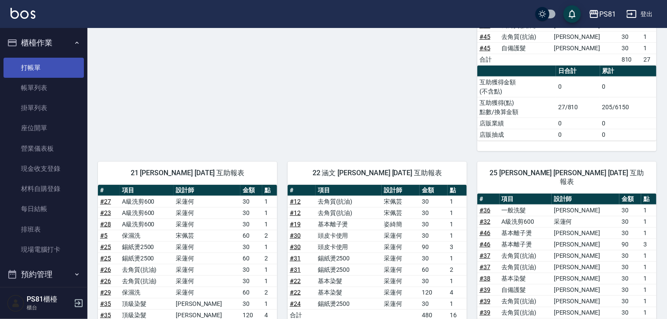
click at [49, 65] on link "打帳單" at bounding box center [43, 68] width 80 height 20
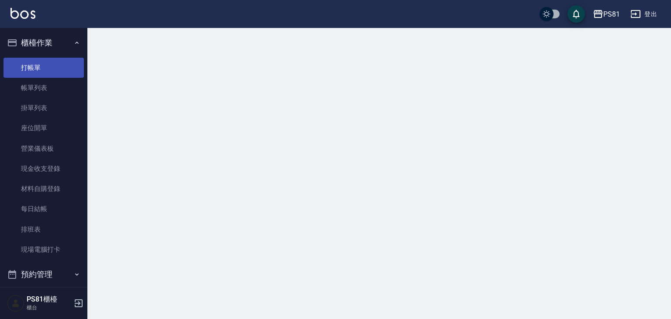
click at [50, 65] on link "打帳單" at bounding box center [43, 68] width 80 height 20
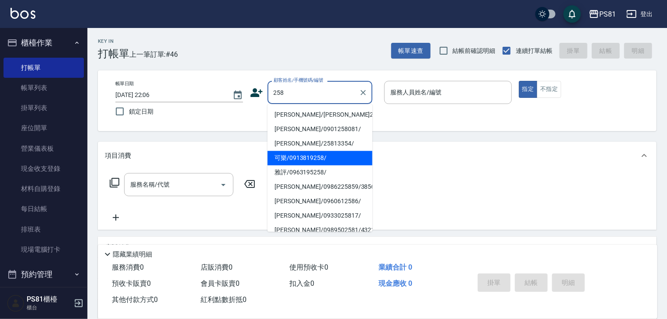
drag, startPoint x: 298, startPoint y: 138, endPoint x: 308, endPoint y: 161, distance: 24.7
click at [308, 161] on ul "林丁蔚/林丁蔚258/258 王鈞彥/0901258081/ 黃婉婉/25813354/ 可樂/0913819258/ 雅評/0963195258/ 柯宏明/…" at bounding box center [319, 168] width 105 height 128
click at [308, 161] on li "可樂/0913819258/" at bounding box center [319, 158] width 105 height 14
type input "可樂/0913819258/"
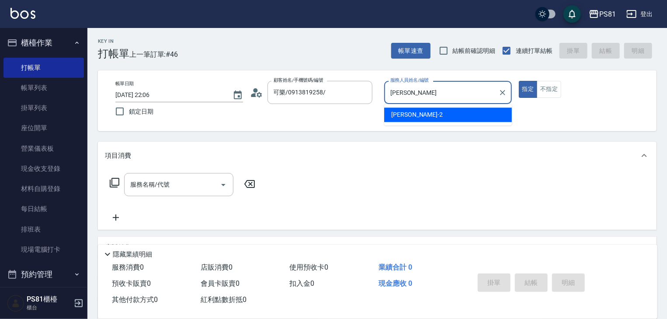
type input "采"
type input "[PERSON_NAME]-1"
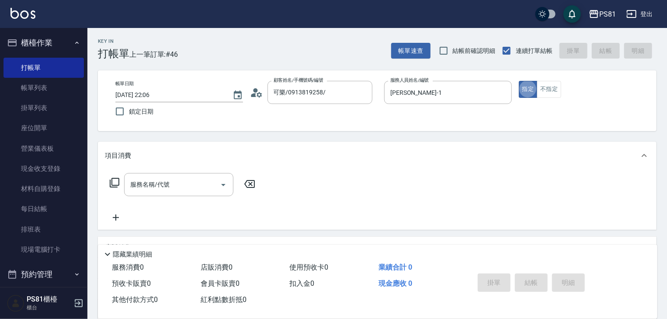
type button "true"
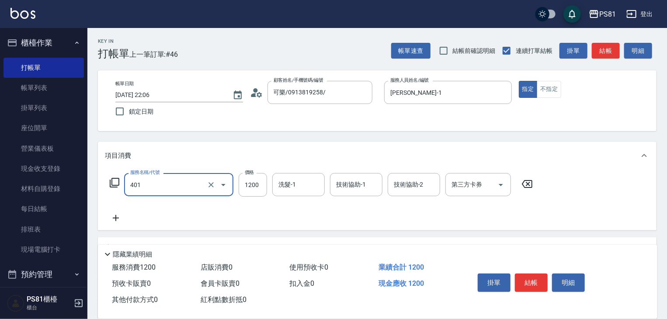
type input "基本染髮(401)"
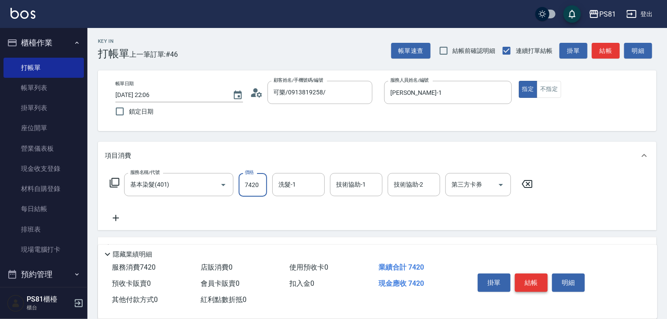
type input "7420"
click at [521, 280] on button "結帳" at bounding box center [531, 282] width 33 height 18
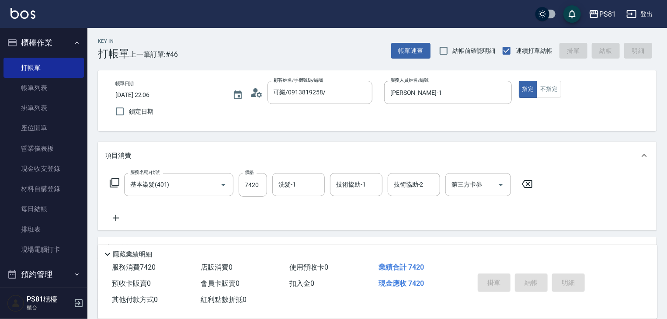
type input "2025/09/20 22:07"
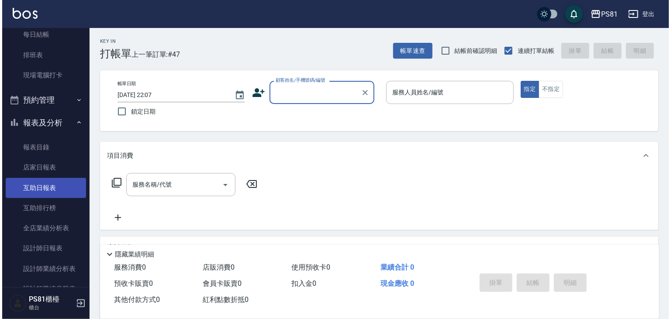
scroll to position [175, 0]
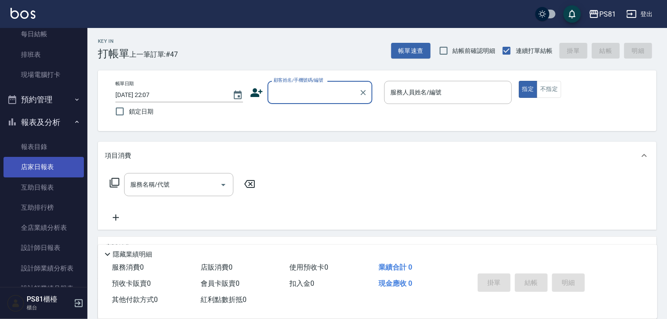
click at [59, 169] on link "店家日報表" at bounding box center [43, 167] width 80 height 20
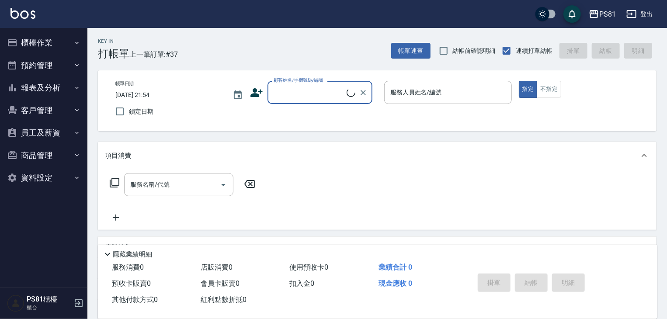
drag, startPoint x: 58, startPoint y: 47, endPoint x: 58, endPoint y: 59, distance: 12.2
click at [58, 47] on button "櫃檯作業" at bounding box center [43, 42] width 80 height 23
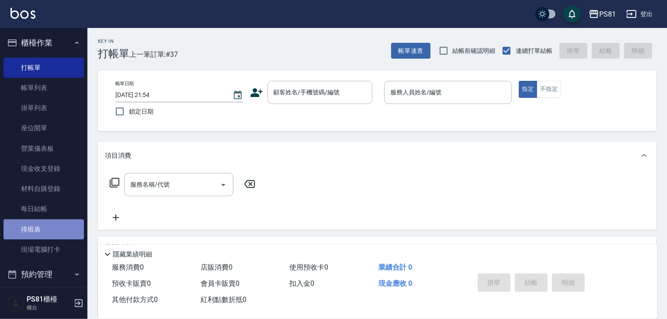
click at [56, 233] on link "排班表" at bounding box center [43, 229] width 80 height 20
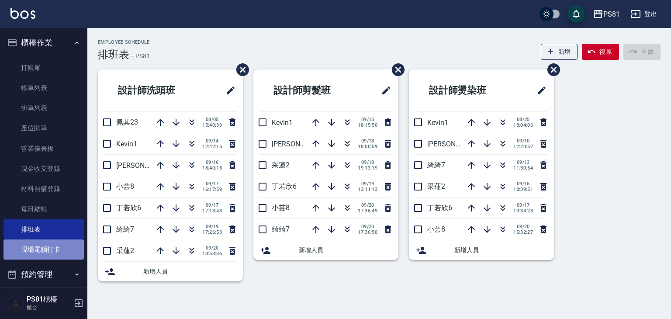
click at [52, 249] on link "現場電腦打卡" at bounding box center [43, 249] width 80 height 20
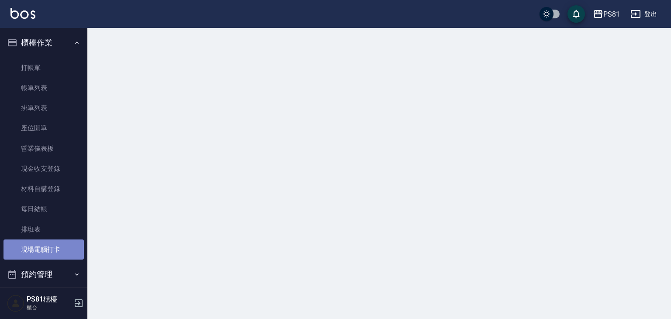
click at [52, 249] on link "現場電腦打卡" at bounding box center [43, 249] width 80 height 20
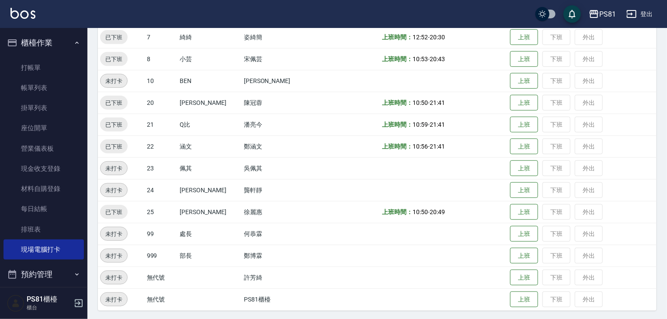
scroll to position [226, 0]
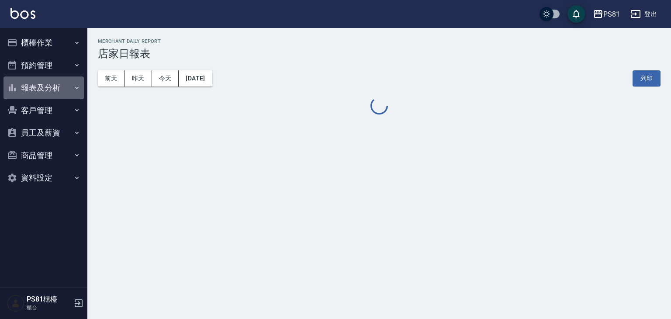
click at [41, 86] on button "報表及分析" at bounding box center [43, 87] width 80 height 23
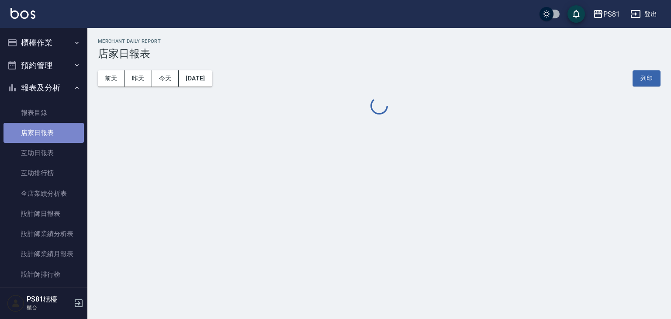
click at [56, 135] on link "店家日報表" at bounding box center [43, 133] width 80 height 20
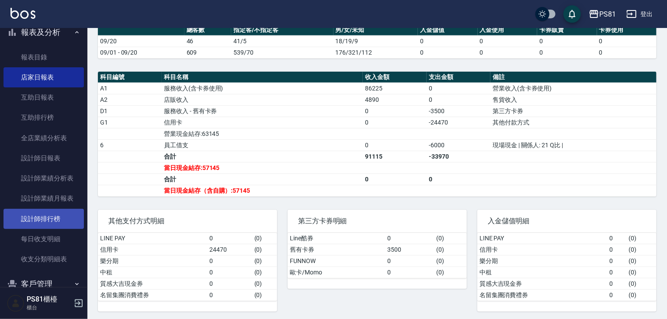
scroll to position [10, 0]
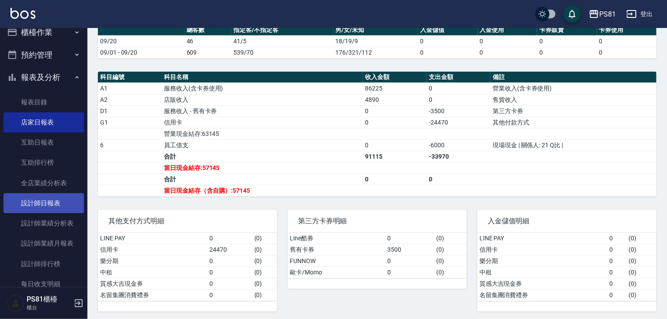
click at [65, 205] on link "設計師日報表" at bounding box center [43, 203] width 80 height 20
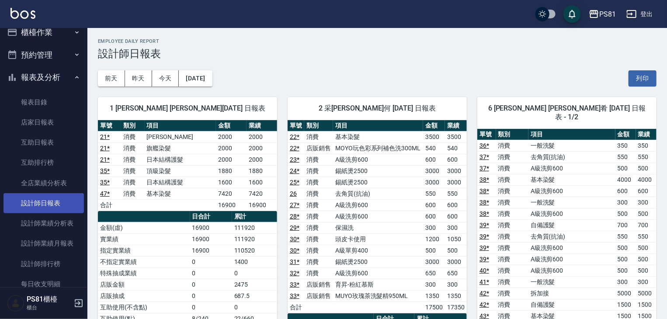
click at [65, 204] on link "設計師日報表" at bounding box center [43, 203] width 80 height 20
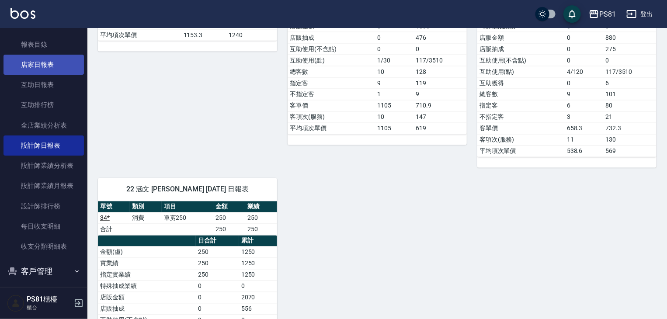
scroll to position [54, 0]
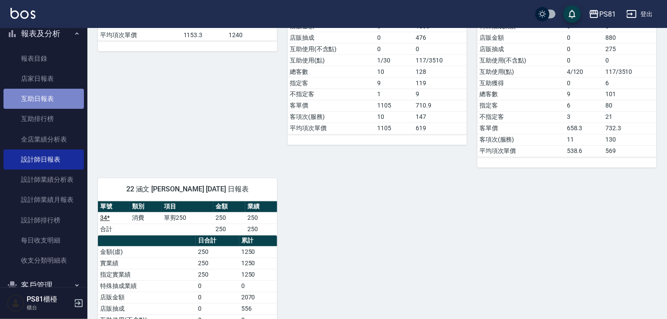
click at [53, 105] on link "互助日報表" at bounding box center [43, 99] width 80 height 20
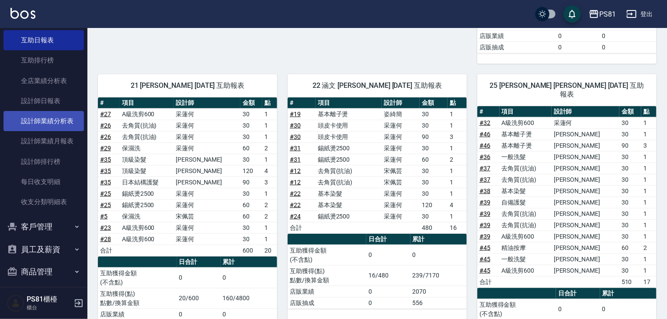
scroll to position [98, 0]
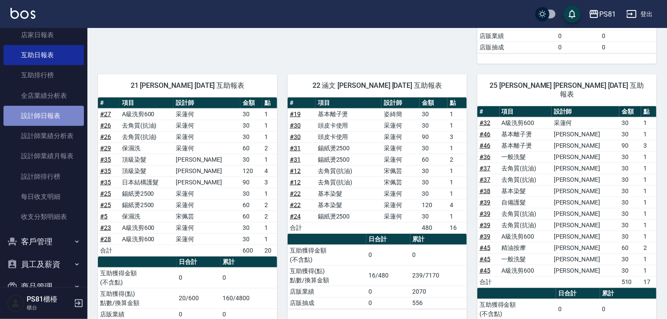
click at [55, 115] on link "設計師日報表" at bounding box center [43, 116] width 80 height 20
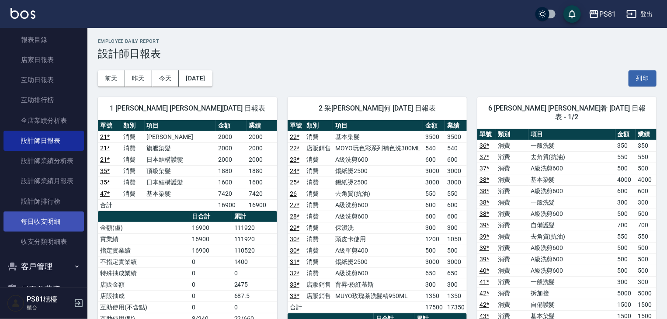
scroll to position [54, 0]
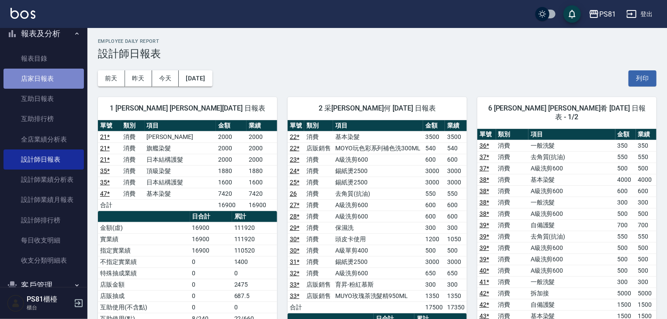
click at [55, 83] on link "店家日報表" at bounding box center [43, 79] width 80 height 20
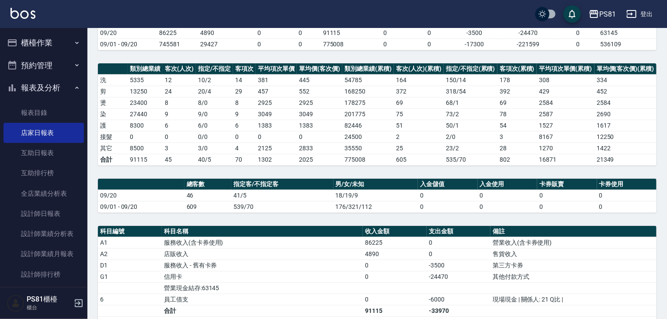
scroll to position [26, 0]
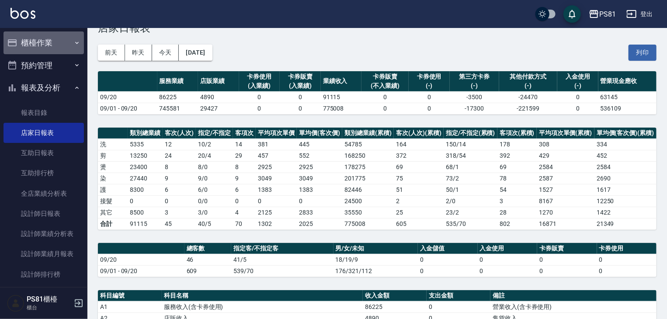
click at [60, 50] on button "櫃檯作業" at bounding box center [43, 42] width 80 height 23
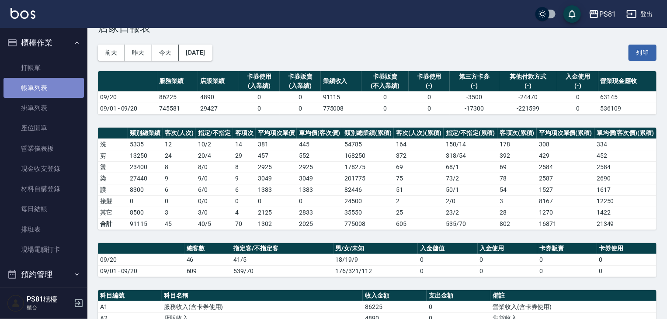
click at [47, 84] on link "帳單列表" at bounding box center [43, 88] width 80 height 20
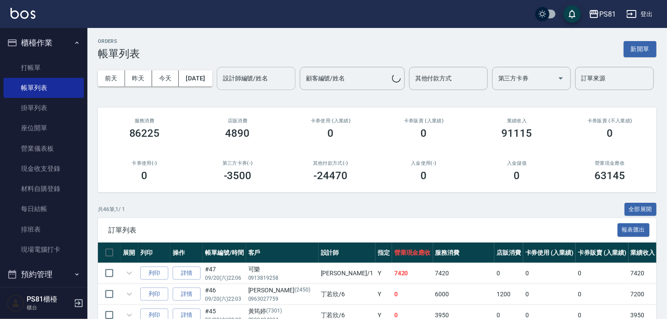
click at [221, 86] on input "設計師編號/姓名" at bounding box center [256, 78] width 71 height 15
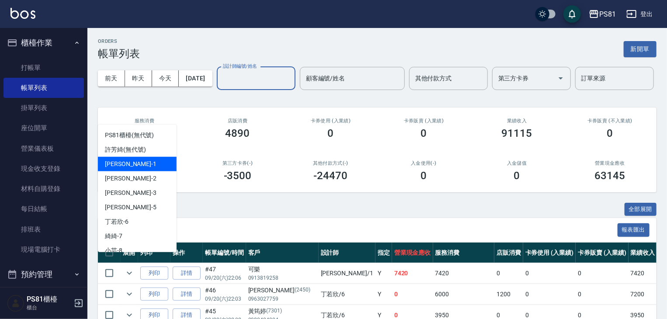
click at [138, 157] on div "[PERSON_NAME] -1" at bounding box center [137, 164] width 79 height 14
type input "[PERSON_NAME]-1"
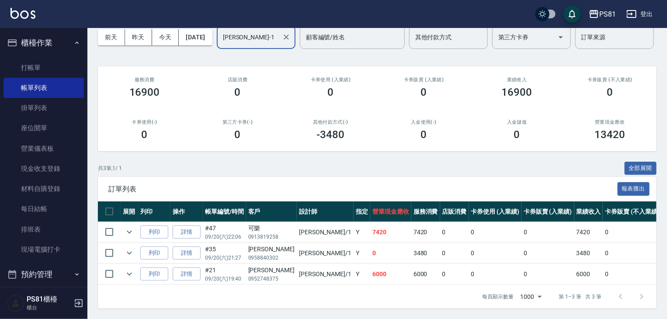
scroll to position [75, 0]
